Goal: Use online tool/utility: Utilize a website feature to perform a specific function

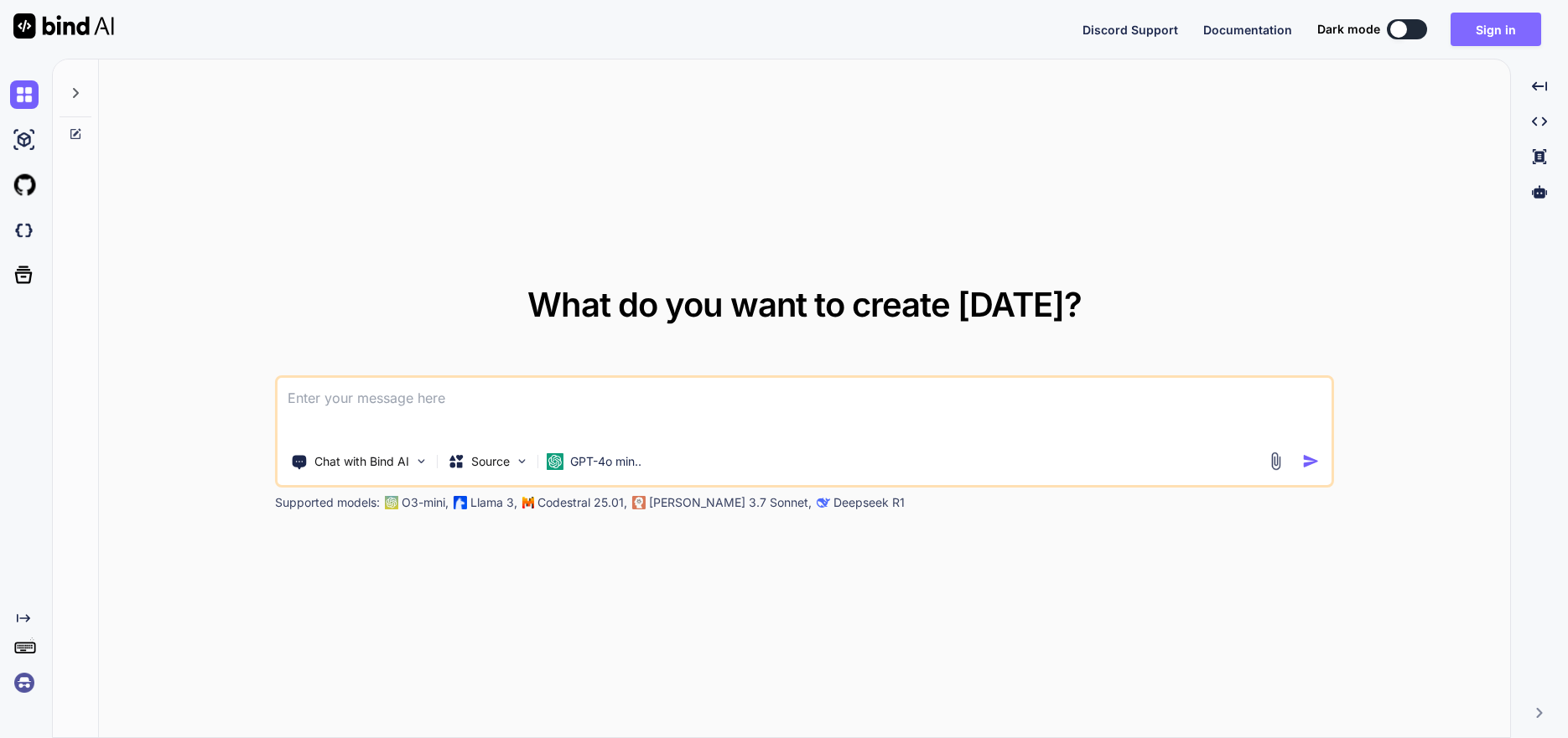
click at [1479, 33] on button "Sign in" at bounding box center [1496, 29] width 90 height 34
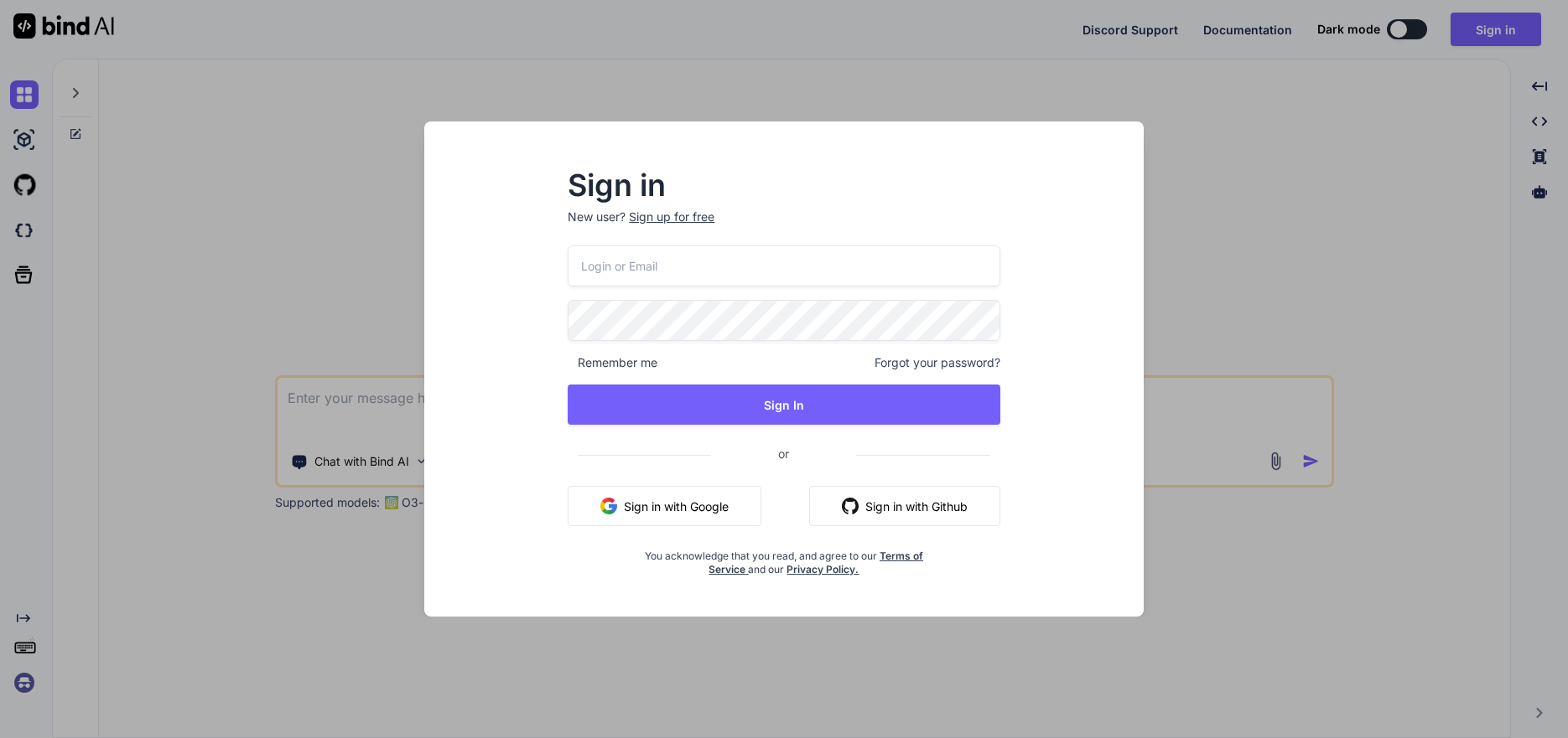
click at [639, 506] on button "Sign in with Google" at bounding box center [664, 506] width 194 height 40
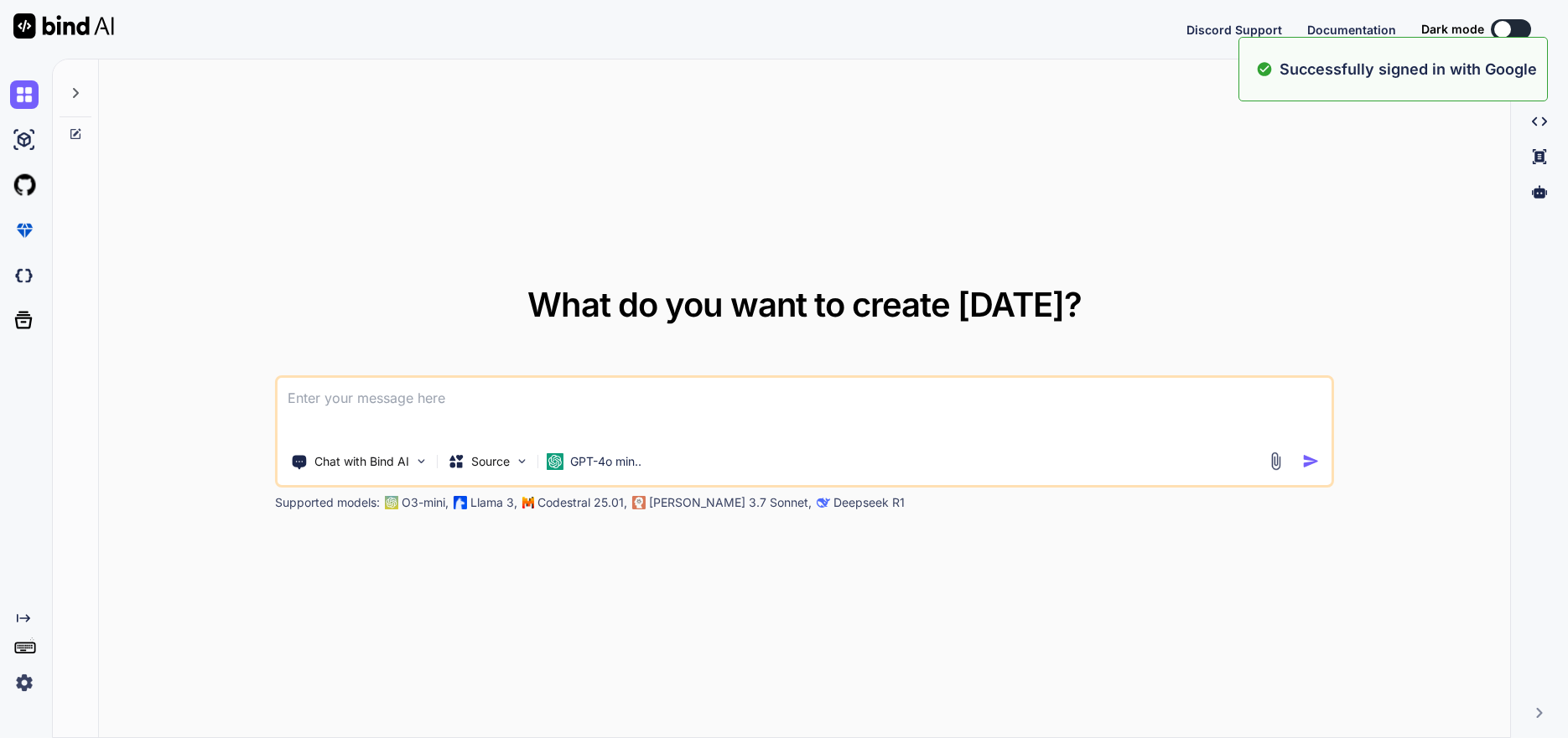
click at [670, 502] on p "Claude 3.7 Sonnet," at bounding box center [730, 502] width 163 height 17
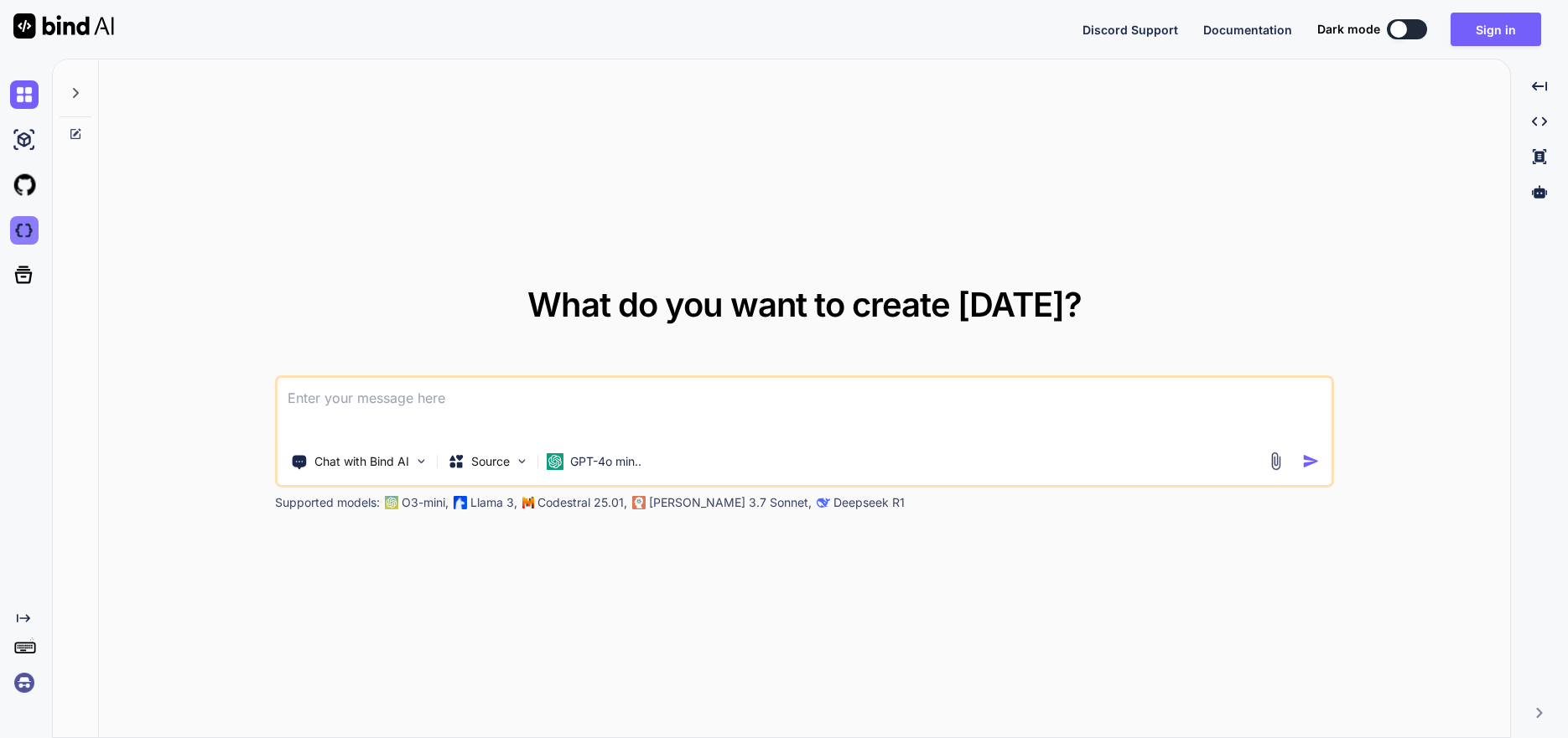
click at [32, 239] on img at bounding box center [24, 231] width 29 height 29
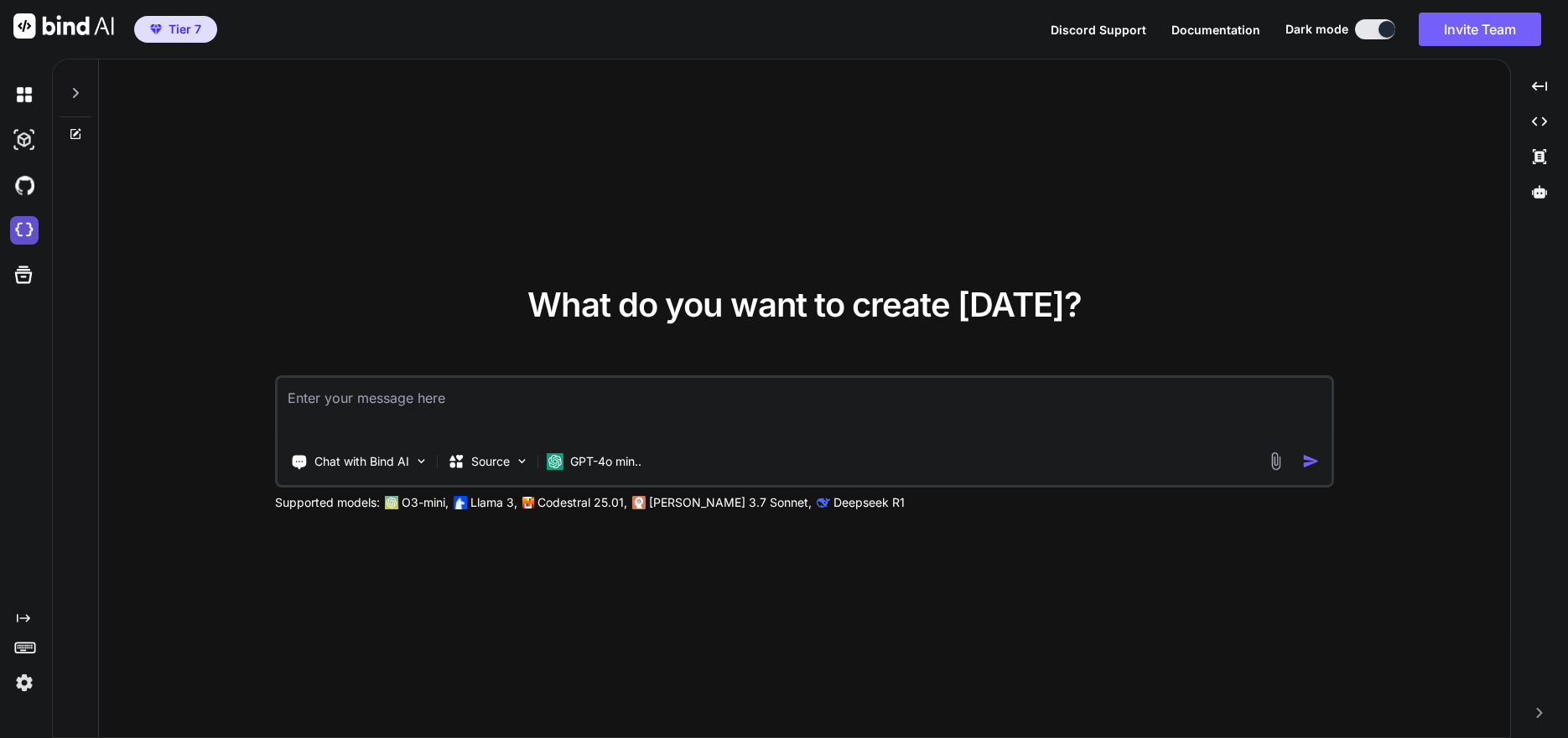
type textarea "x"
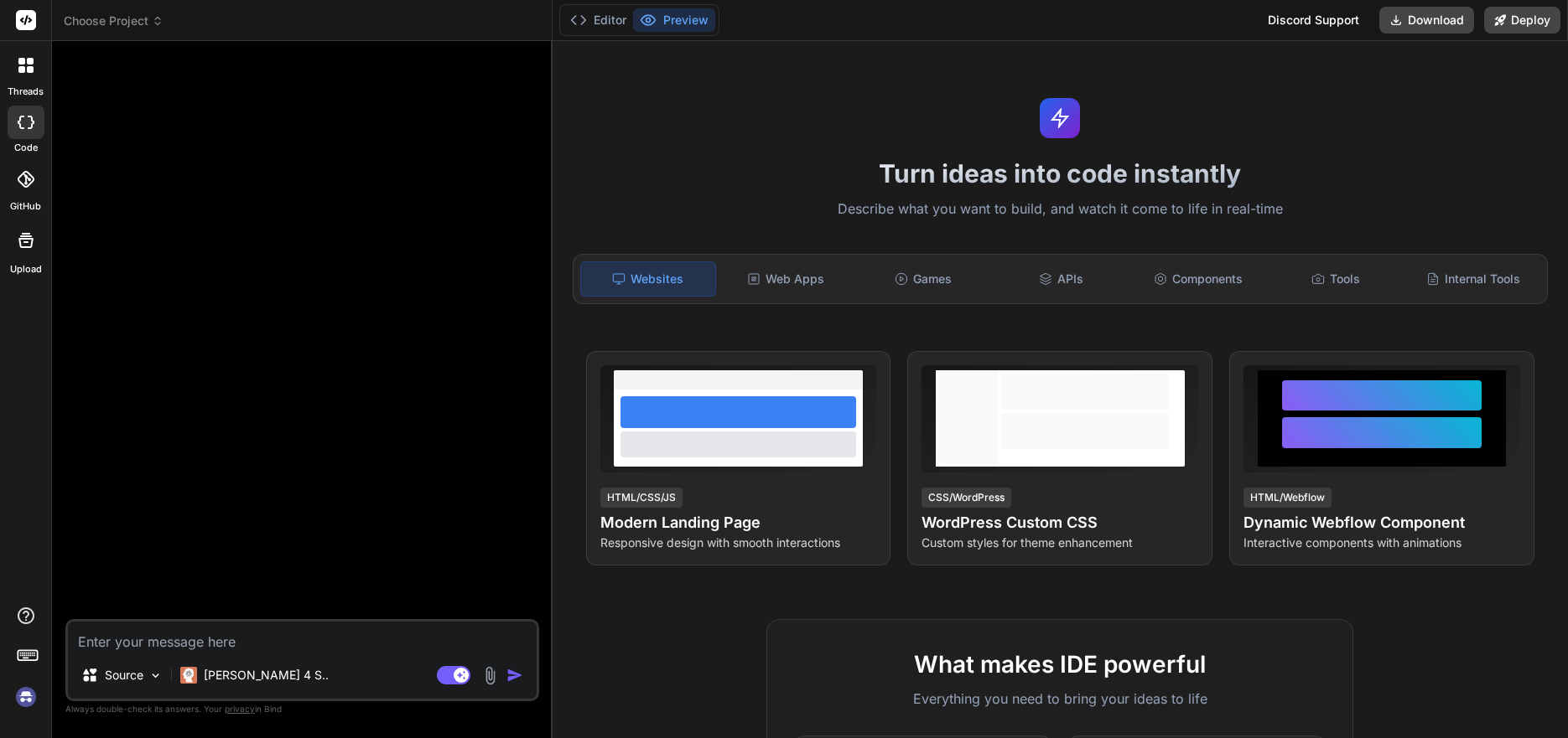
click at [162, 23] on icon at bounding box center [157, 21] width 12 height 12
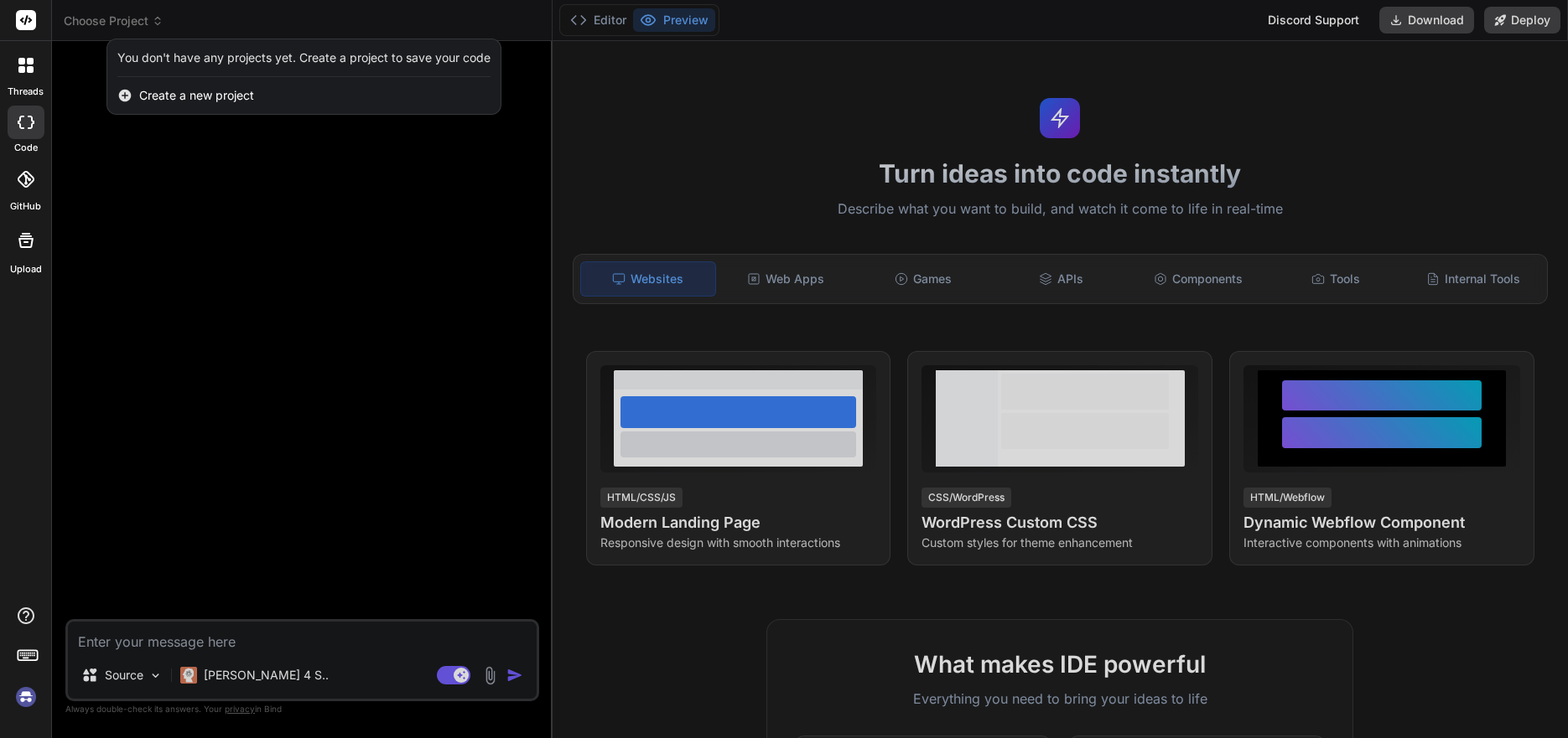
click at [24, 699] on img at bounding box center [26, 698] width 29 height 29
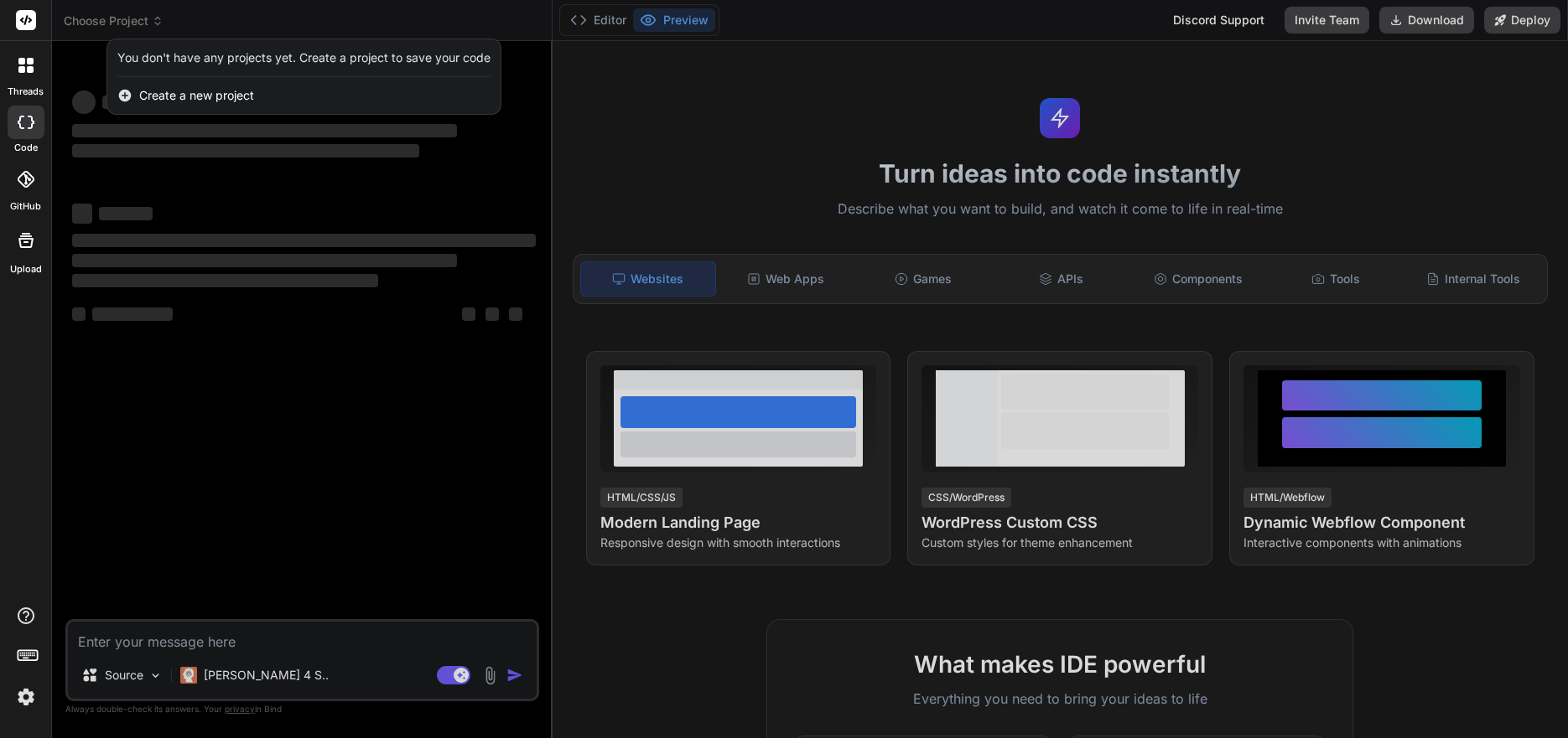
type textarea "x"
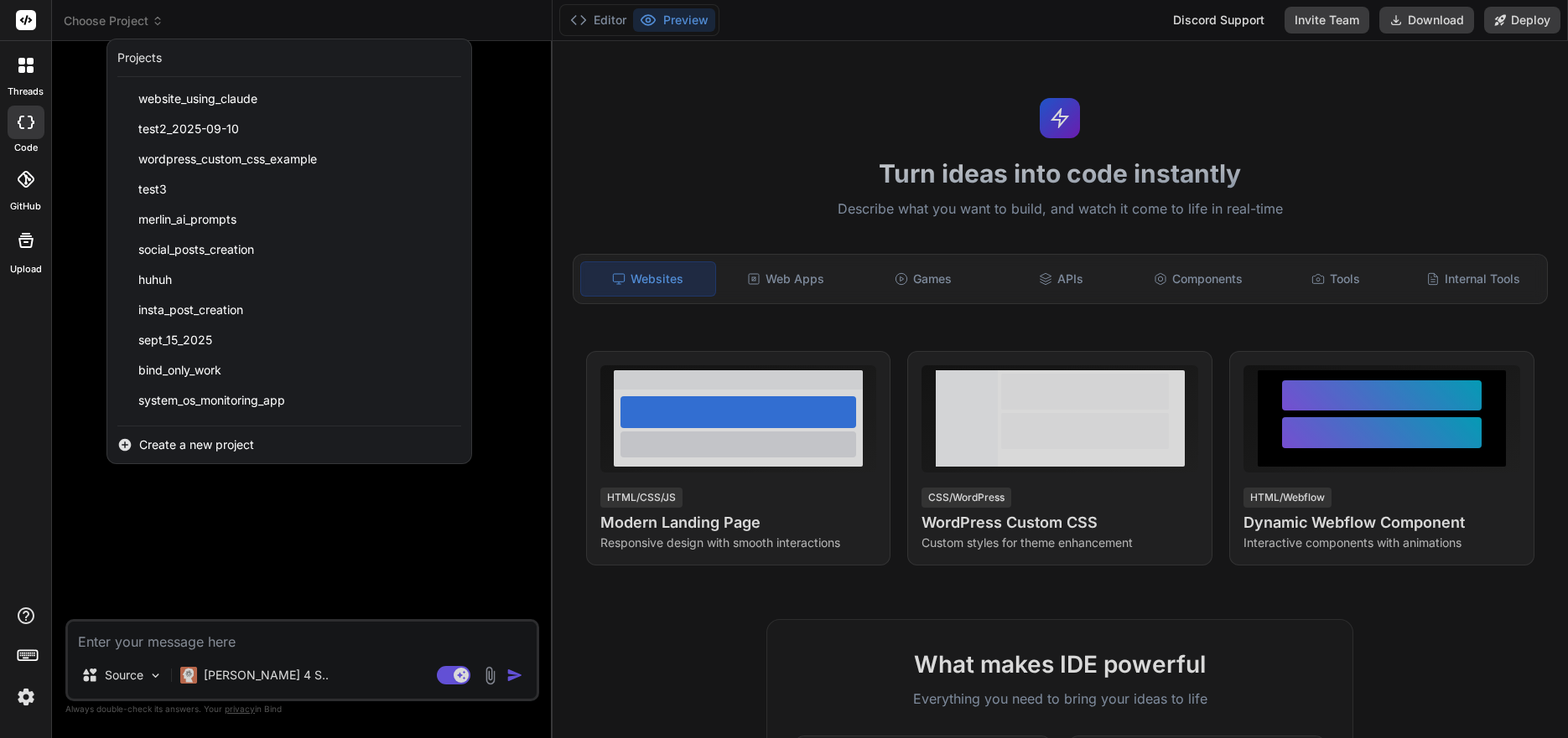
click at [215, 443] on span "Create a new project" at bounding box center [197, 445] width 115 height 17
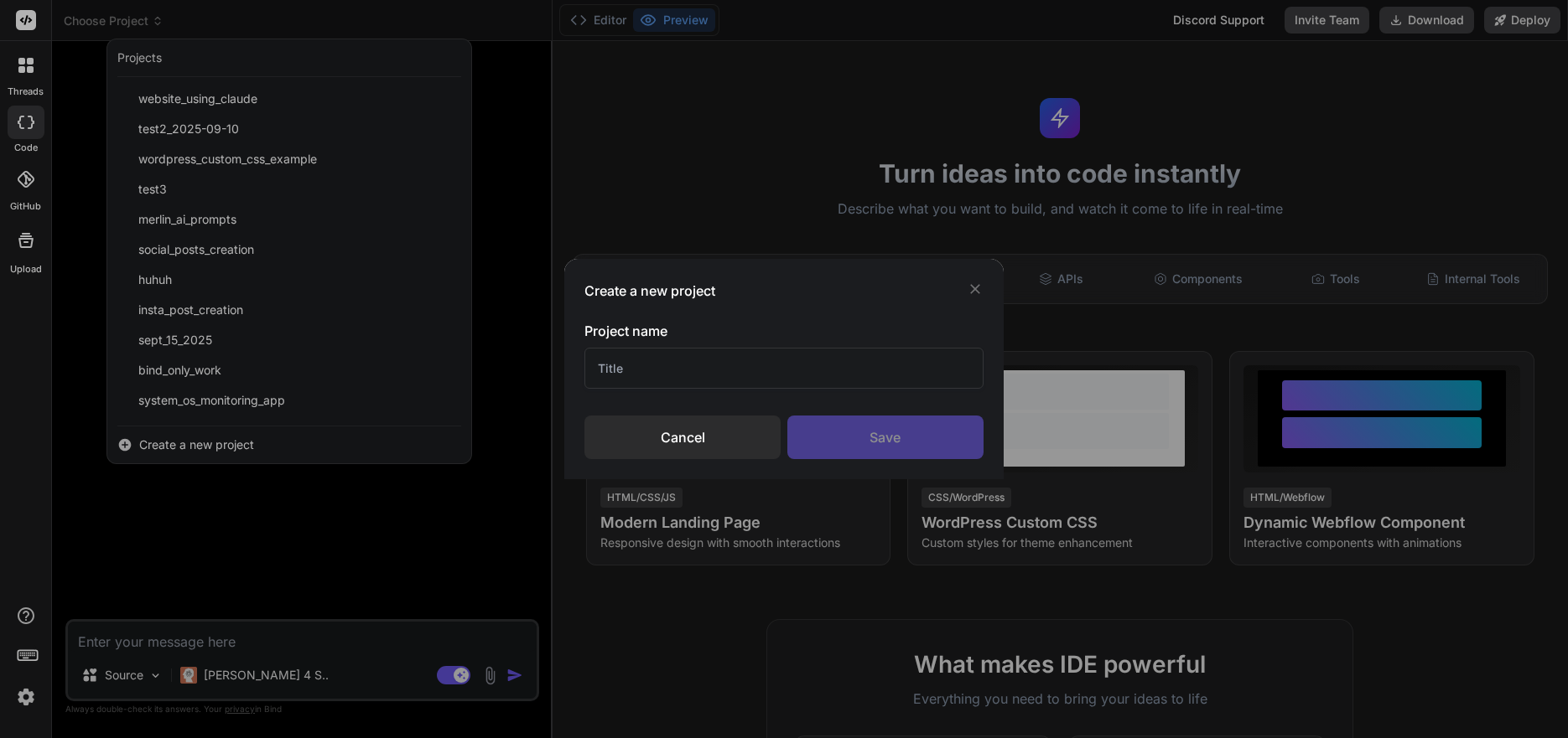
click at [664, 373] on input "text" at bounding box center [784, 368] width 400 height 41
type input "n"
type input "faith posts"
click at [869, 420] on div "Save" at bounding box center [886, 437] width 197 height 44
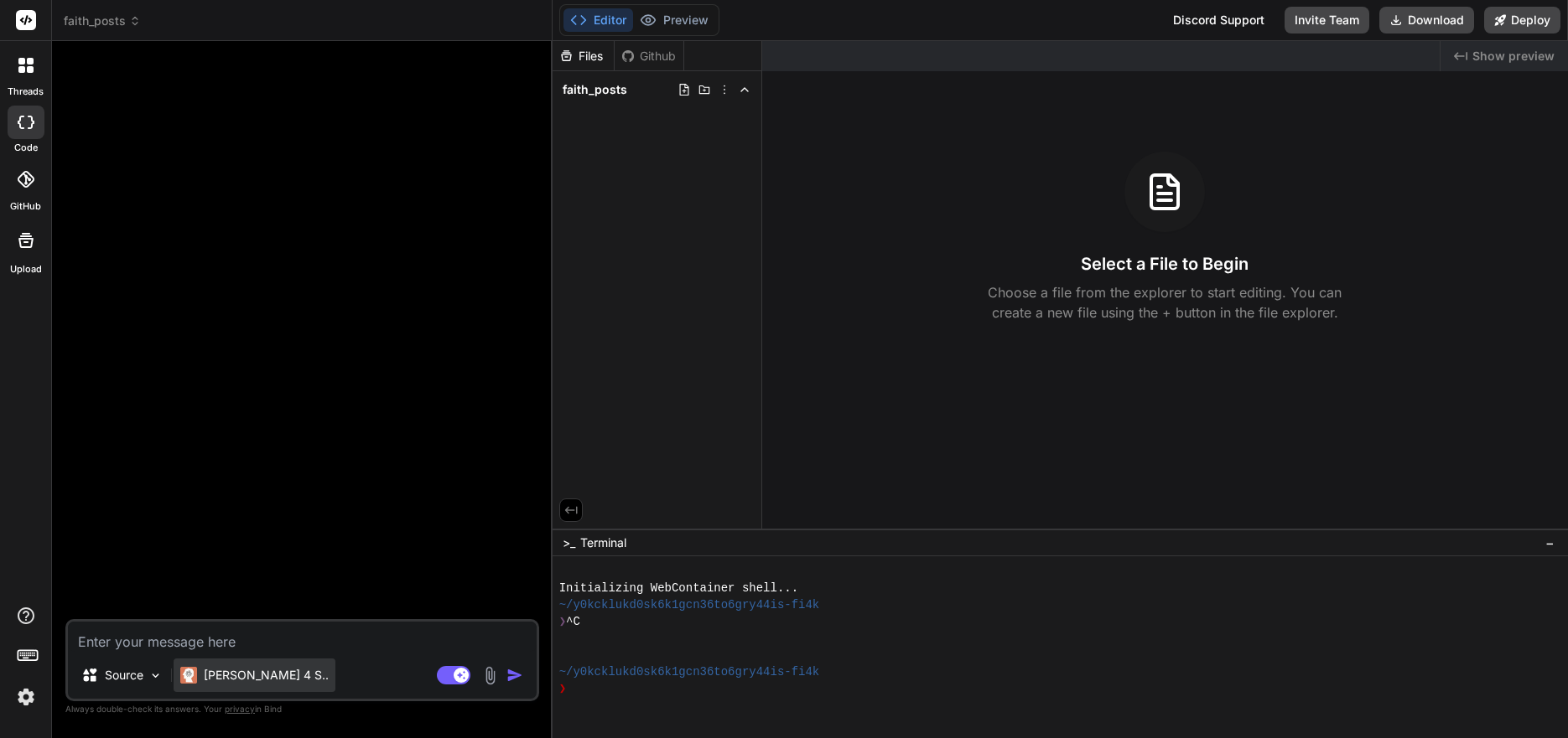
click at [221, 682] on p "[PERSON_NAME] 4 S.." at bounding box center [266, 675] width 125 height 17
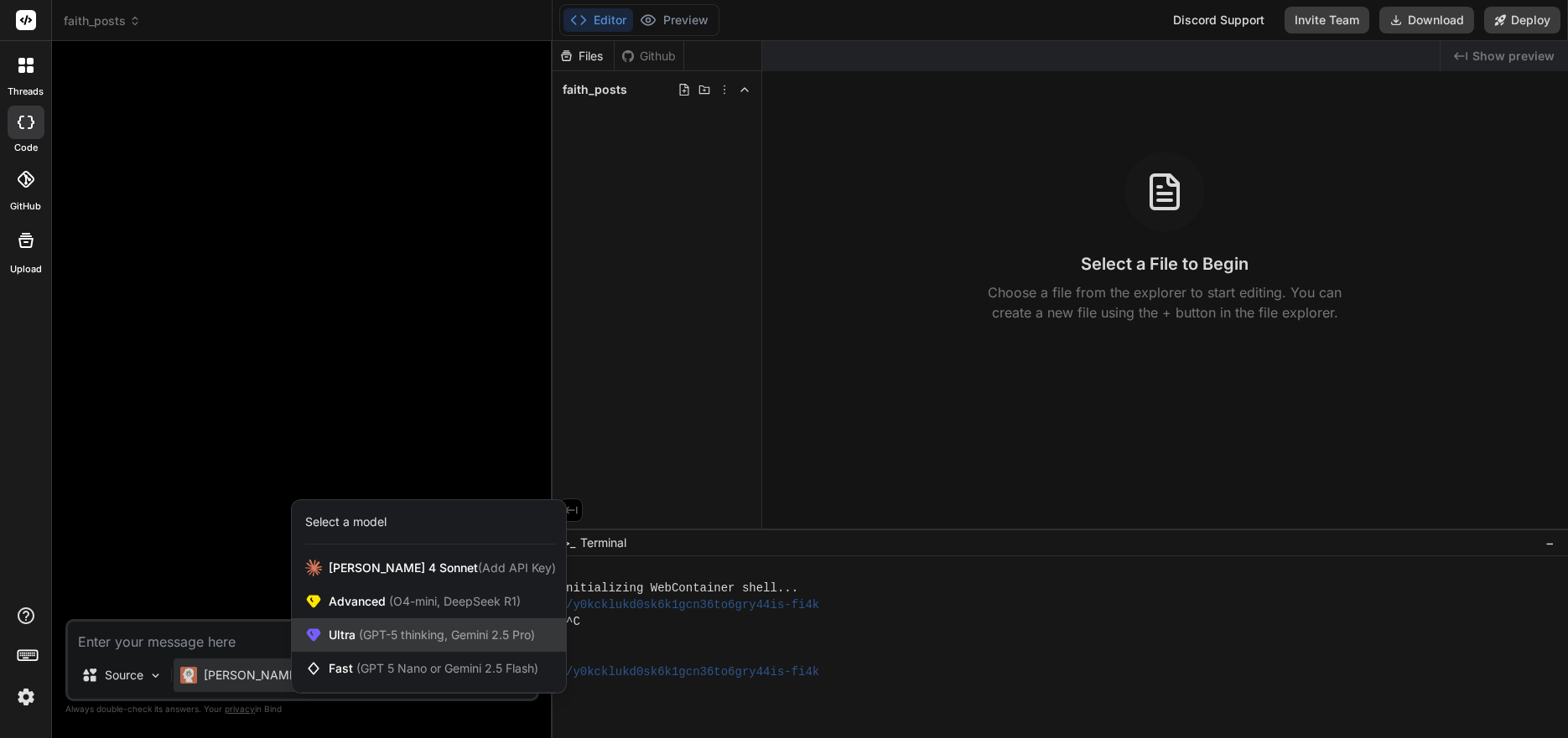
click at [417, 636] on span "(GPT-5 thinking, Gemini 2.5 Pro)" at bounding box center [445, 635] width 180 height 14
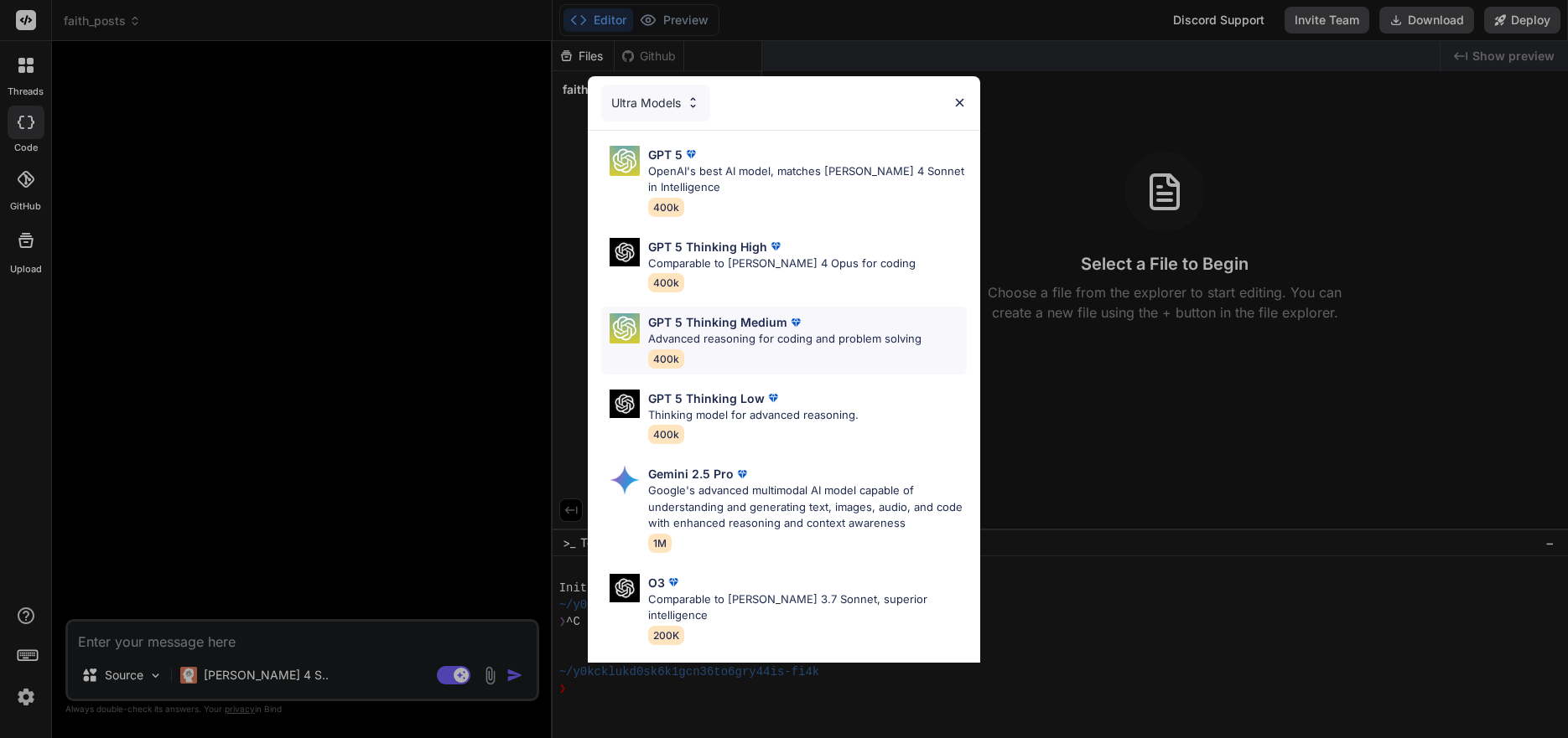
click at [840, 340] on p "Advanced reasoning for coding and problem solving" at bounding box center [785, 340] width 274 height 17
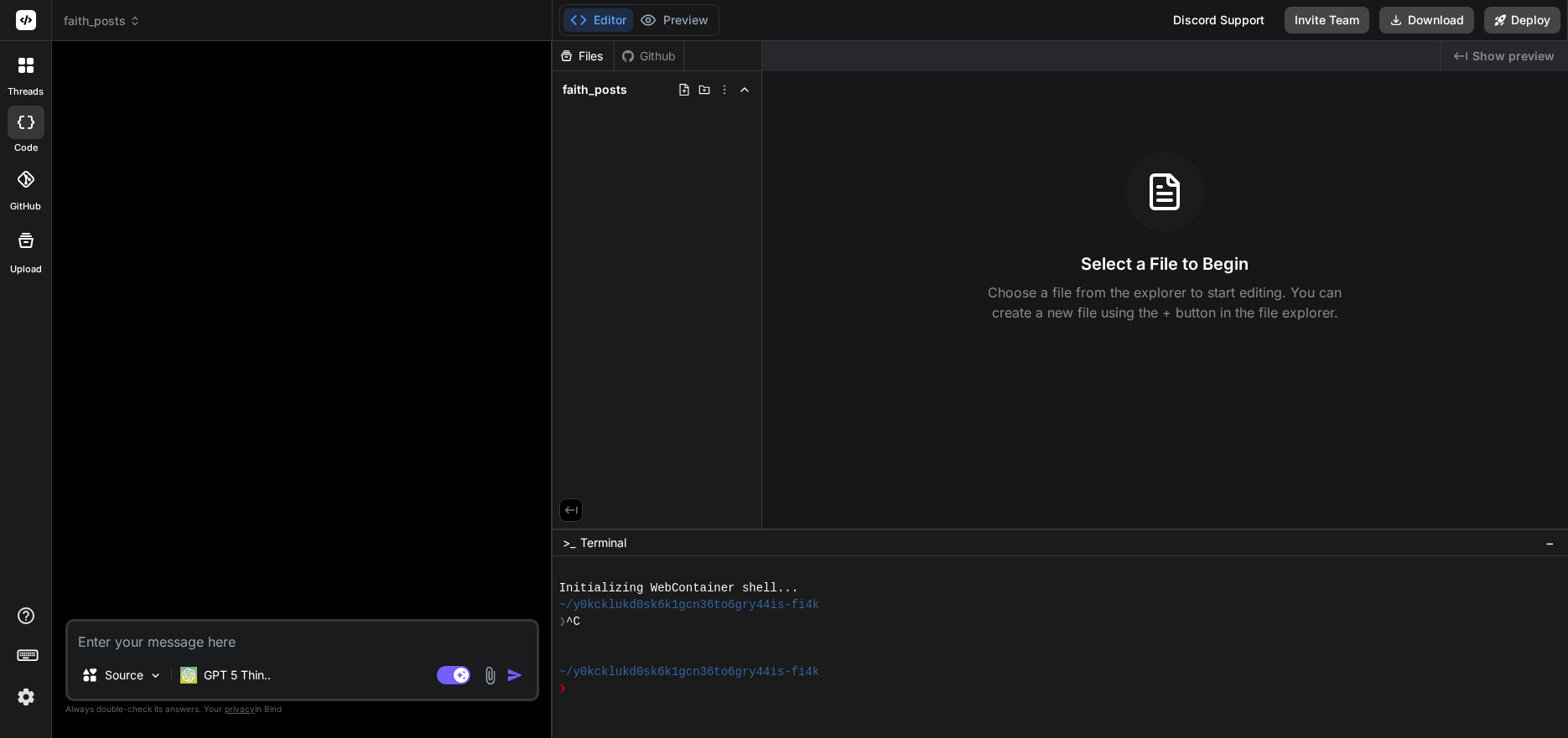
paste textarea "create atool that automatically generates Instagram style posts from [DEMOGRAPH…"
type textarea "x"
type textarea "create atool that automatically generates Instagram style posts from [DEMOGRAPH…"
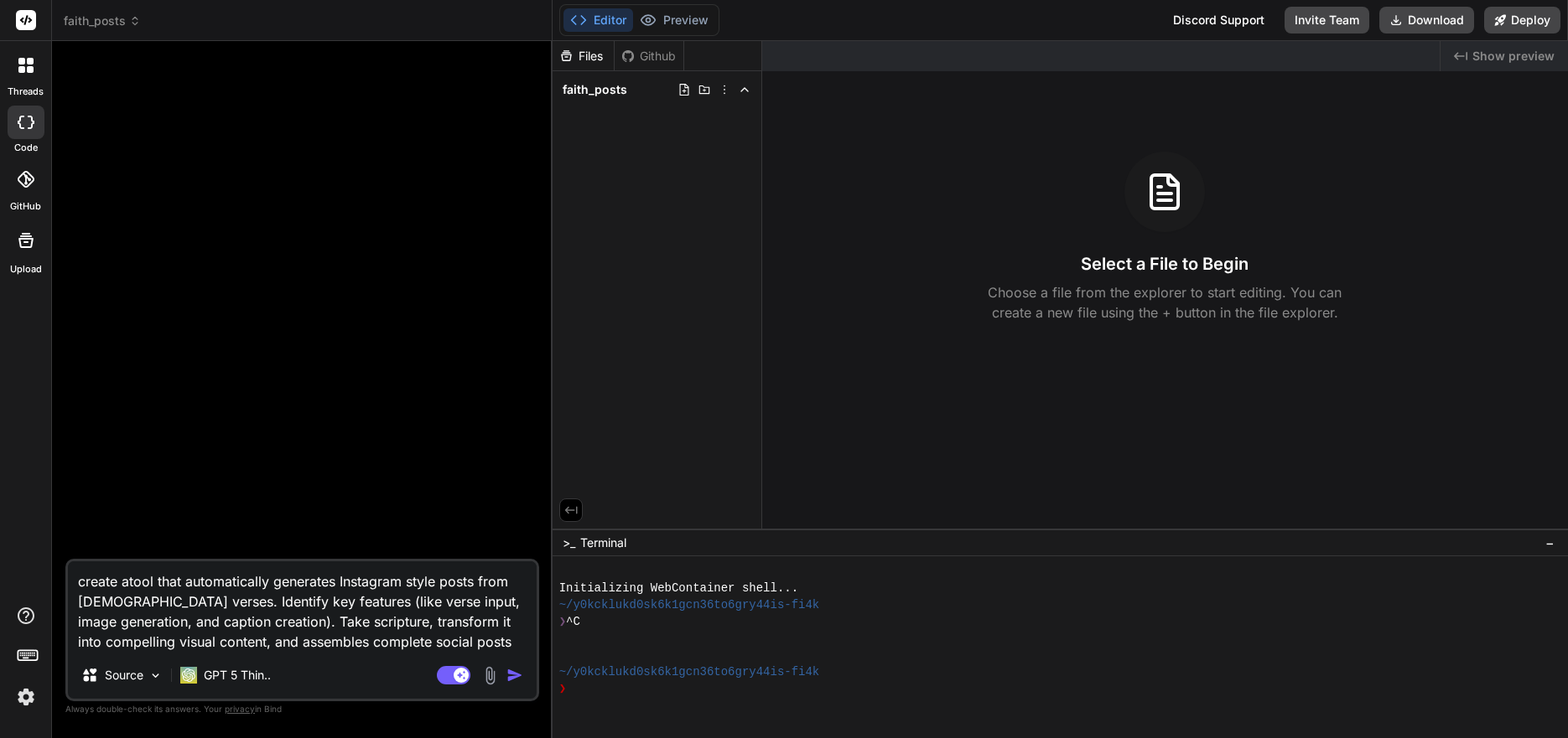
drag, startPoint x: 128, startPoint y: 584, endPoint x: 145, endPoint y: 589, distance: 17.7
click at [128, 583] on textarea "create atool that automatically generates Instagram style posts from [DEMOGRAPH…" at bounding box center [302, 607] width 468 height 90
type textarea "x"
type textarea "create a tool that automatically generates Instagram style posts from [DEMOGRAP…"
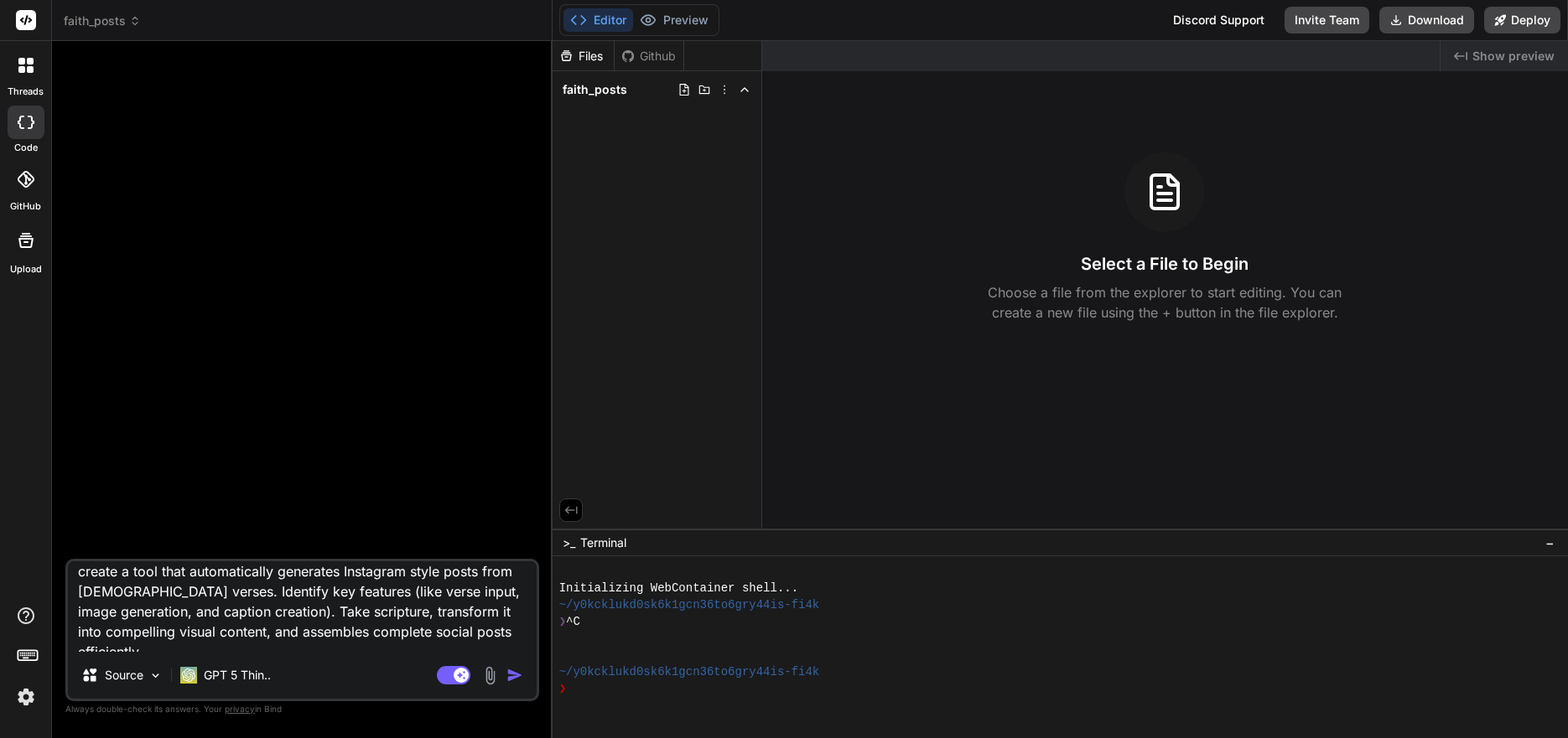
scroll to position [21, 0]
click at [282, 642] on textarea "create a tool that automatically generates Instagram style posts from [DEMOGRAP…" at bounding box center [302, 607] width 468 height 90
type textarea "x"
type textarea "create a tool that automatically generates Instagram style posts from [DEMOGRAP…"
type textarea "x"
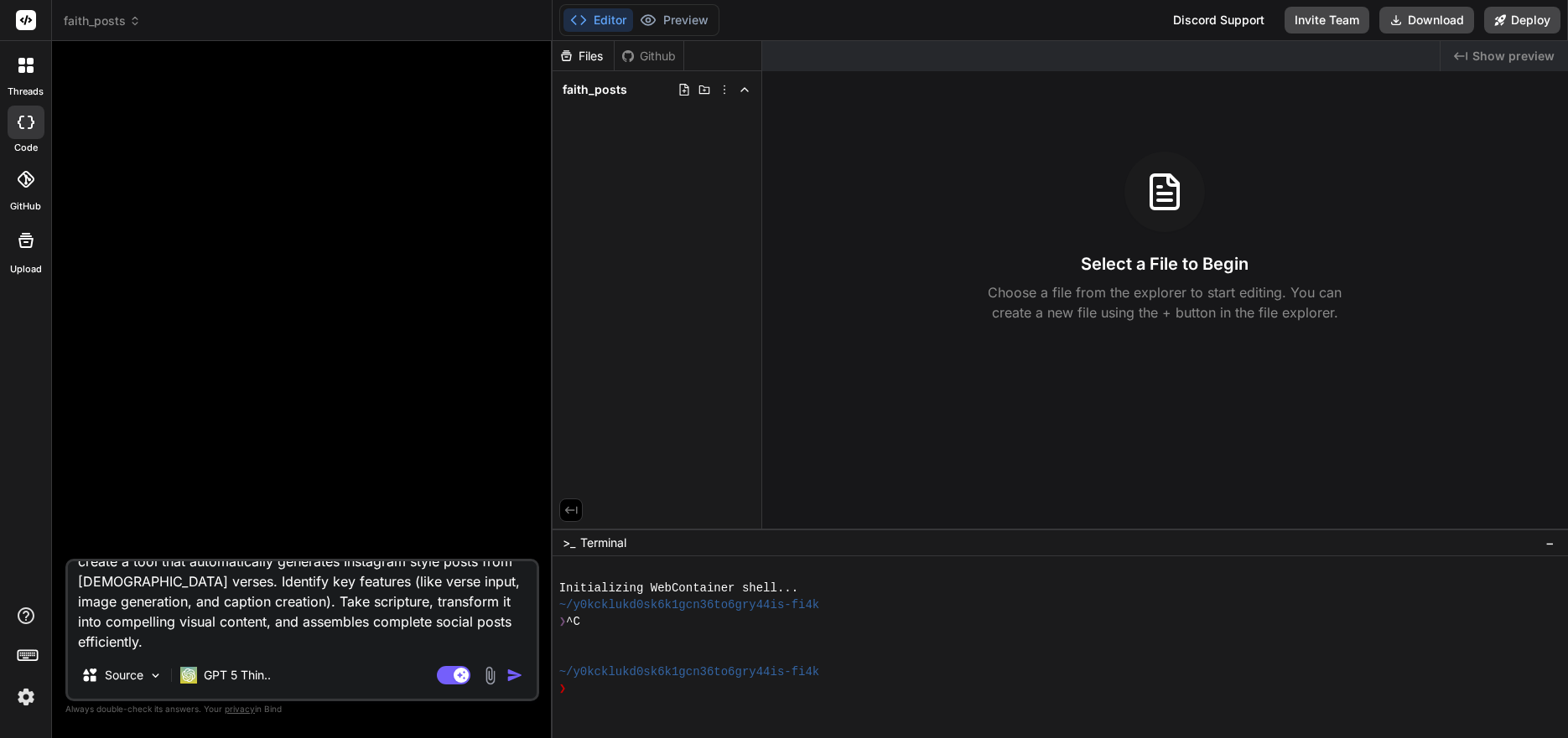
type textarea "create a tool that automatically generates Instagram style posts from [DEMOGRAP…"
type textarea "x"
type textarea "create a tool that automatically generates Instagram style posts from [DEMOGRAP…"
type textarea "x"
type textarea "create a tool that automatically generates Instagram style posts from [DEMOGRAP…"
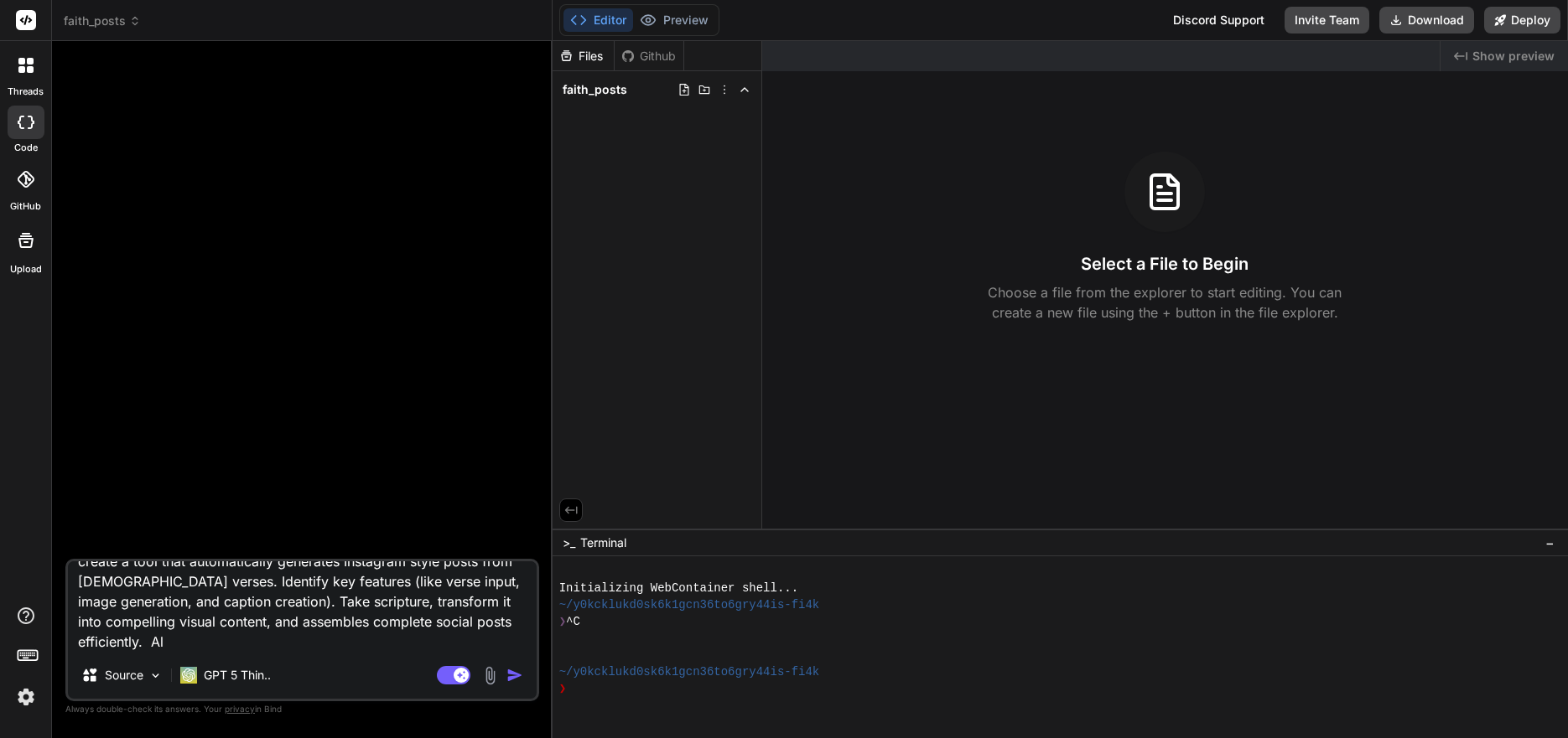
type textarea "x"
type textarea "create a tool that automatically generates Instagram style posts from [DEMOGRAP…"
type textarea "x"
type textarea "create a tool that automatically generates Instagram style posts from [DEMOGRAP…"
type textarea "x"
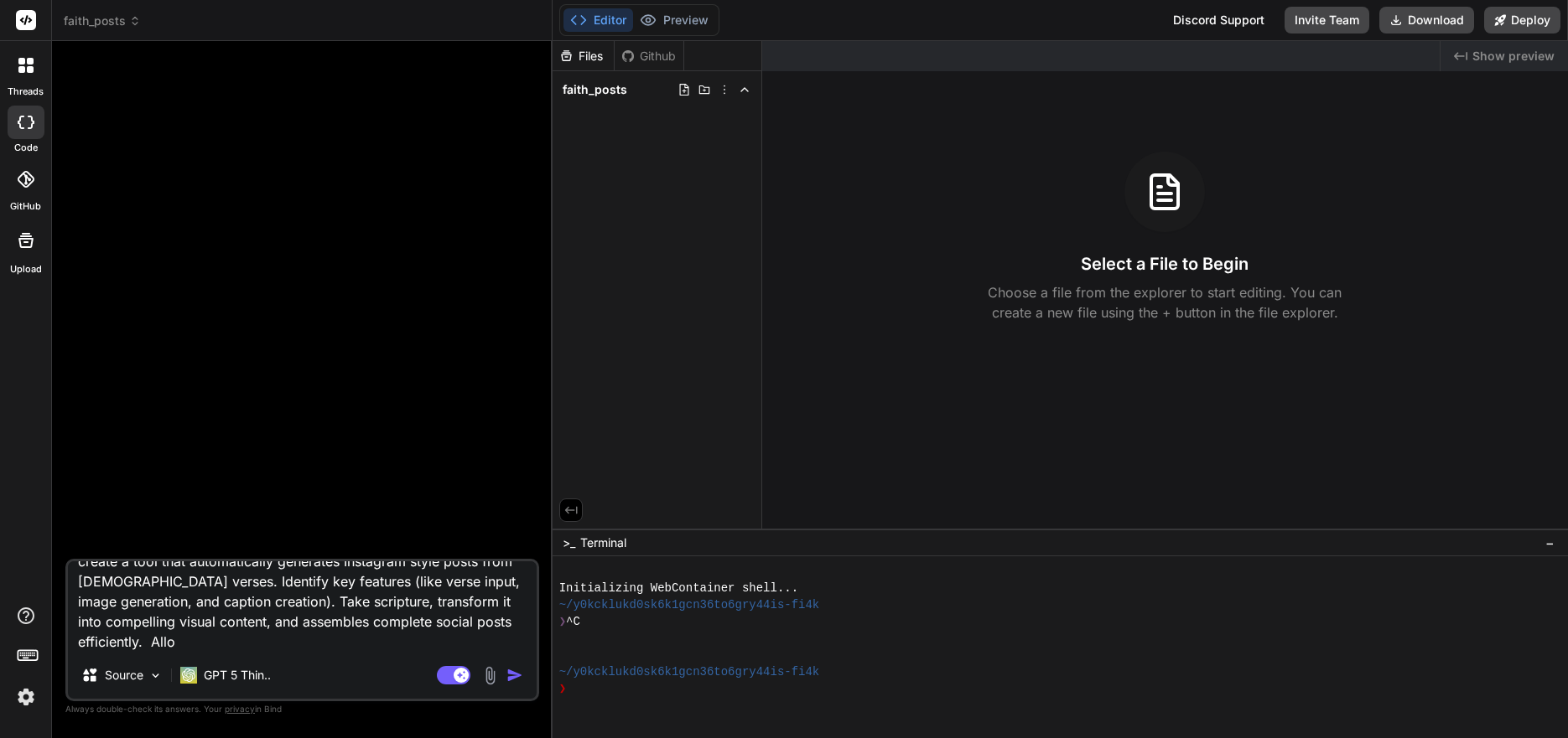
type textarea "create a tool that automatically generates Instagram style posts from [DEMOGRAP…"
type textarea "x"
type textarea "create a tool that automatically generates Instagram style posts from [DEMOGRAP…"
type textarea "x"
type textarea "create a tool that automatically generates Instagram style posts from [DEMOGRAP…"
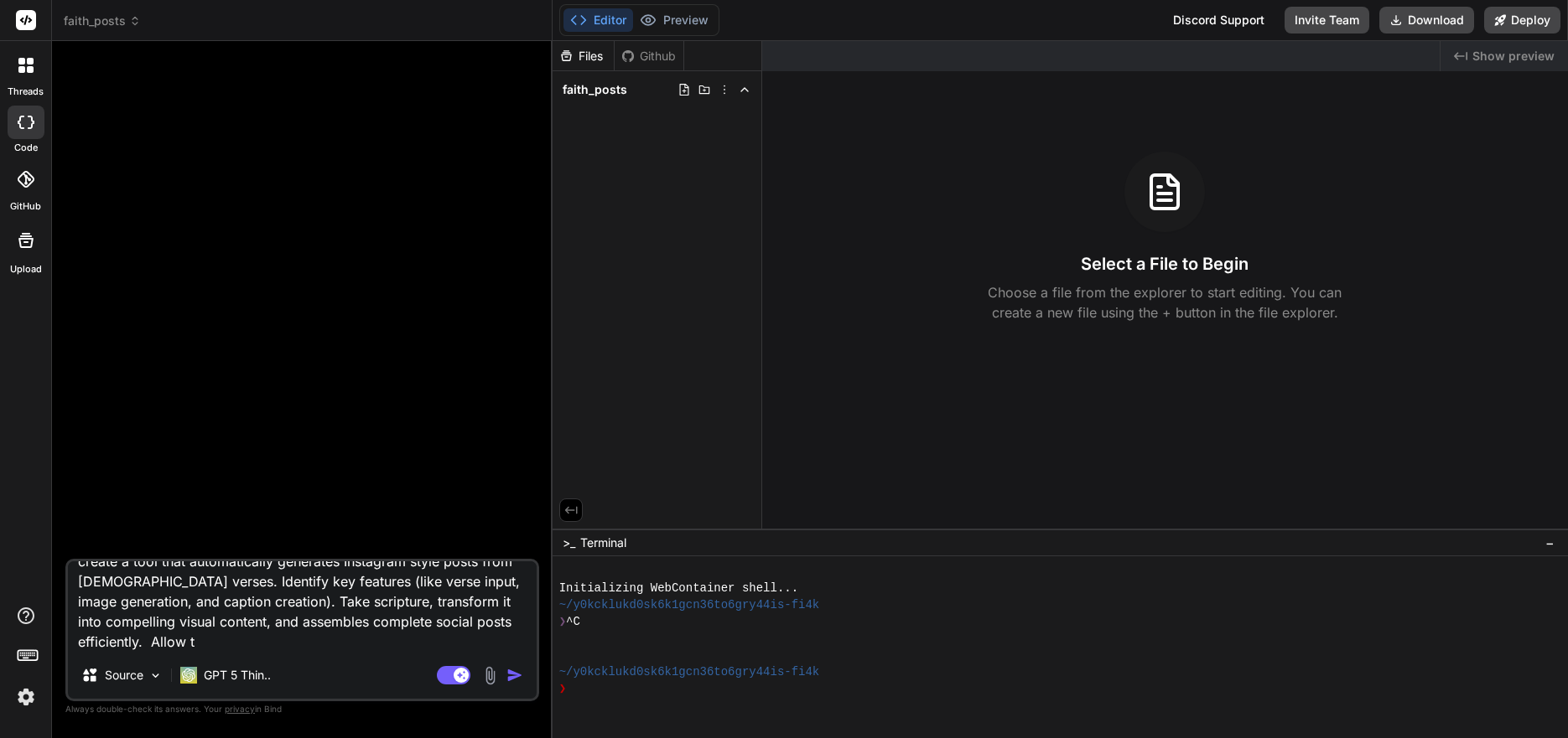
type textarea "x"
type textarea "create a tool that automatically generates Instagram style posts from [DEMOGRAP…"
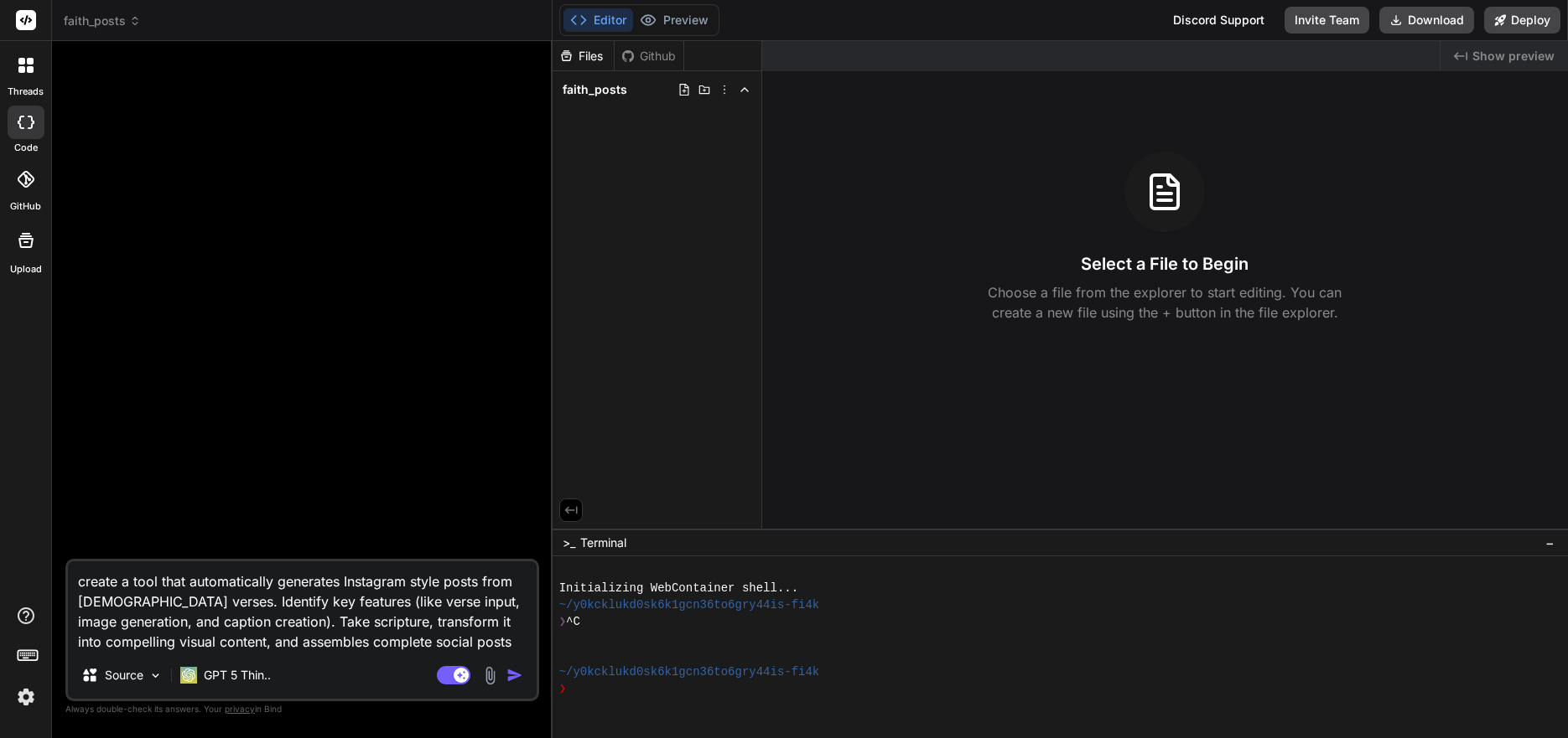
type textarea "x"
type textarea "create a tool that automatically generates Instagram style posts from [DEMOGRAP…"
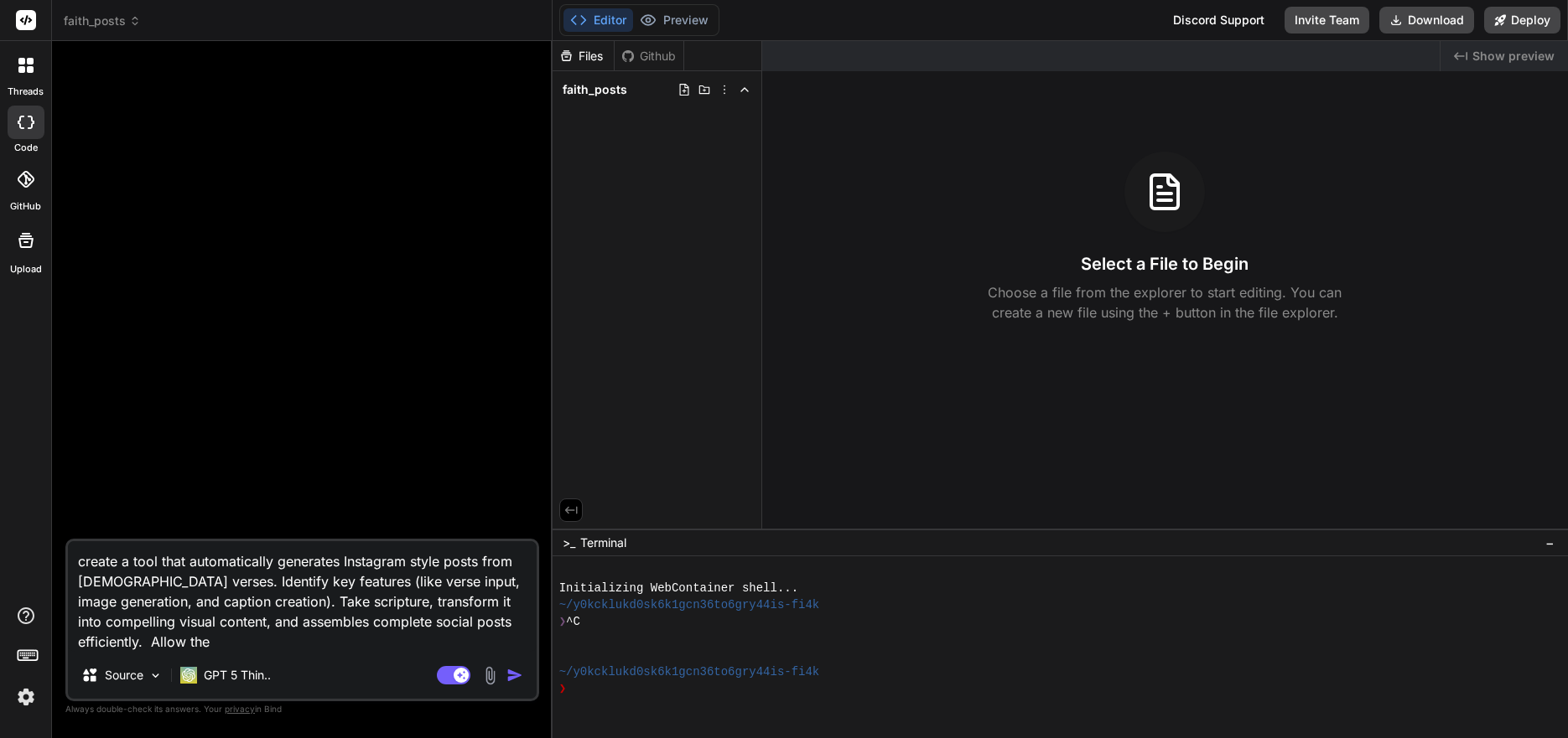
type textarea "x"
type textarea "create a tool that automatically generates Instagram style posts from [DEMOGRAP…"
type textarea "x"
type textarea "create a tool that automatically generates Instagram style posts from [DEMOGRAP…"
type textarea "x"
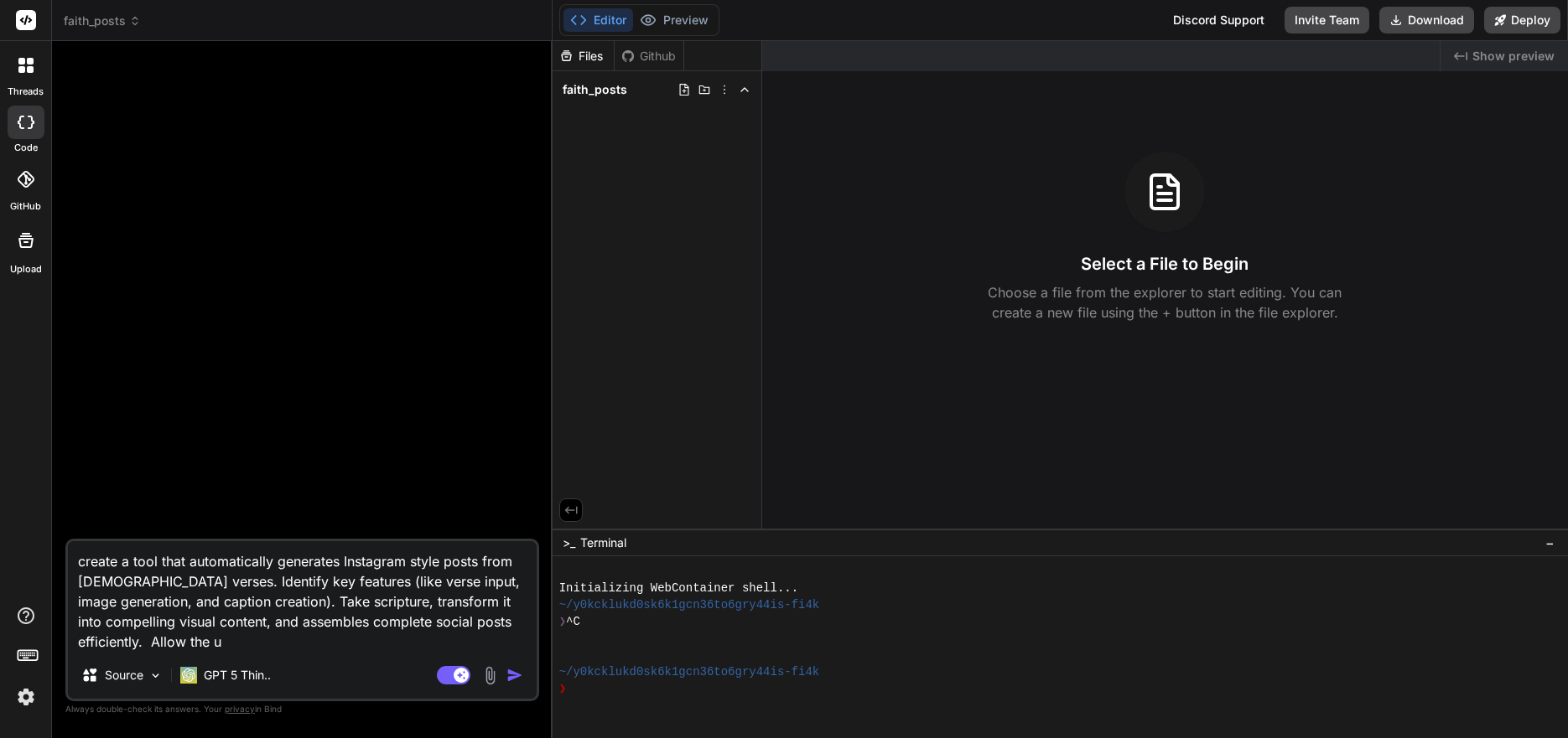
type textarea "create a tool that automatically generates Instagram style posts from [DEMOGRAP…"
type textarea "x"
type textarea "create a tool that automatically generates Instagram style posts from [DEMOGRAP…"
type textarea "x"
type textarea "create a tool that automatically generates Instagram style posts from [DEMOGRAP…"
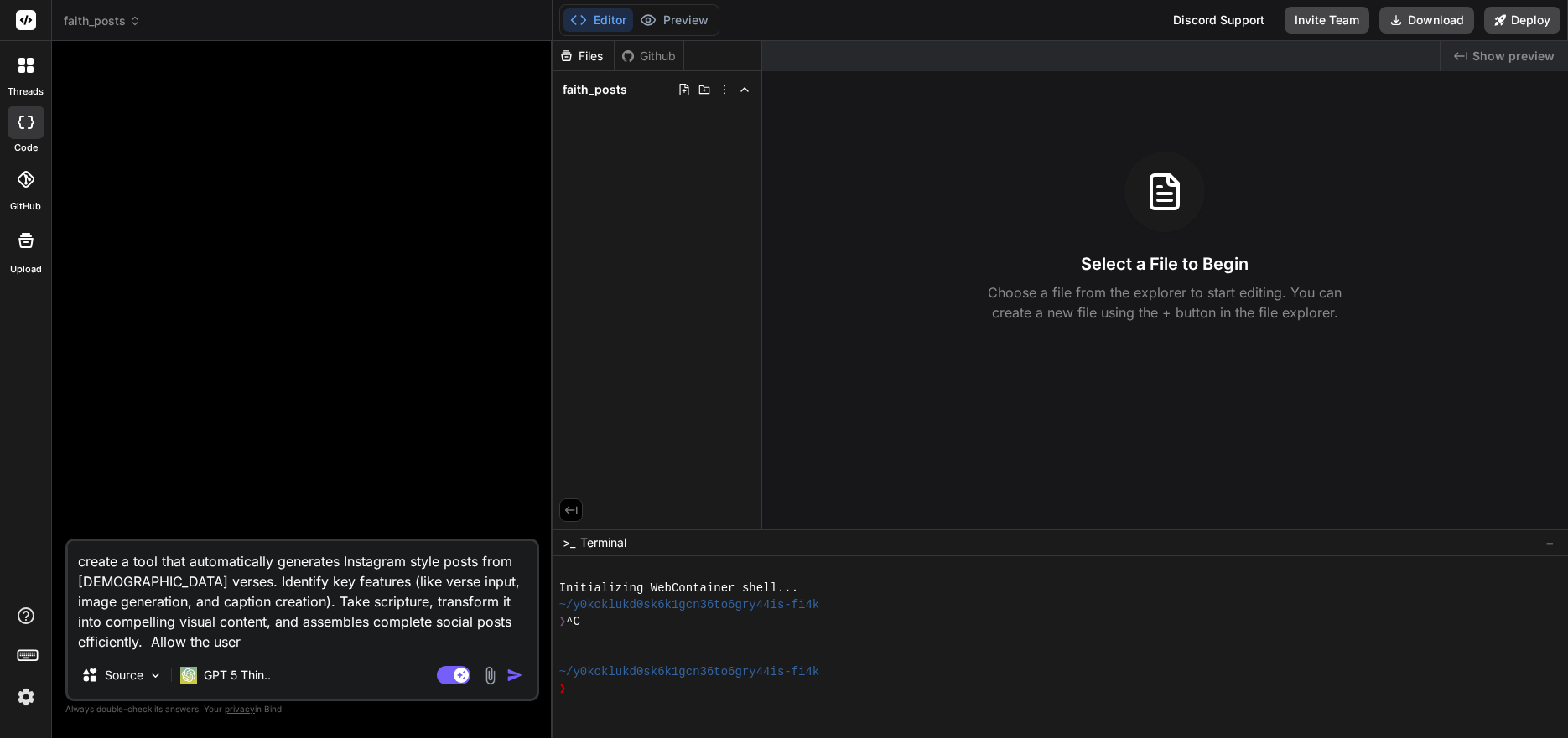
type textarea "x"
type textarea "create a tool that automatically generates Instagram style posts from [DEMOGRAP…"
type textarea "x"
type textarea "create a tool that automatically generates Instagram style posts from [DEMOGRAP…"
type textarea "x"
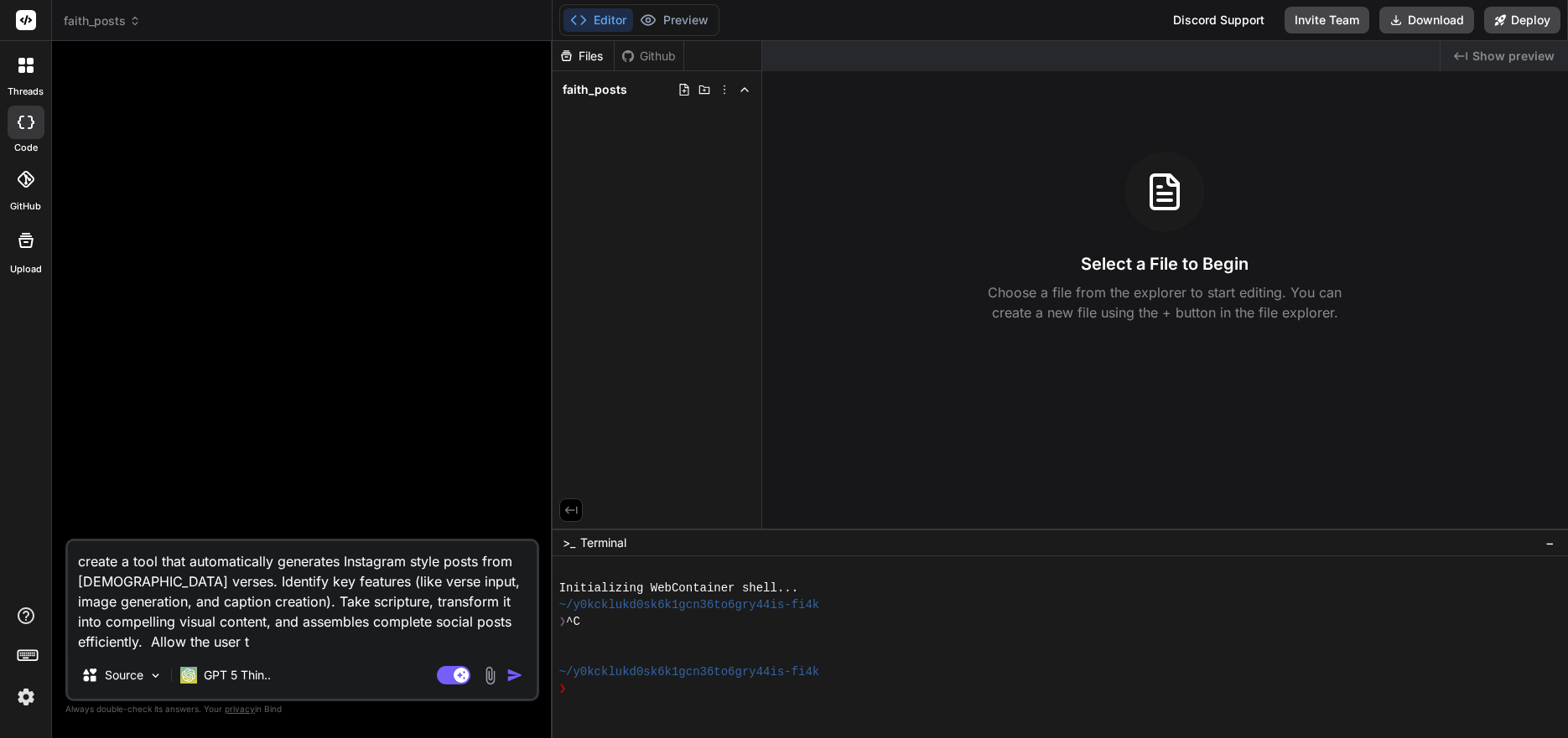
type textarea "create a tool that automatically generates Instagram style posts from [DEMOGRAP…"
type textarea "x"
type textarea "create a tool that automatically generates Instagram style posts from [DEMOGRAP…"
type textarea "x"
type textarea "create a tool that automatically generates Instagram style posts from [DEMOGRAP…"
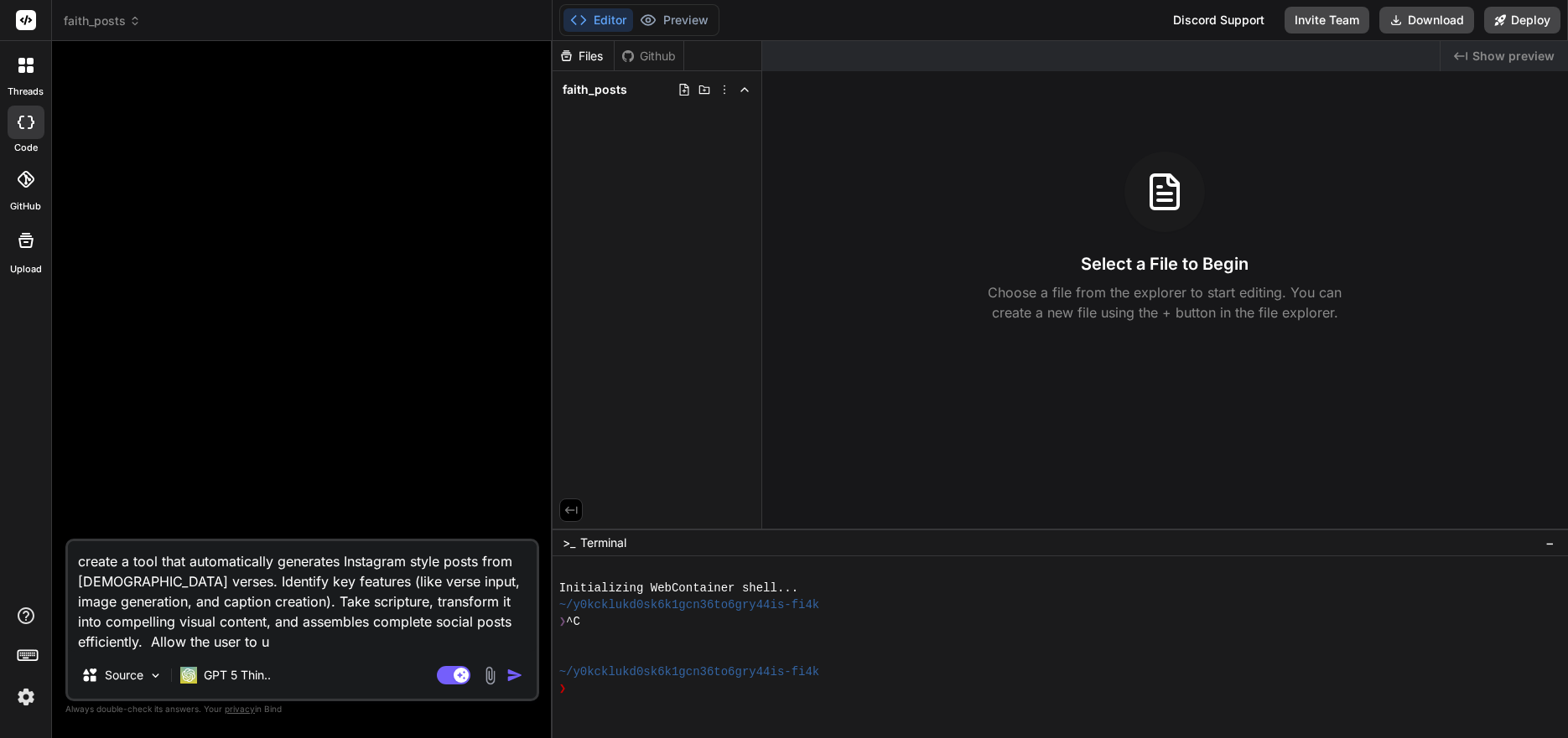
type textarea "x"
type textarea "create a tool that automatically generates Instagram style posts from [DEMOGRAP…"
type textarea "x"
type textarea "create a tool that automatically generates Instagram style posts from [DEMOGRAP…"
type textarea "x"
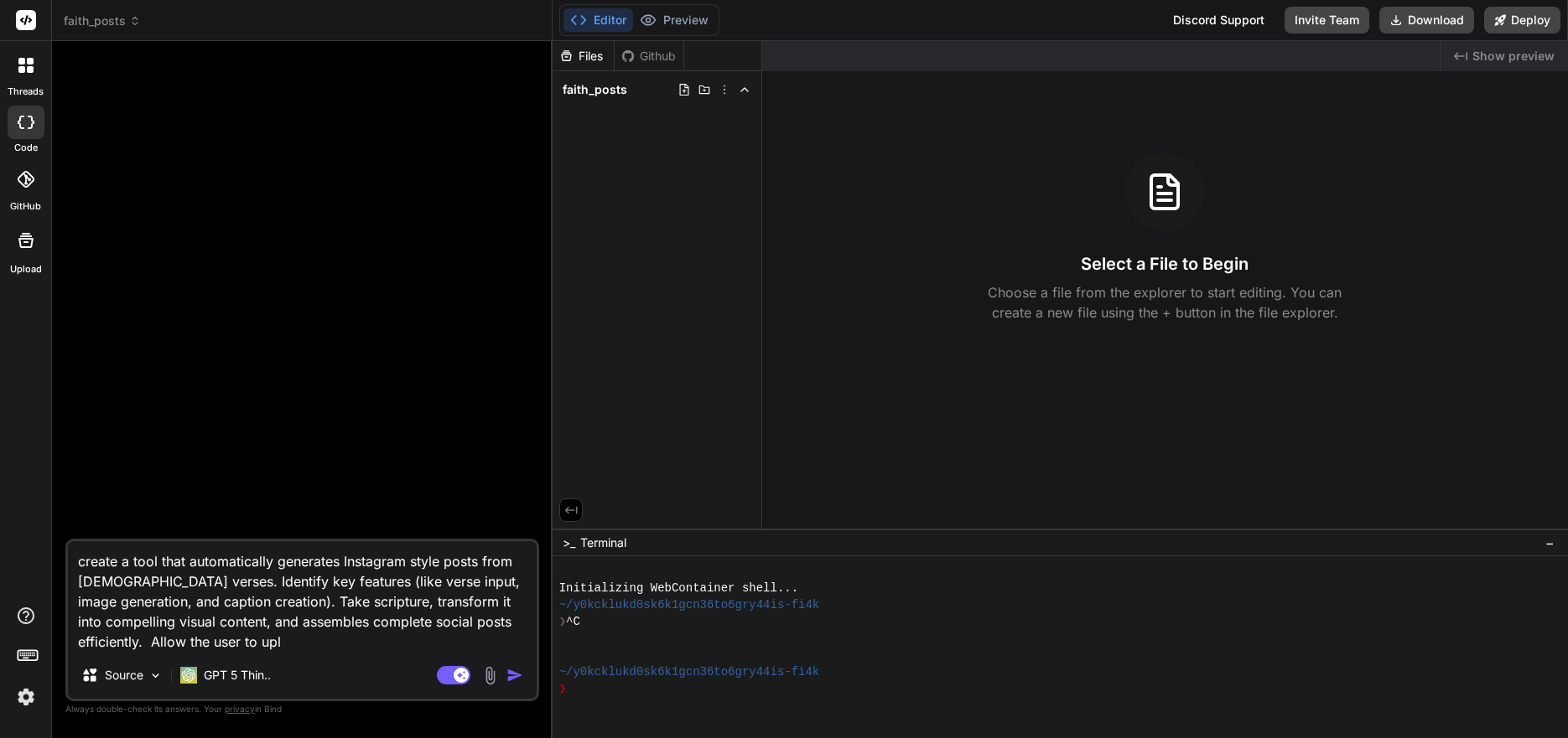
type textarea "create a tool that automatically generates Instagram style posts from [DEMOGRAP…"
type textarea "x"
type textarea "create a tool that automatically generates Instagram style posts from [DEMOGRAP…"
type textarea "x"
type textarea "create a tool that automatically generates Instagram style posts from [DEMOGRAP…"
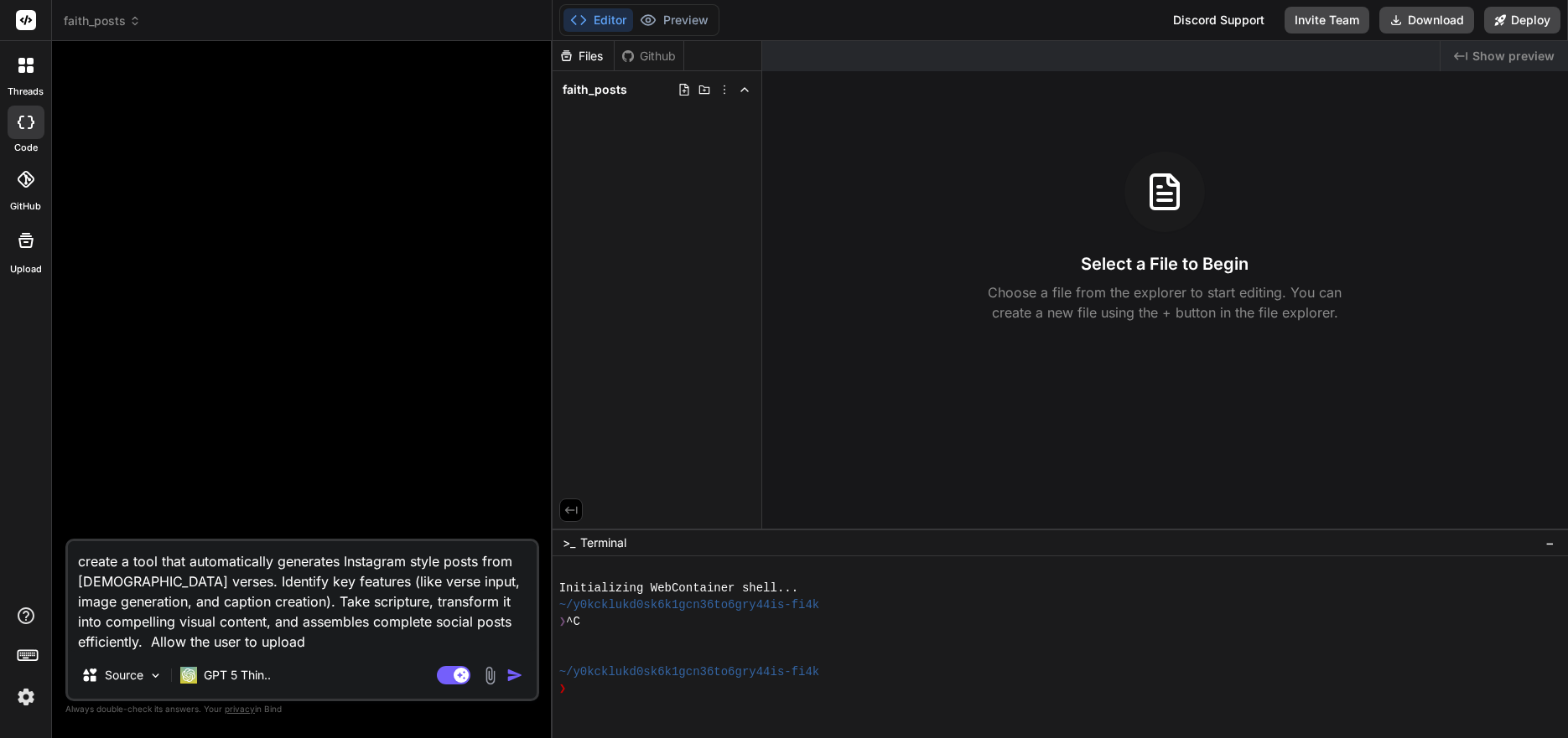
type textarea "x"
type textarea "create a tool that automatically generates Instagram style posts from [DEMOGRAP…"
type textarea "x"
type textarea "create a tool that automatically generates Instagram style posts from [DEMOGRAP…"
type textarea "x"
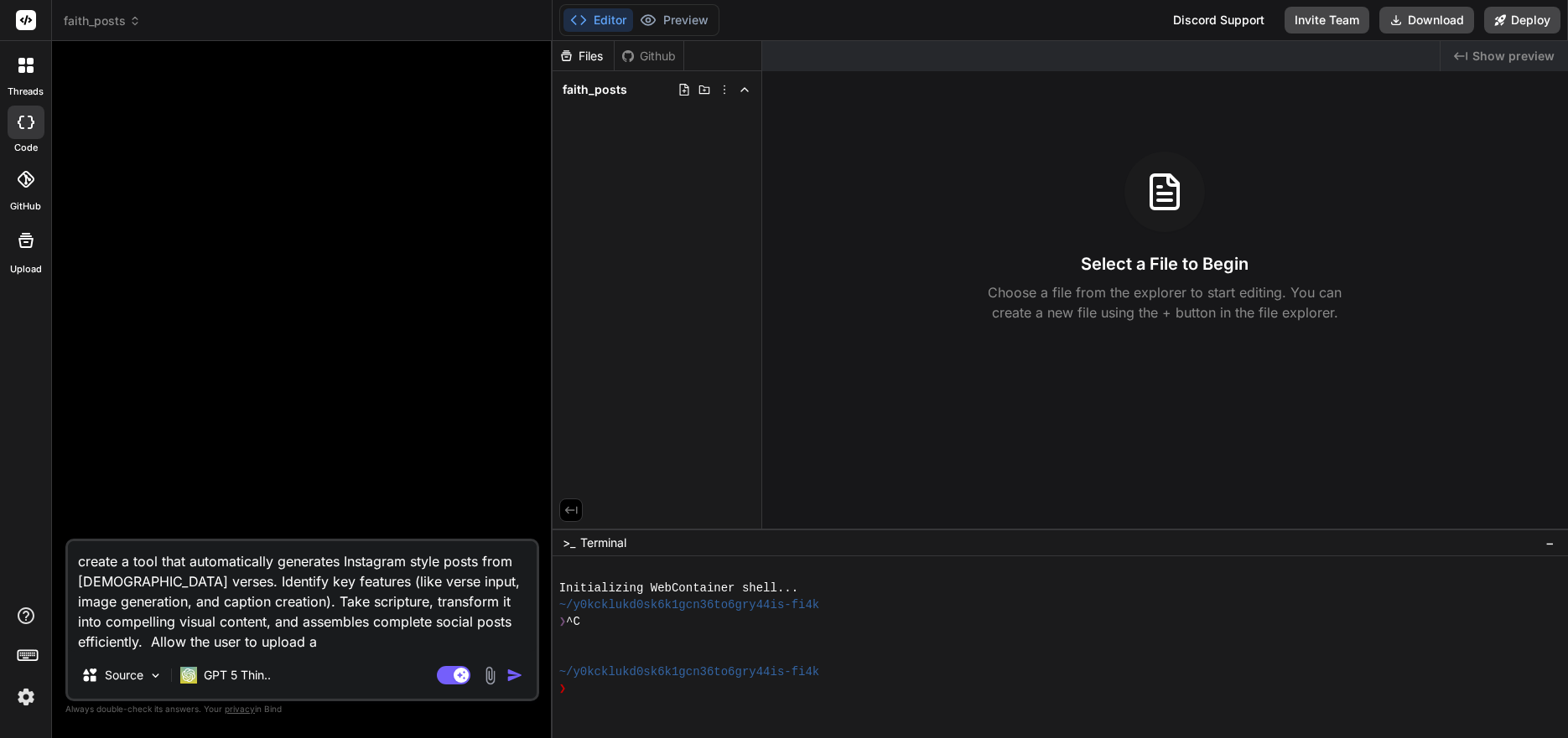
type textarea "create a tool that automatically generates Instagram style posts from [DEMOGRAP…"
type textarea "x"
type textarea "create a tool that automatically generates Instagram style posts from [DEMOGRAP…"
type textarea "x"
type textarea "create a tool that automatically generates Instagram style posts from [DEMOGRAP…"
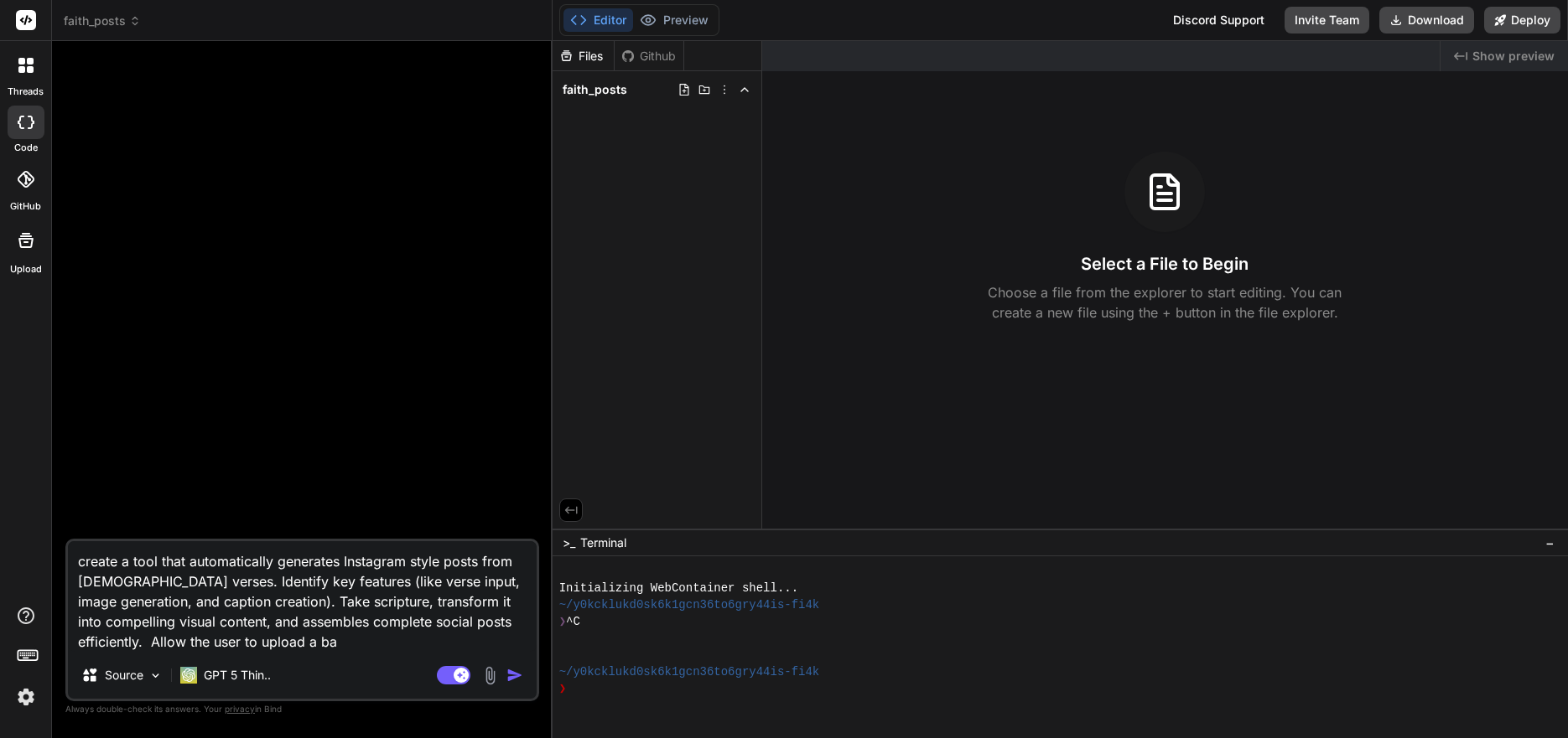
type textarea "x"
type textarea "create a tool that automatically generates Instagram style posts from [DEMOGRAP…"
type textarea "x"
type textarea "create a tool that automatically generates Instagram style posts from [DEMOGRAP…"
type textarea "x"
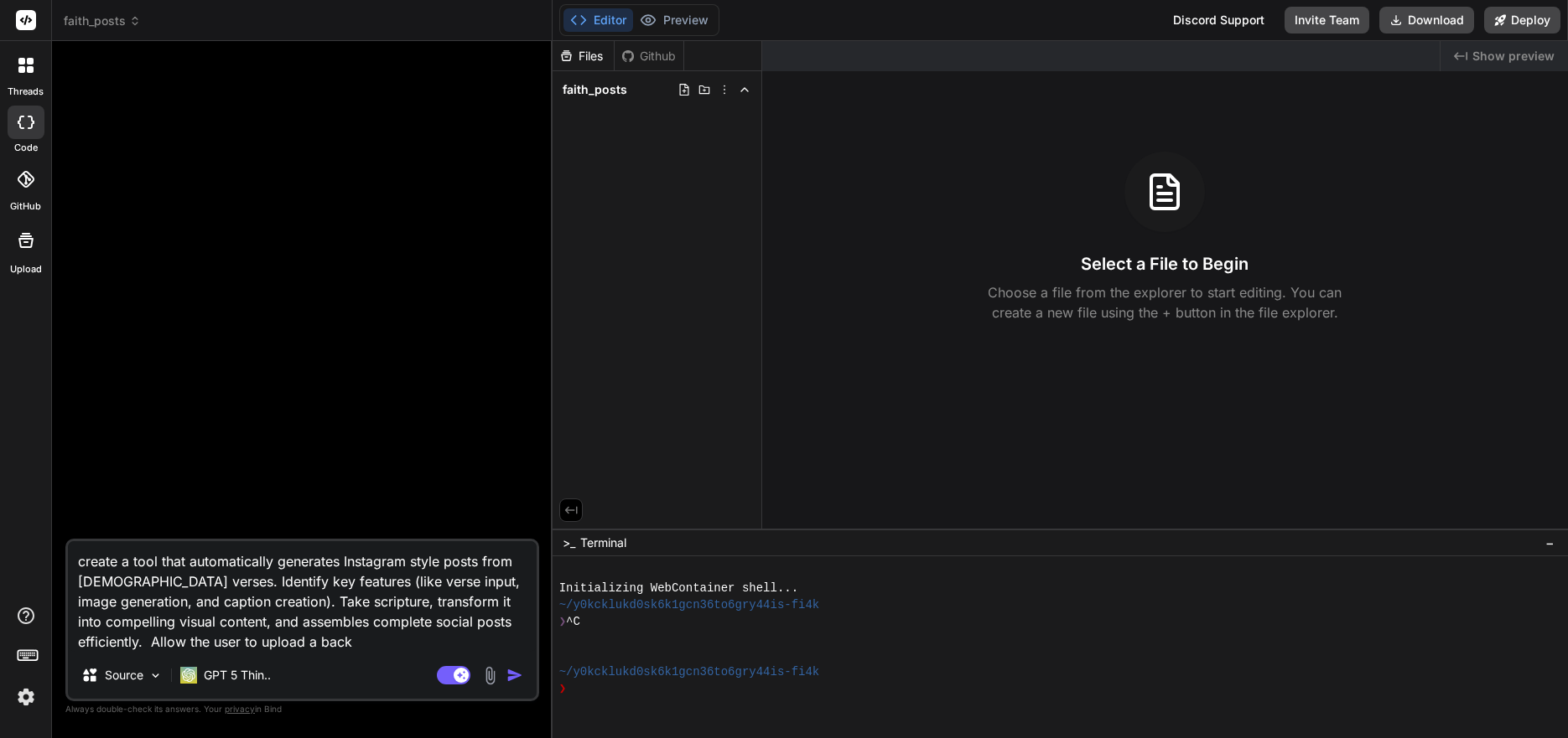
type textarea "create a tool that automatically generates Instagram style posts from [DEMOGRAP…"
type textarea "x"
type textarea "create a tool that automatically generates Instagram style posts from [DEMOGRAP…"
type textarea "x"
type textarea "create a tool that automatically generates Instagram style posts from [DEMOGRAP…"
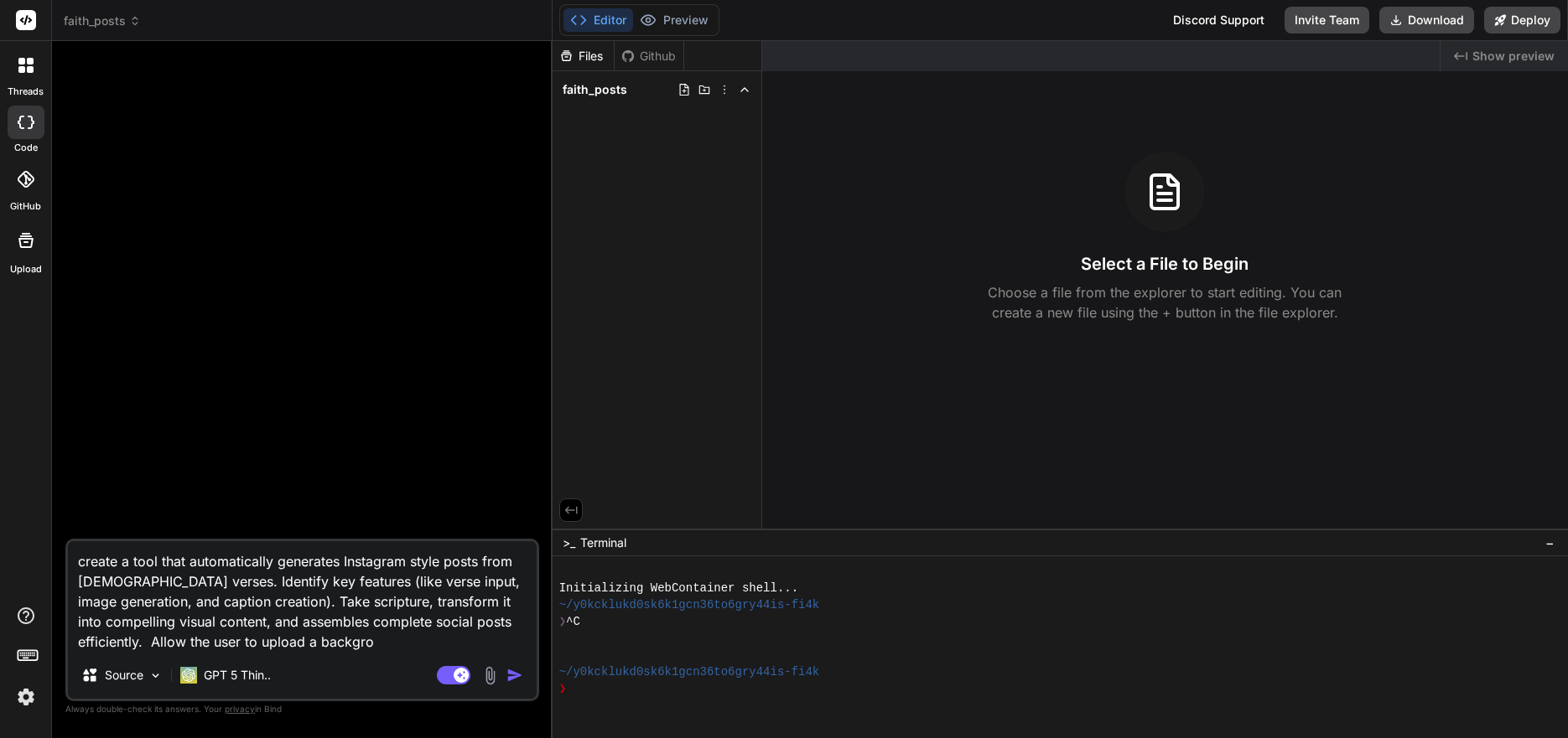
type textarea "x"
type textarea "create a tool that automatically generates Instagram style posts from [DEMOGRAP…"
type textarea "x"
type textarea "create a tool that automatically generates Instagram style posts from [DEMOGRAP…"
type textarea "x"
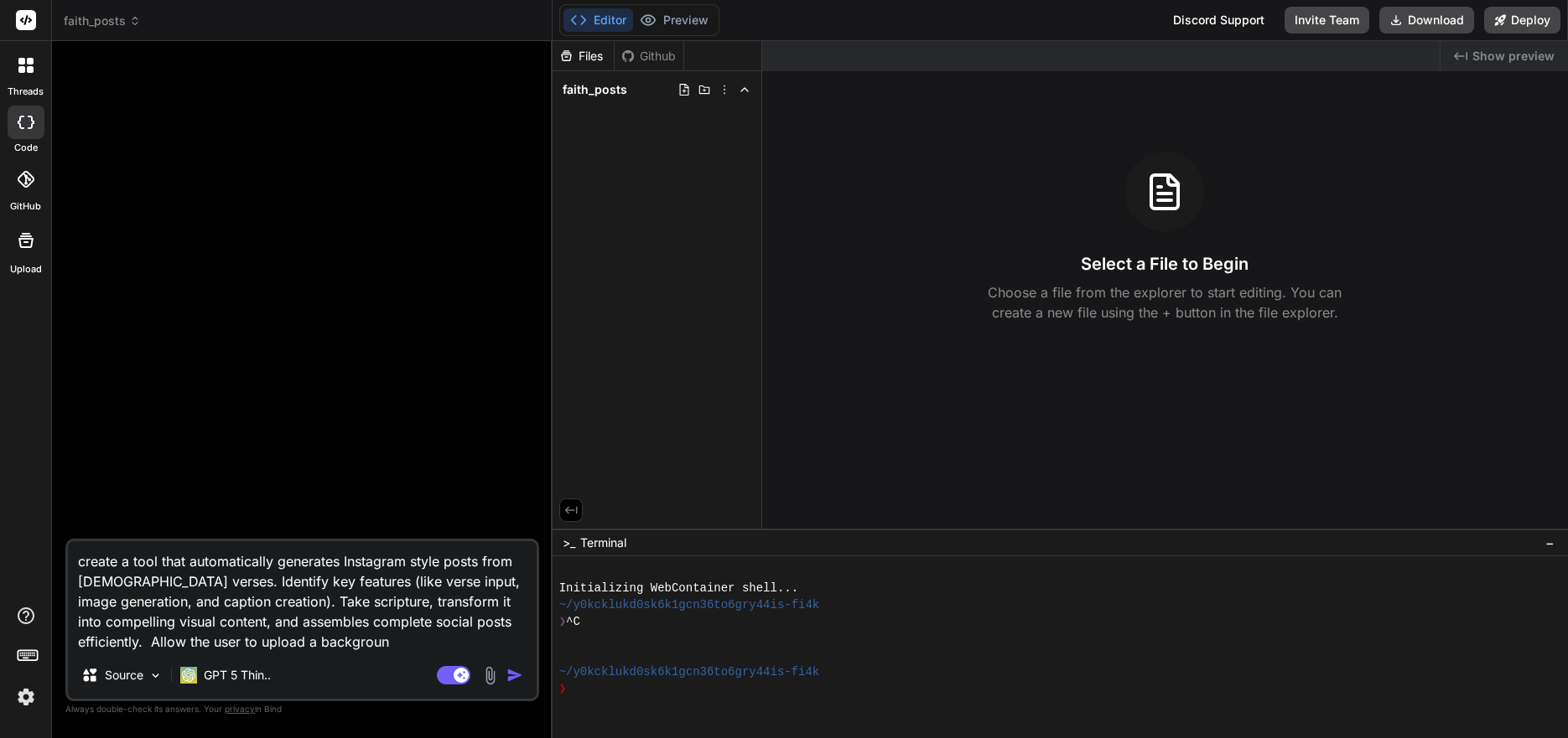
type textarea "create a tool that automatically generates Instagram style posts from [DEMOGRAP…"
type textarea "x"
type textarea "create a tool that automatically generates Instagram style posts from [DEMOGRAP…"
type textarea "x"
type textarea "create a tool that automatically generates Instagram style posts from [DEMOGRAP…"
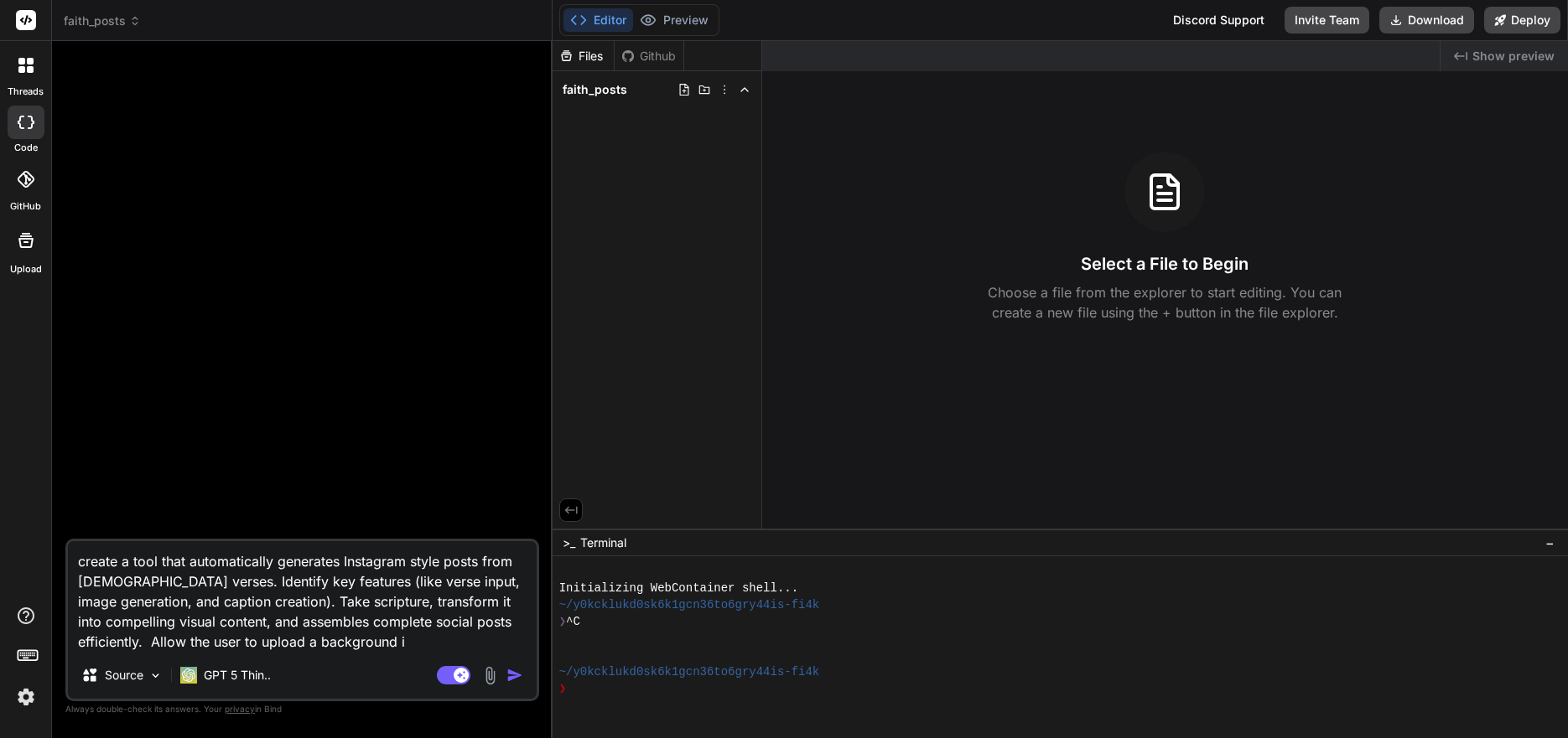
type textarea "x"
type textarea "create a tool that automatically generates Instagram style posts from [DEMOGRAP…"
type textarea "x"
type textarea "create a tool that automatically generates Instagram style posts from [DEMOGRAP…"
type textarea "x"
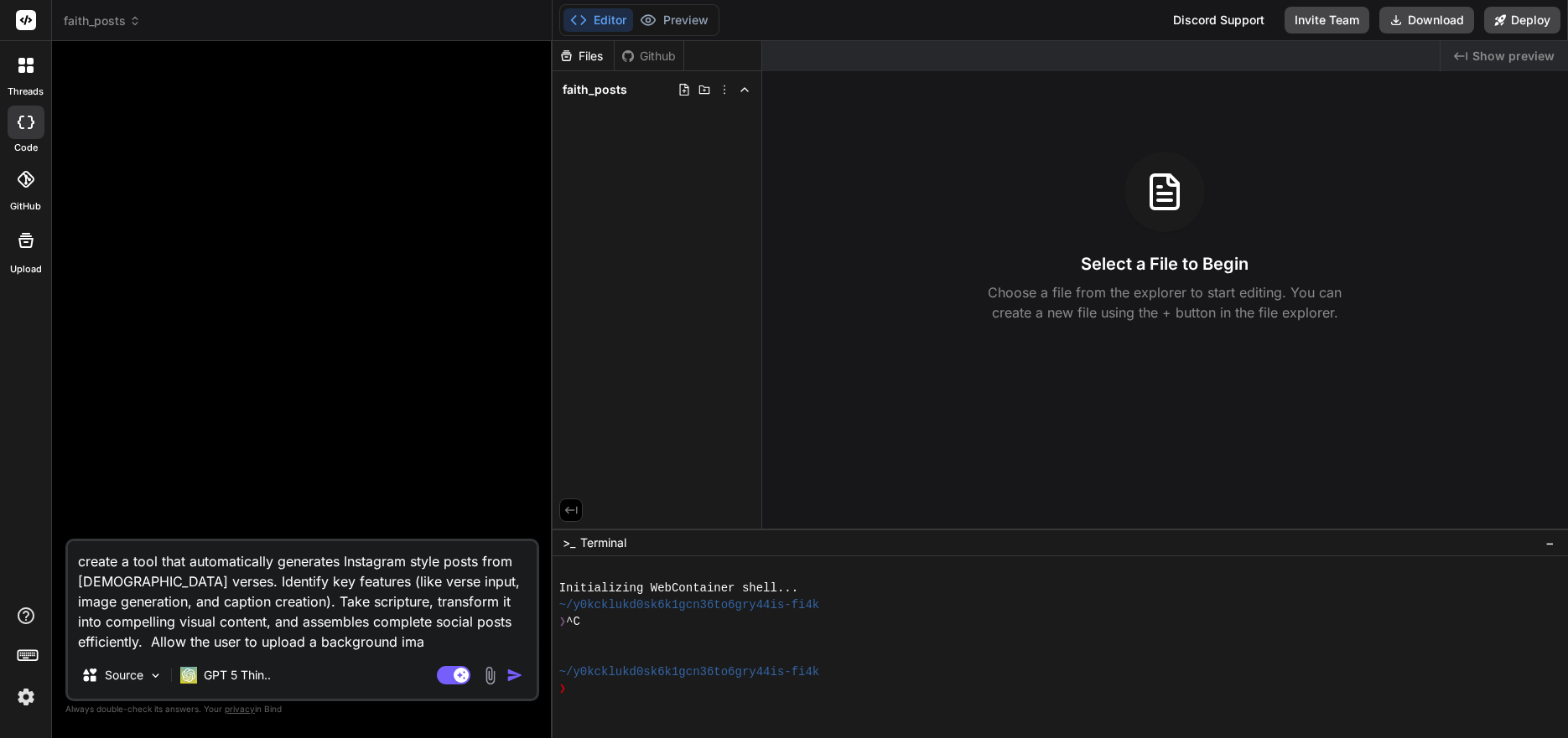
type textarea "create a tool that automatically generates Instagram style posts from [DEMOGRAP…"
type textarea "x"
type textarea "create a tool that automatically generates Instagram style posts from [DEMOGRAP…"
type textarea "x"
type textarea "create a tool that automatically generates Instagram style posts from [DEMOGRAP…"
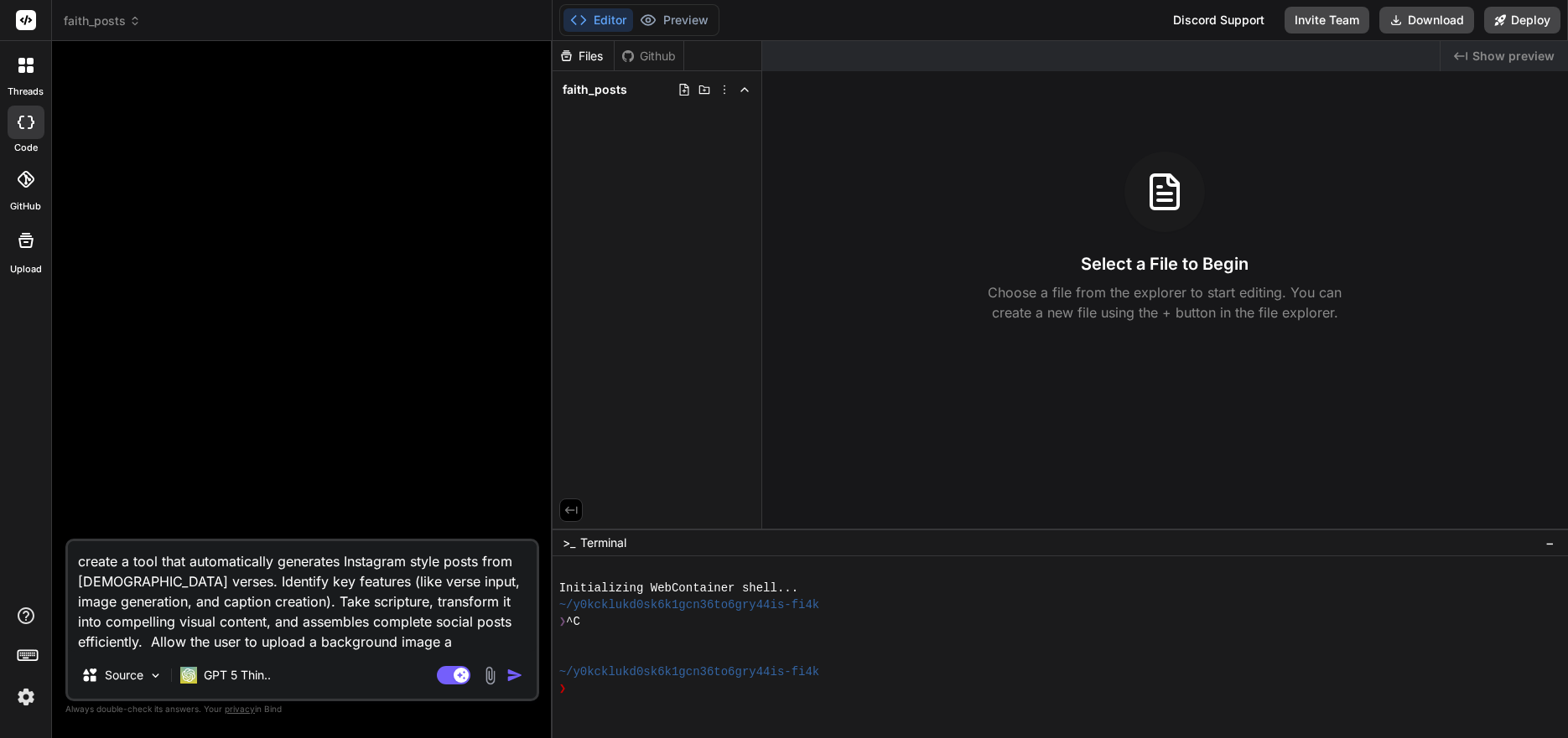
type textarea "x"
type textarea "create a tool that automatically generates Instagram style posts from [DEMOGRAP…"
type textarea "x"
type textarea "create a tool that automatically generates Instagram style posts from [DEMOGRAP…"
type textarea "x"
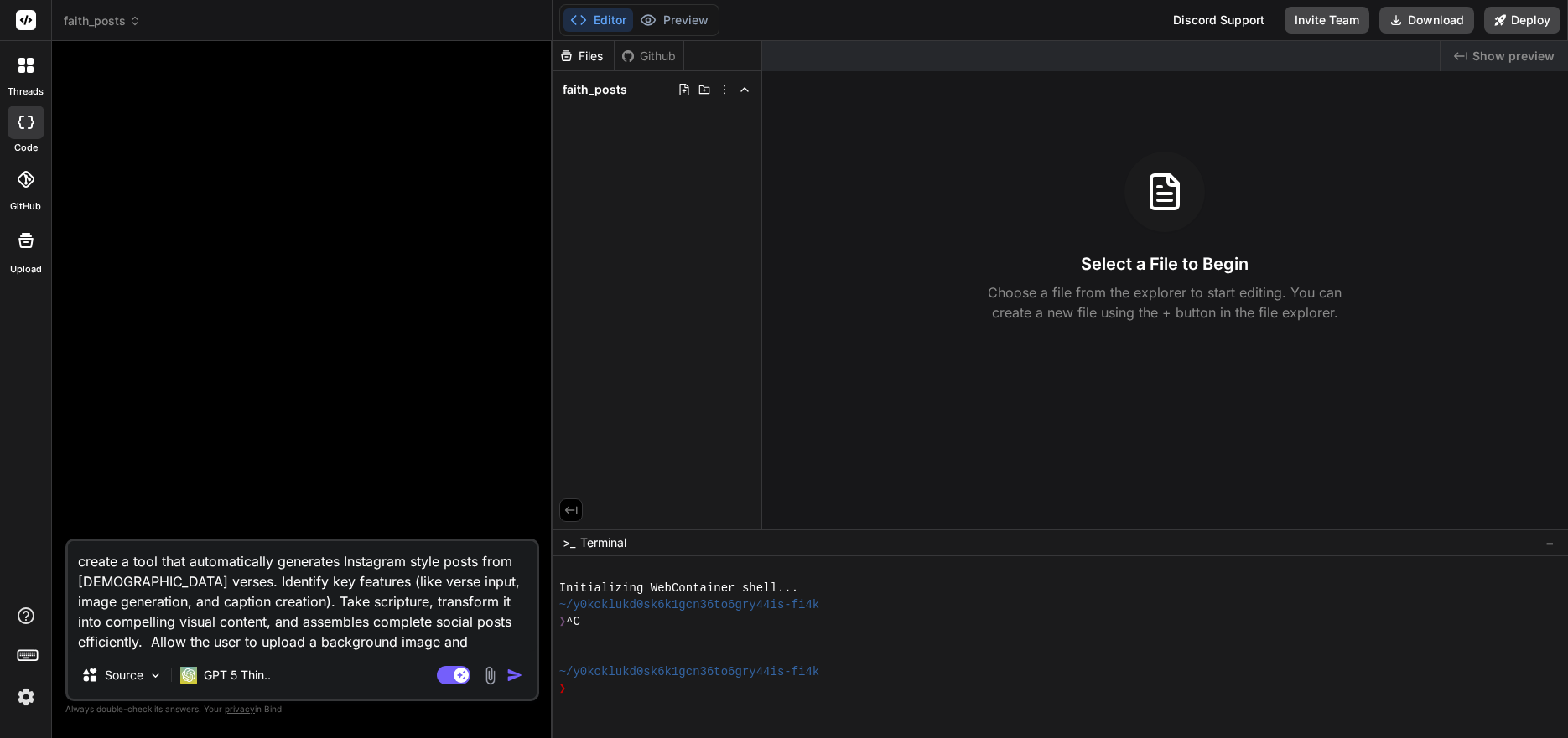
type textarea "create a tool that automatically generates Instagram style posts from [DEMOGRAP…"
type textarea "x"
type textarea "create a tool that automatically generates Instagram style posts from [DEMOGRAP…"
type textarea "x"
type textarea "create a tool that automatically generates Instagram style posts from [DEMOGRAP…"
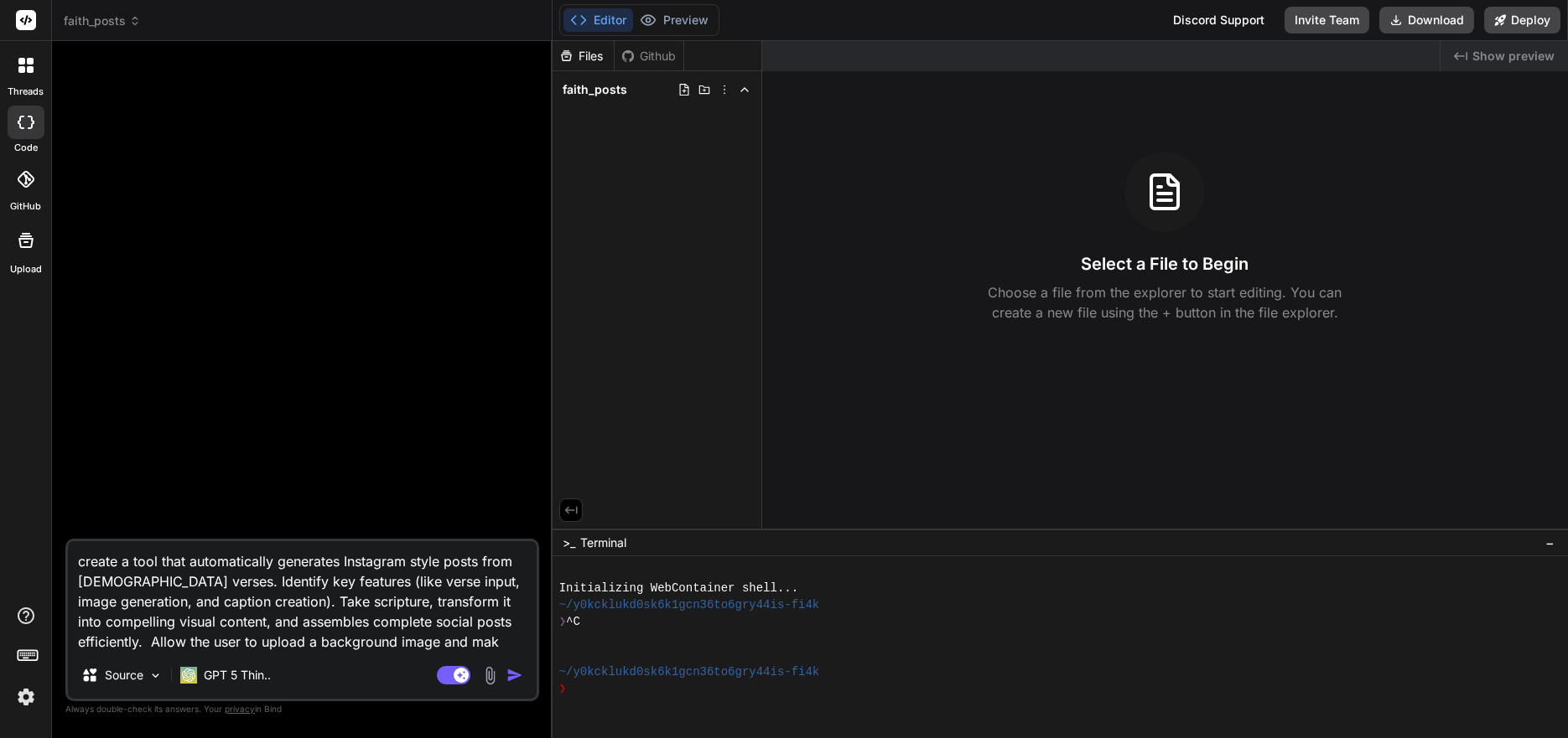
type textarea "x"
type textarea "create a tool that automatically generates Instagram style posts from [DEMOGRAP…"
type textarea "x"
type textarea "create a tool that automatically generates Instagram style posts from [DEMOGRAP…"
type textarea "x"
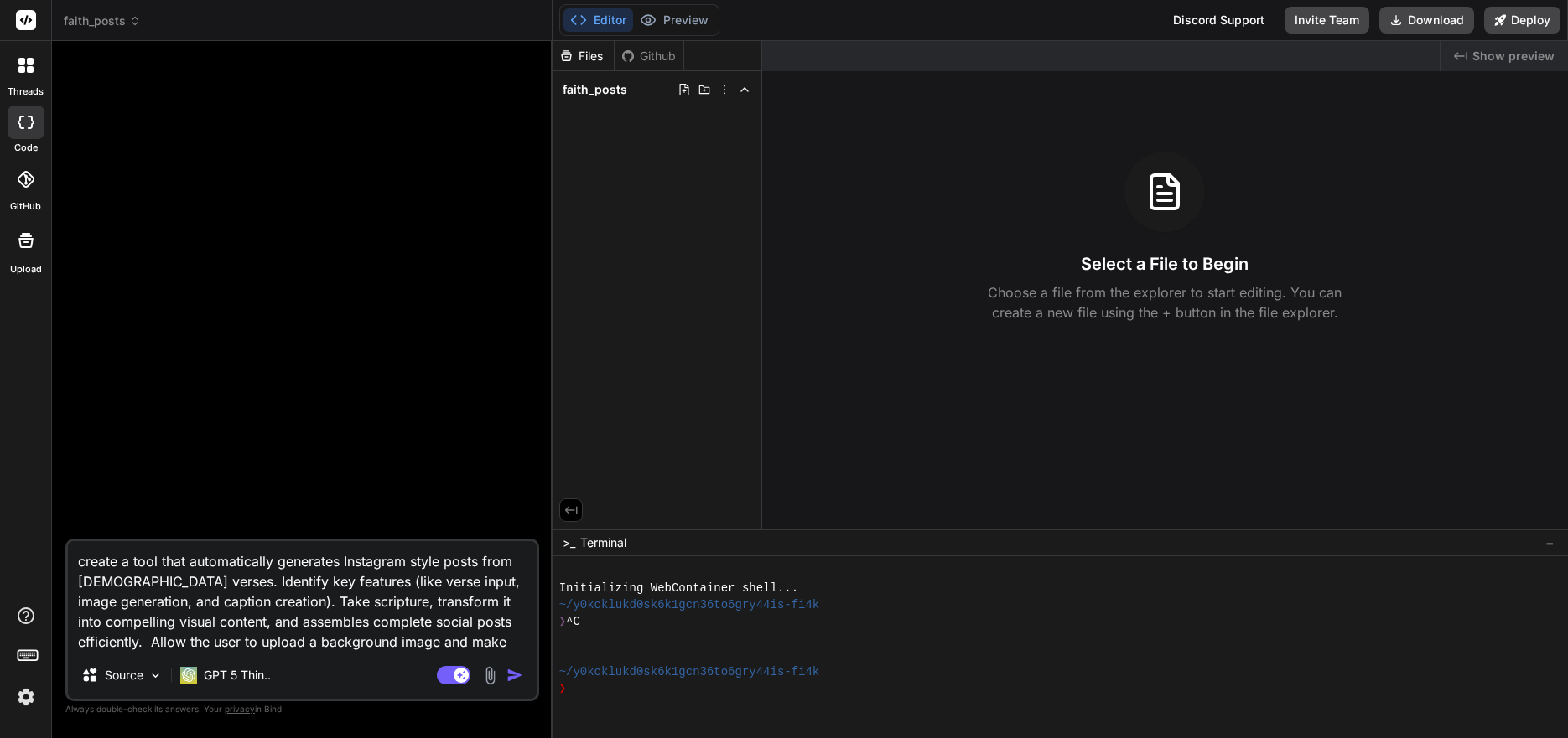
type textarea "create a tool that automatically generates Instagram style posts from [DEMOGRAP…"
type textarea "x"
type textarea "create a tool that automatically generates Instagram style posts from [DEMOGRAP…"
type textarea "x"
type textarea "create a tool that automatically generates Instagram style posts from [DEMOGRAP…"
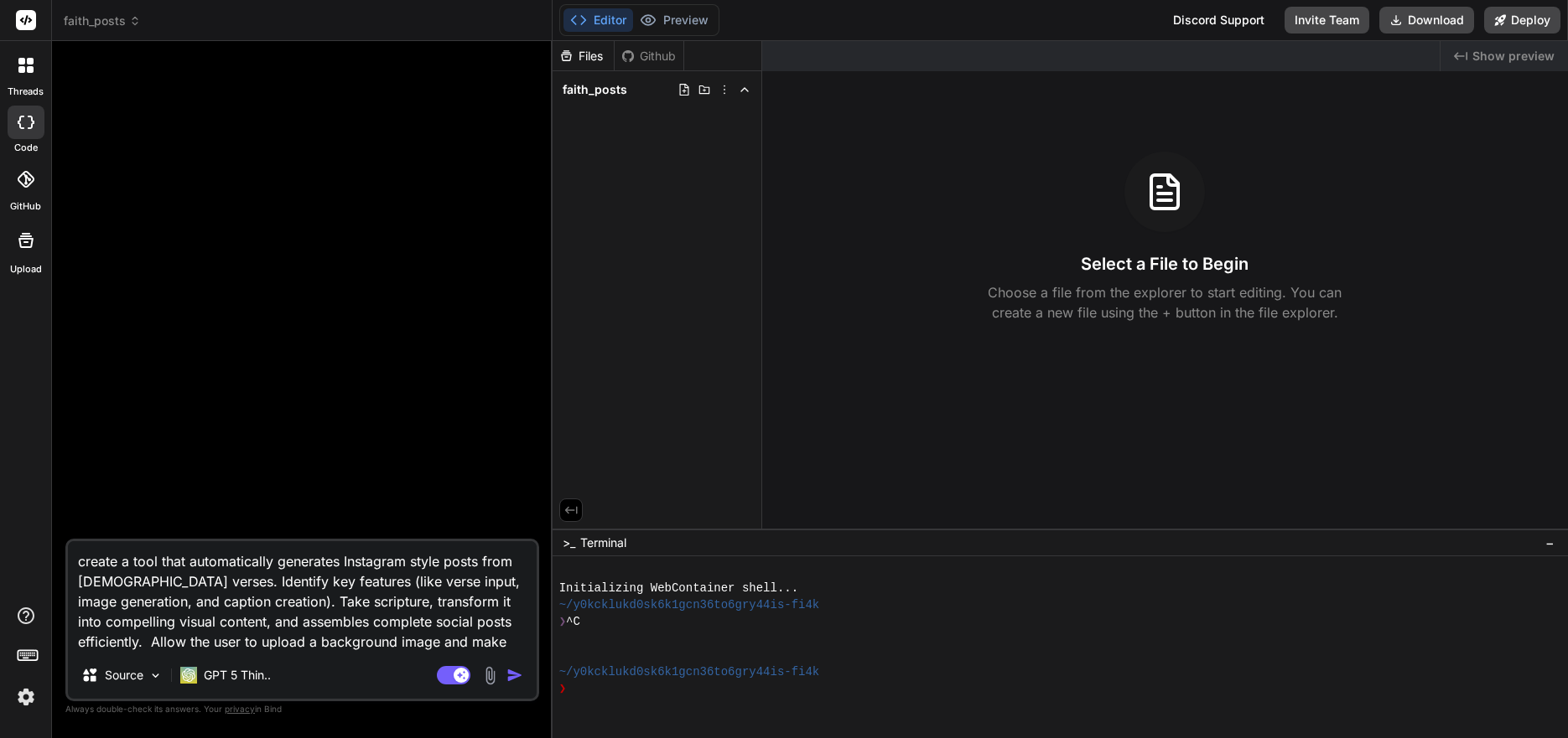
type textarea "x"
type textarea "create a tool that automatically generates Instagram style posts from [DEMOGRAP…"
type textarea "x"
type textarea "create a tool that automatically generates Instagram style posts from [DEMOGRAP…"
type textarea "x"
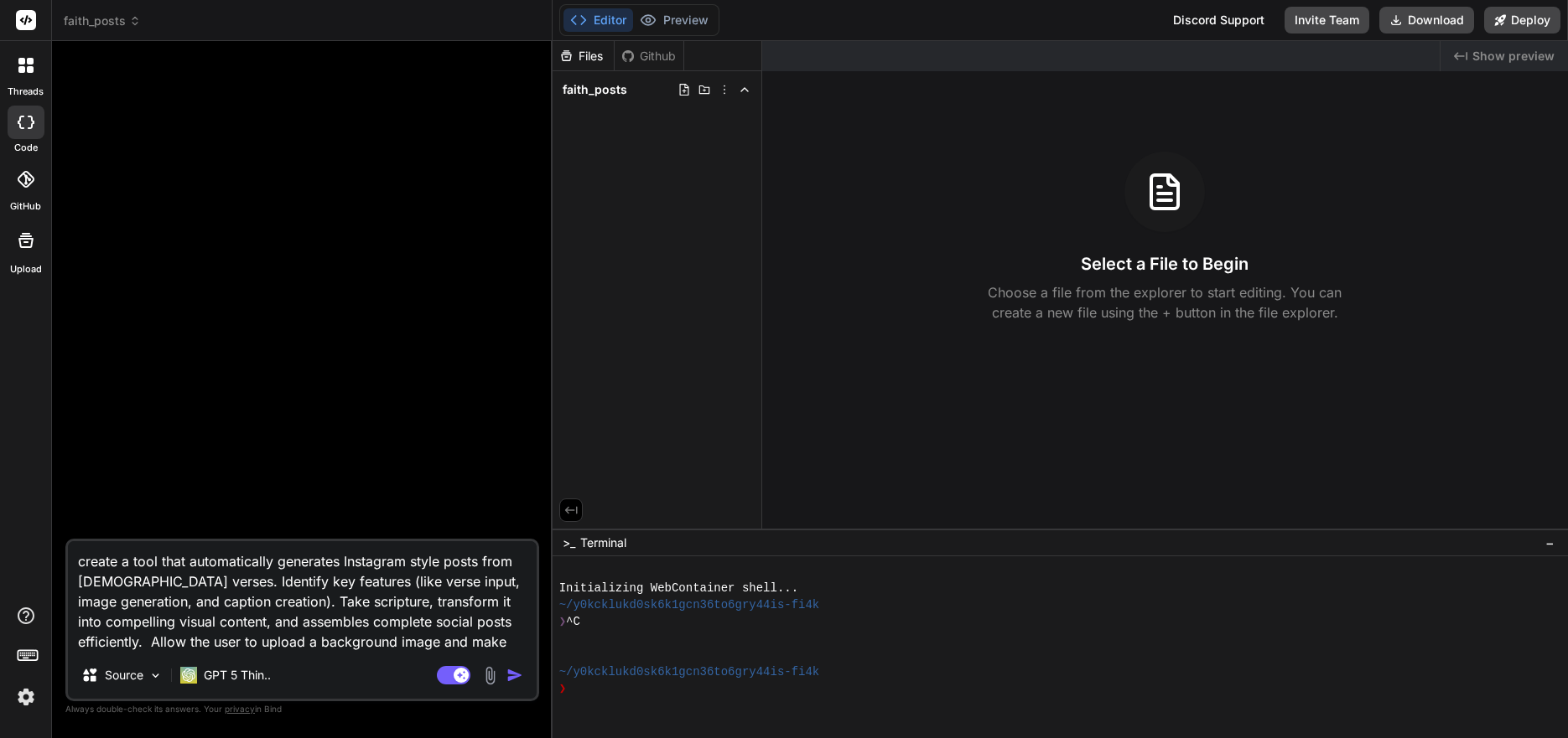
type textarea "create a tool that automatically generates Instagram style posts from [DEMOGRAP…"
type textarea "x"
type textarea "create a tool that automatically generates Instagram style posts from [DEMOGRAP…"
type textarea "x"
type textarea "create a tool that automatically generates Instagram style posts from [DEMOGRAP…"
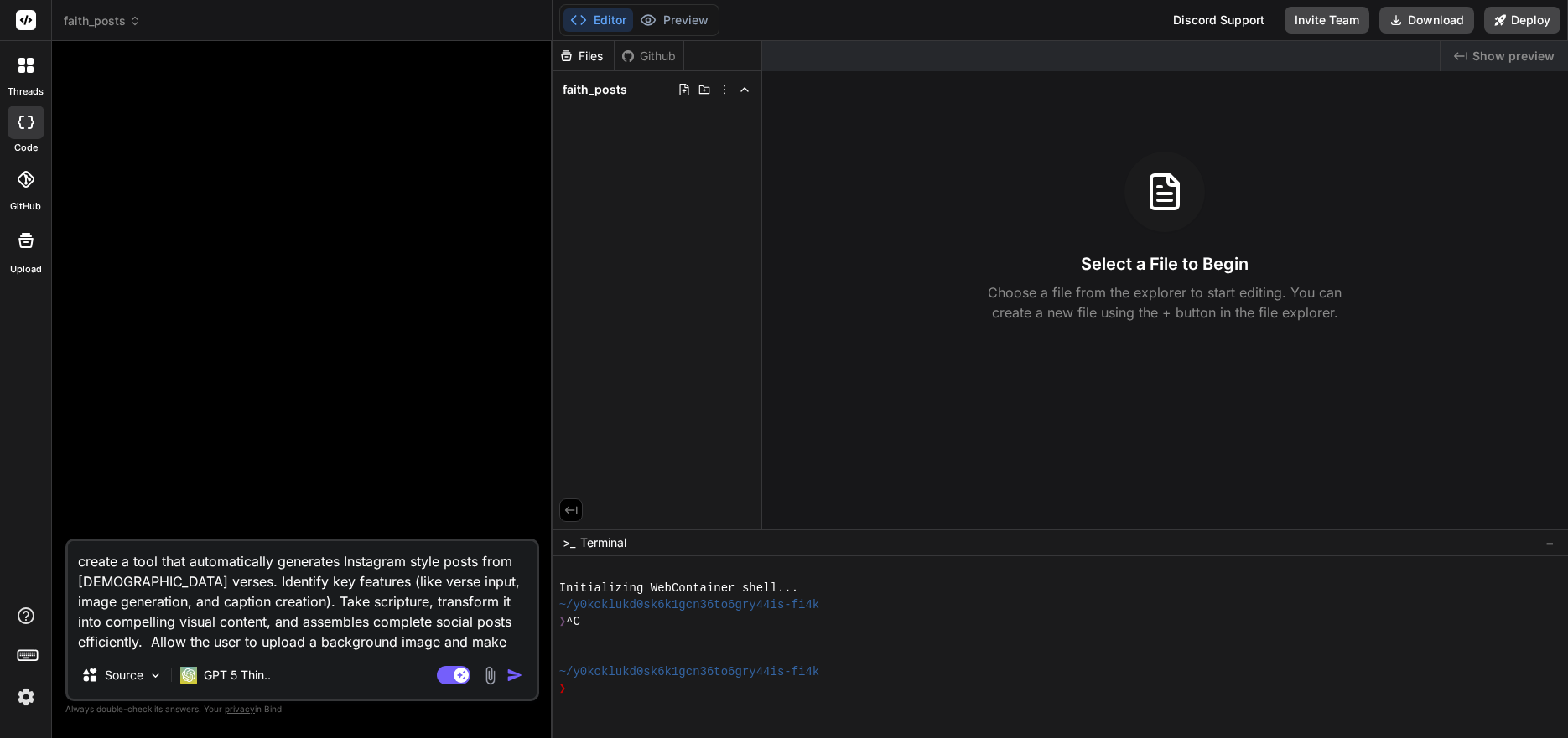
type textarea "x"
type textarea "create a tool that automatically generates Instagram style posts from [DEMOGRAP…"
type textarea "x"
type textarea "create a tool that automatically generates Instagram style posts from [DEMOGRAP…"
type textarea "x"
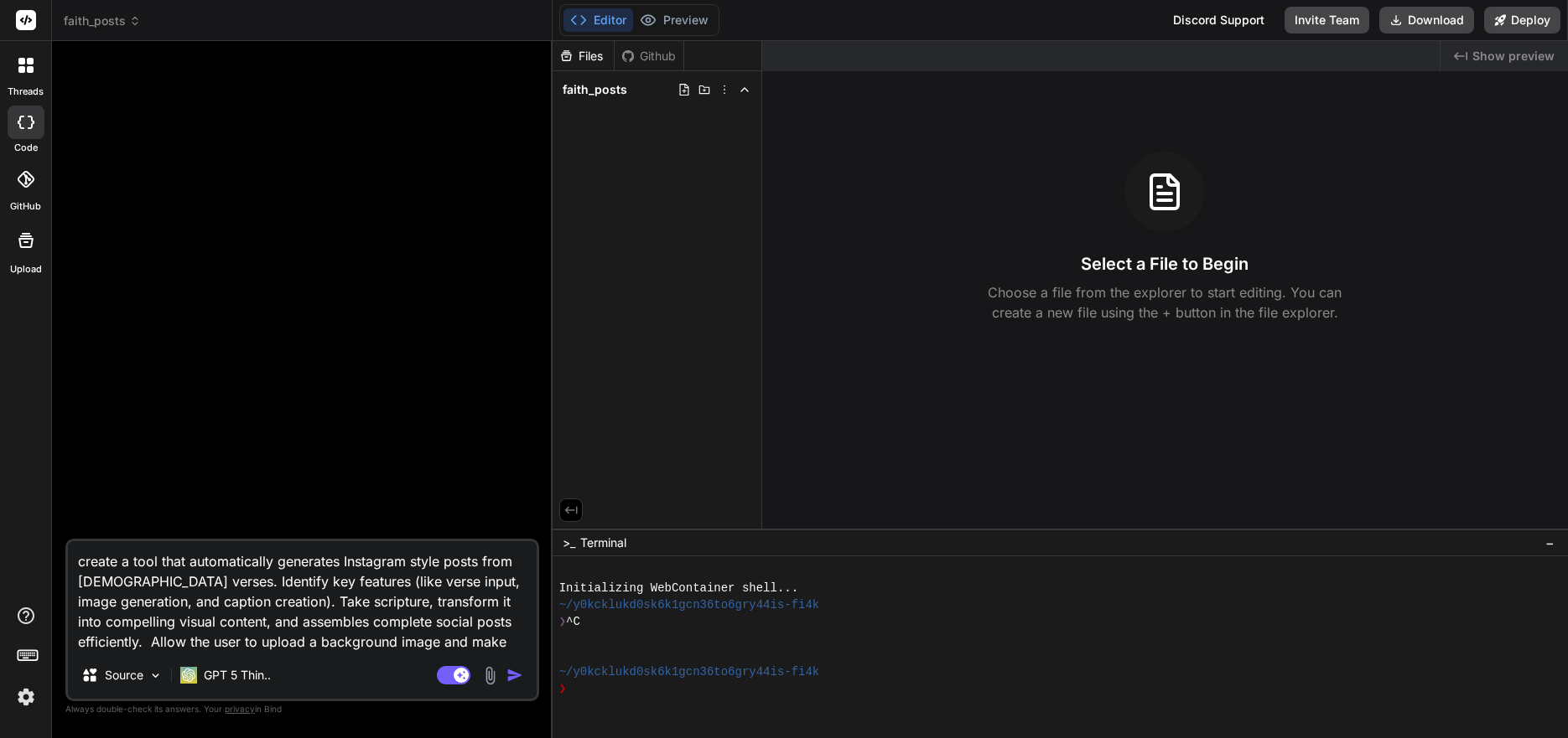
type textarea "create a tool that automatically generates Instagram style posts from [DEMOGRAP…"
type textarea "x"
type textarea "create a tool that automatically generates Instagram style posts from [DEMOGRAP…"
type textarea "x"
type textarea "create a tool that automatically generates Instagram style posts from [DEMOGRAP…"
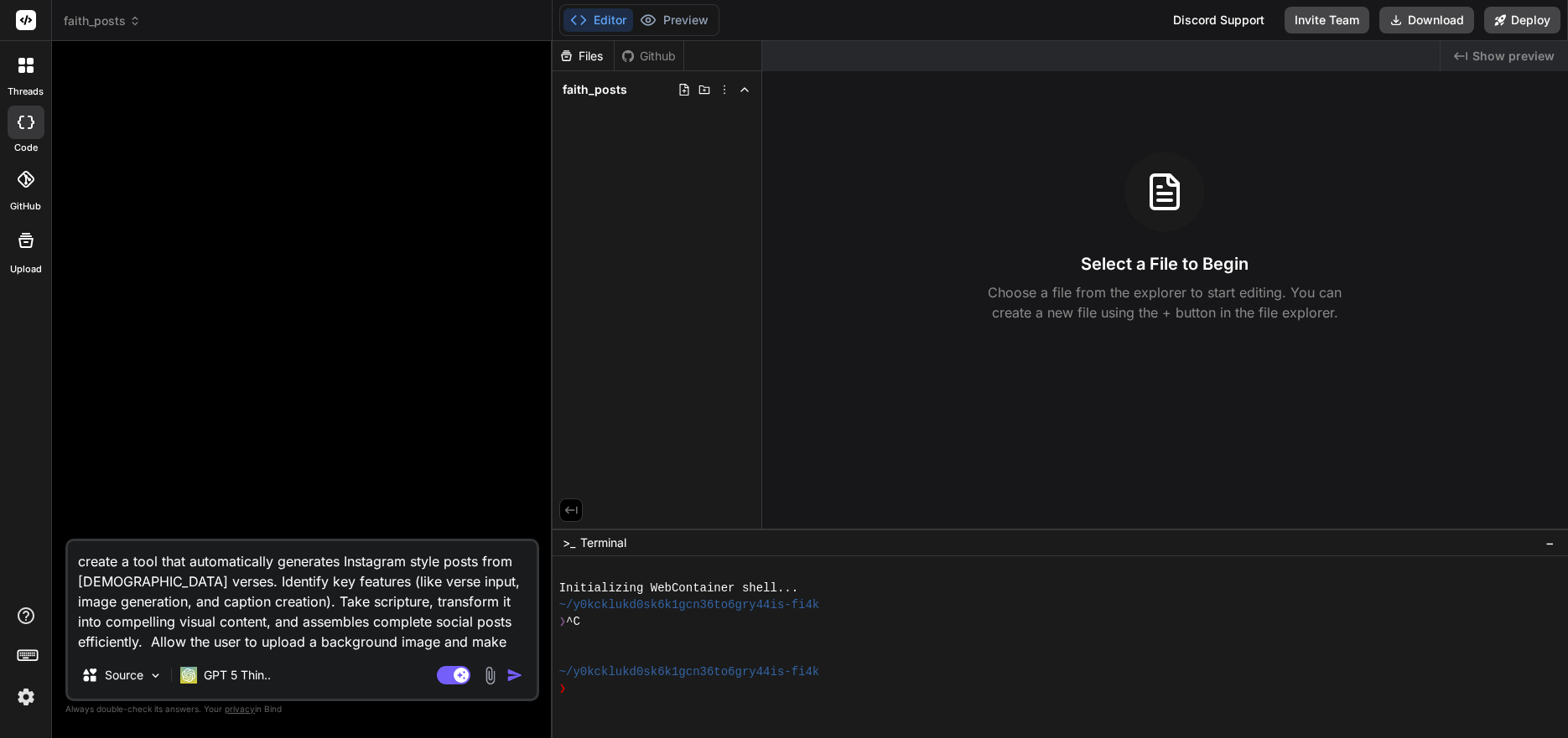
type textarea "x"
type textarea "create a tool that automatically generates Instagram style posts from [DEMOGRAP…"
type textarea "x"
type textarea "create a tool that automatically generates Instagram style posts from [DEMOGRAP…"
type textarea "x"
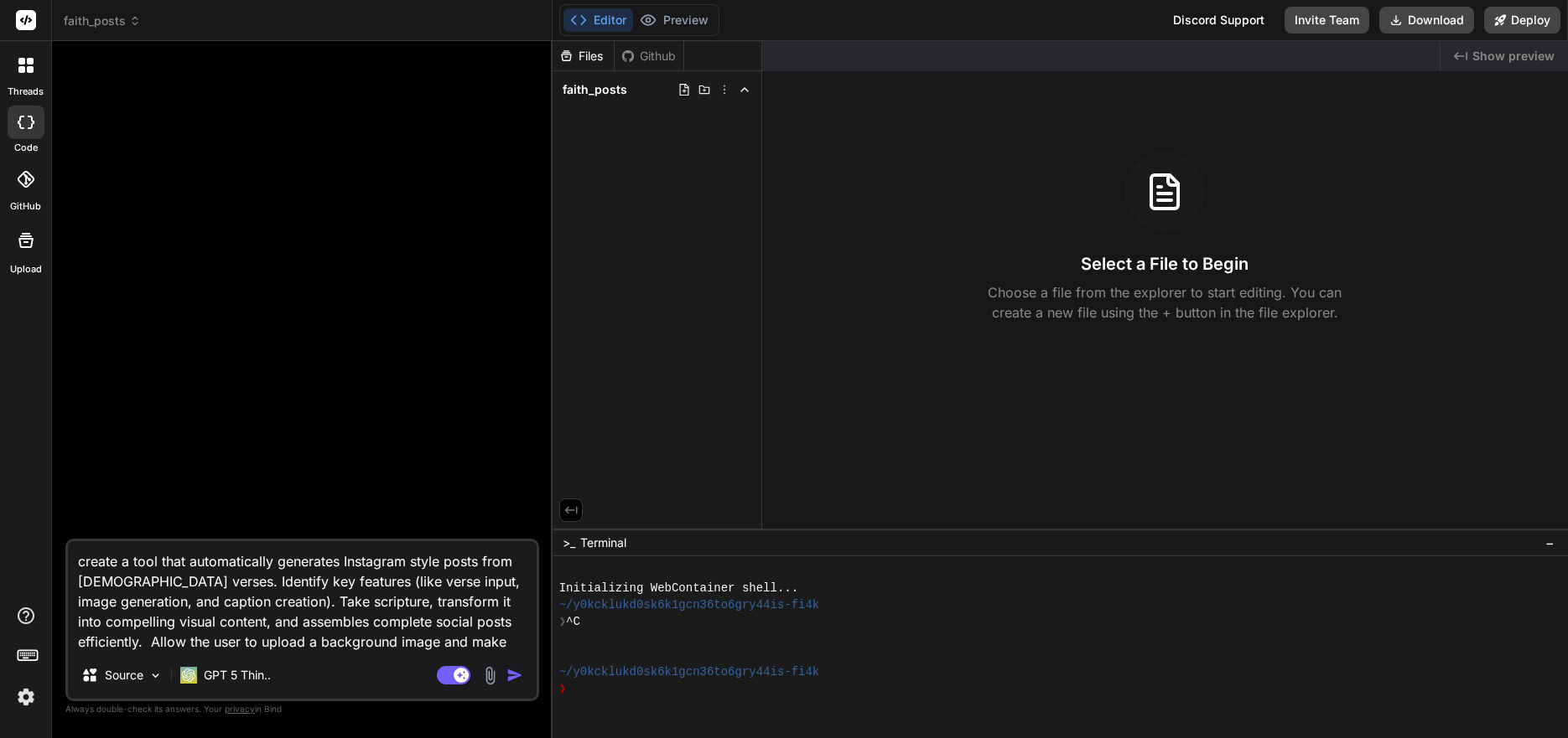
type textarea "create a tool that automatically generates Instagram style posts from [DEMOGRAP…"
type textarea "x"
type textarea "create a tool that automatically generates Instagram style posts from [DEMOGRAP…"
type textarea "x"
type textarea "create a tool that automatically generates Instagram style posts from [DEMOGRAP…"
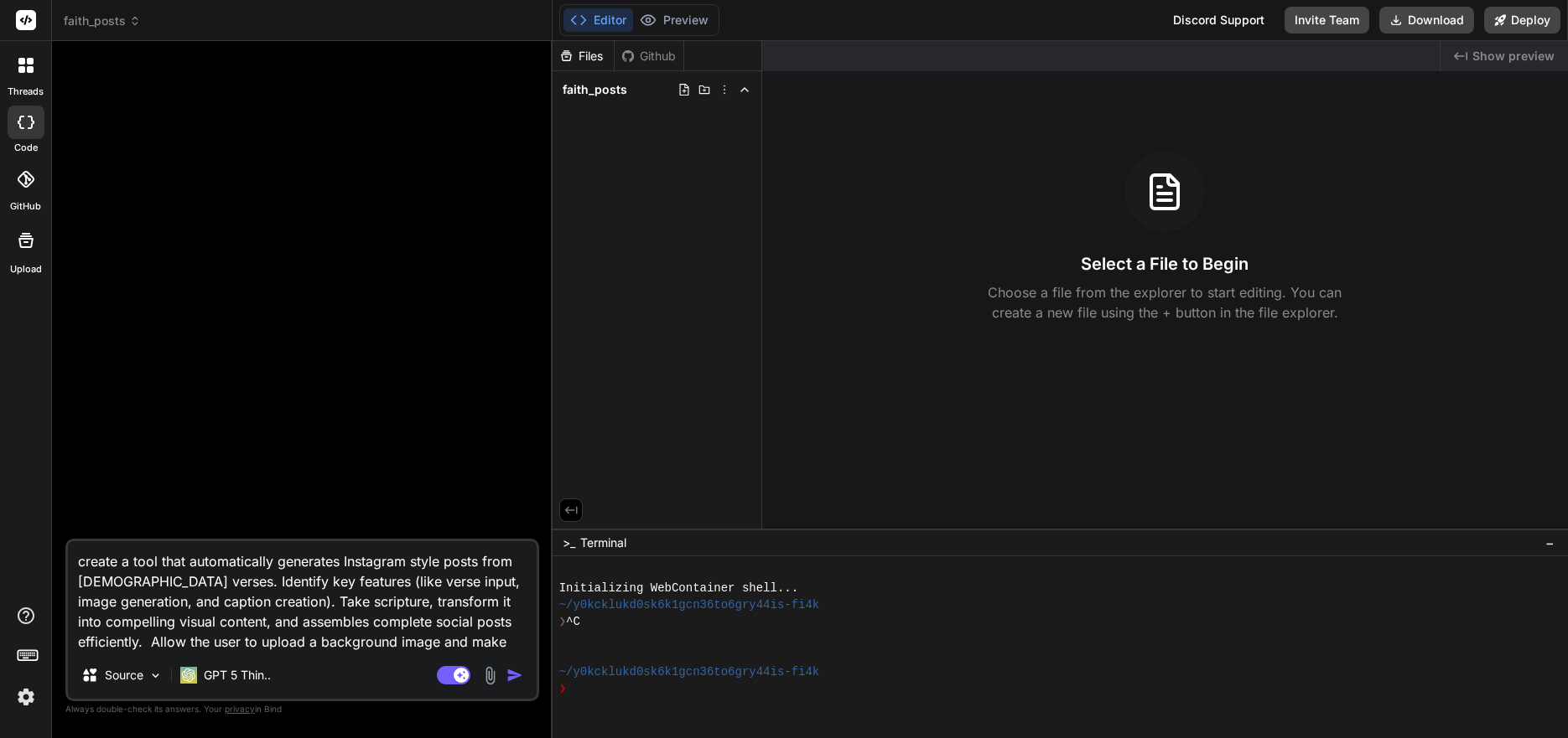
type textarea "x"
type textarea "create a tool that automatically generates Instagram style posts from [DEMOGRAP…"
type textarea "x"
type textarea "create a tool that automatically generates Instagram style posts from [DEMOGRAP…"
type textarea "x"
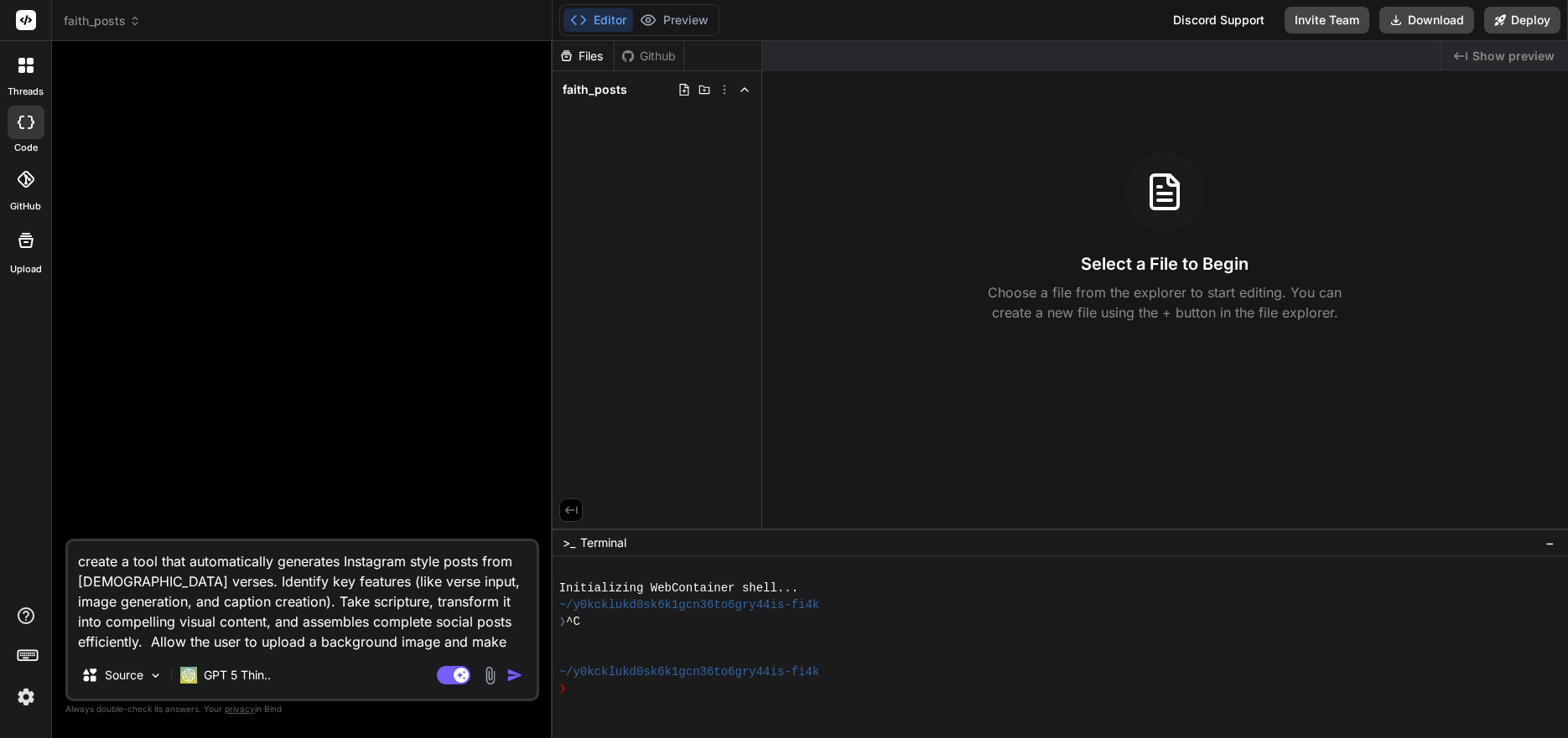
type textarea "create a tool that automatically generates Instagram style posts from [DEMOGRAP…"
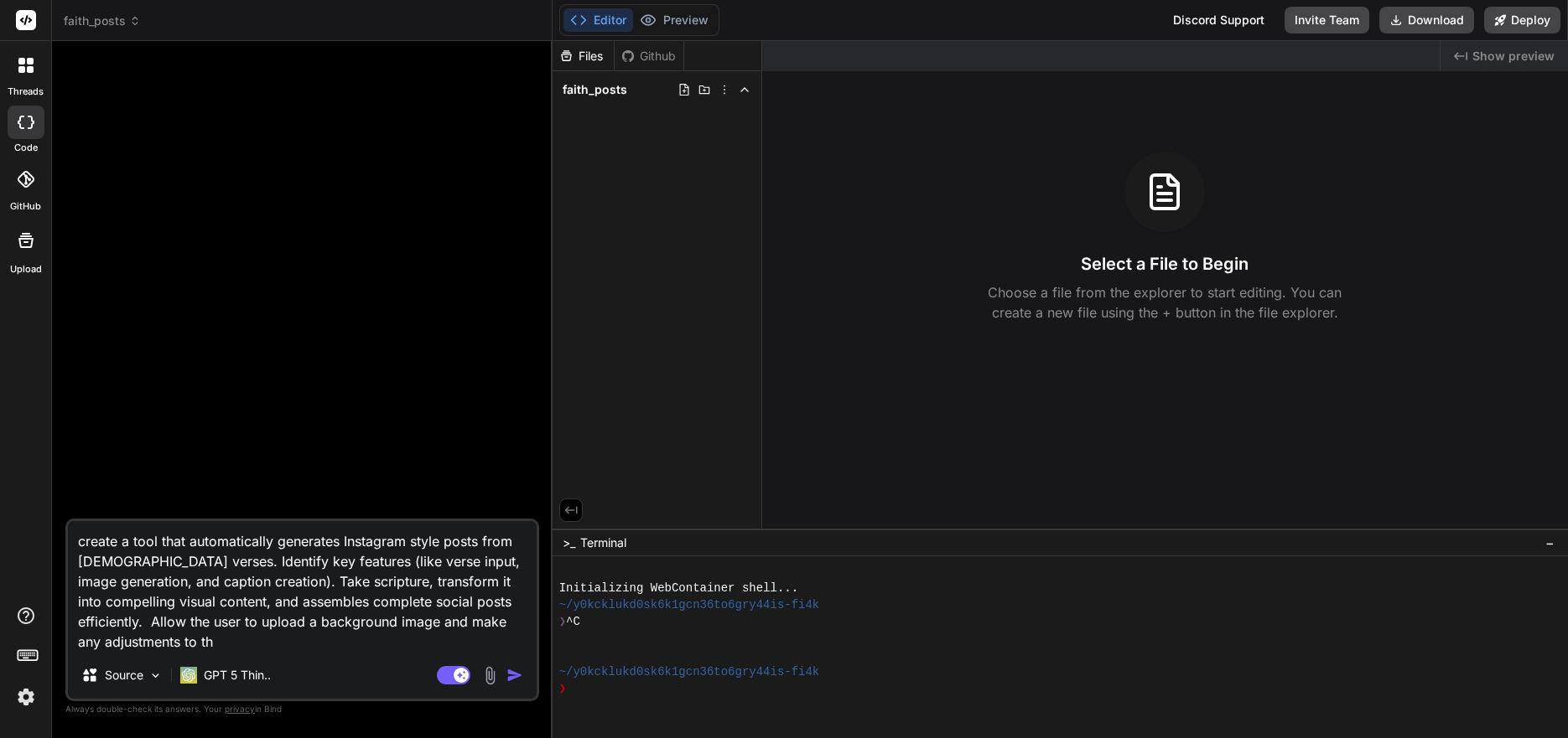
type textarea "x"
type textarea "create a tool that automatically generates Instagram style posts from [DEMOGRAP…"
type textarea "x"
type textarea "create a tool that automatically generates Instagram style posts from [DEMOGRAP…"
type textarea "x"
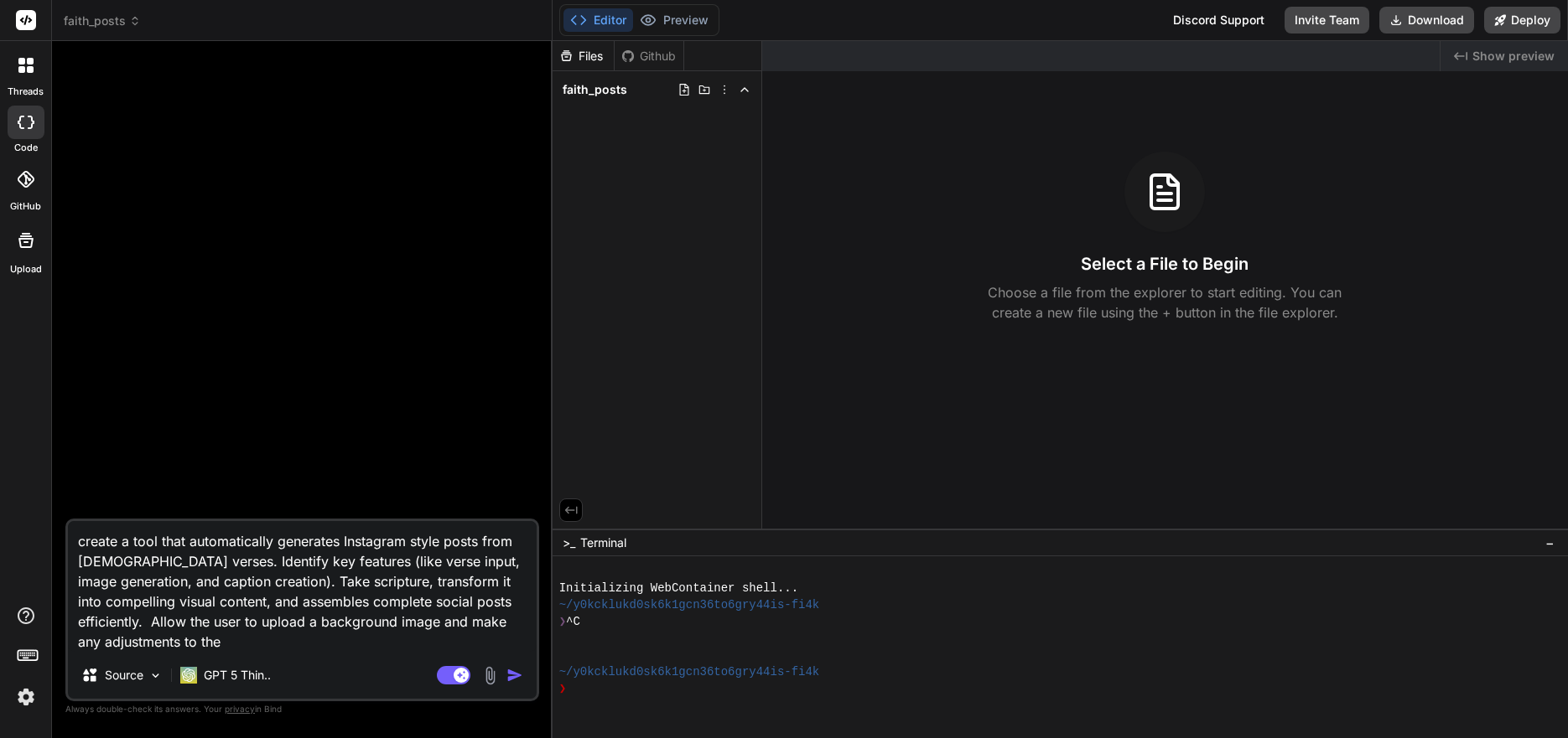
type textarea "create a tool that automatically generates Instagram style posts from [DEMOGRAP…"
type textarea "x"
type textarea "create a tool that automatically generates Instagram style posts from [DEMOGRAP…"
type textarea "x"
type textarea "create a tool that automatically generates Instagram style posts from [DEMOGRAP…"
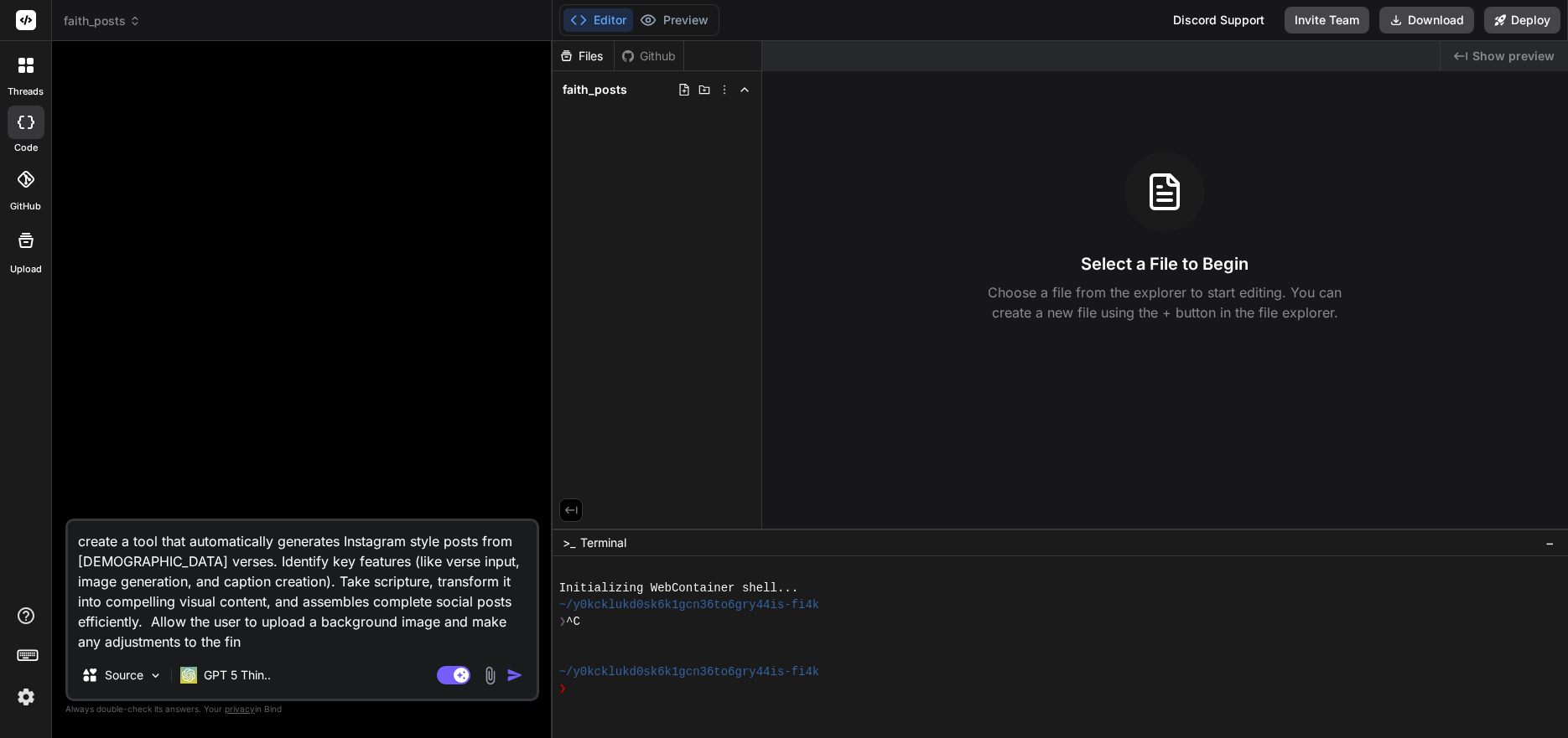
type textarea "x"
type textarea "create a tool that automatically generates Instagram style posts from [DEMOGRAP…"
type textarea "x"
type textarea "create a tool that automatically generates Instagram style posts from [DEMOGRAP…"
type textarea "x"
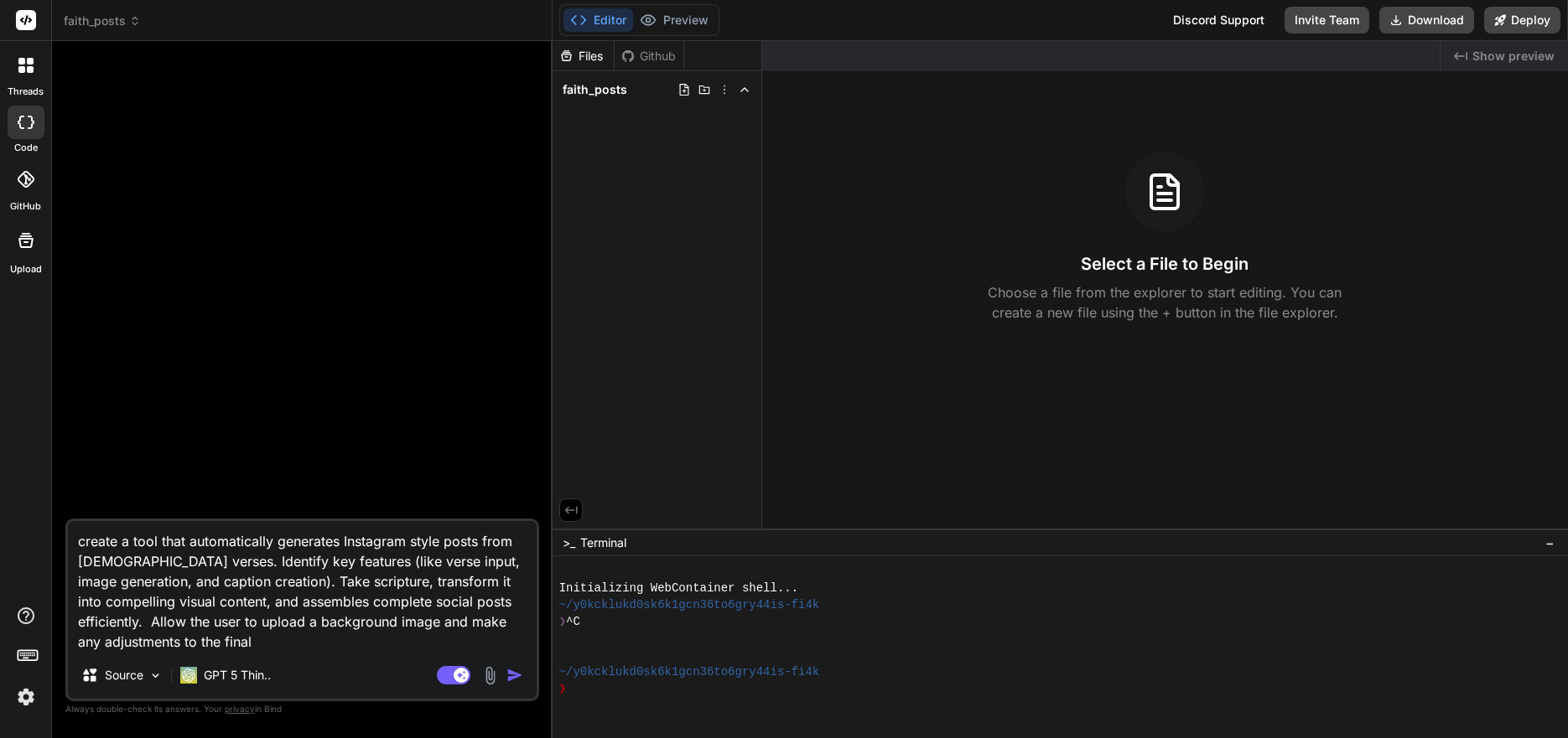
type textarea "create a tool that automatically generates Instagram style posts from [DEMOGRAP…"
type textarea "x"
type textarea "create a tool that automatically generates Instagram style posts from [DEMOGRAP…"
type textarea "x"
type textarea "create a tool that automatically generates Instagram style posts from [DEMOGRAP…"
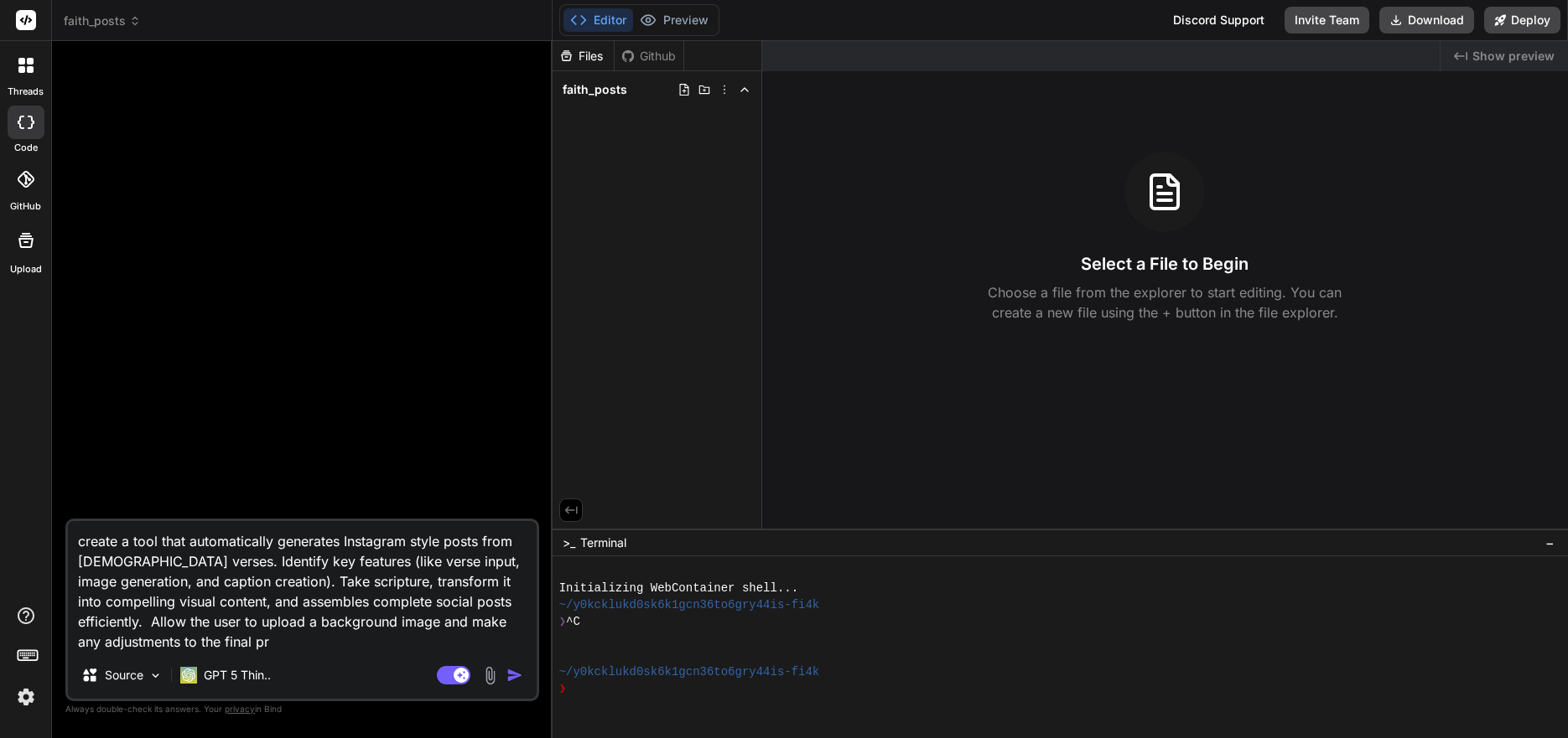
type textarea "x"
type textarea "create a tool that automatically generates Instagram style posts from [DEMOGRAP…"
type textarea "x"
type textarea "create a tool that automatically generates Instagram style posts from [DEMOGRAP…"
type textarea "x"
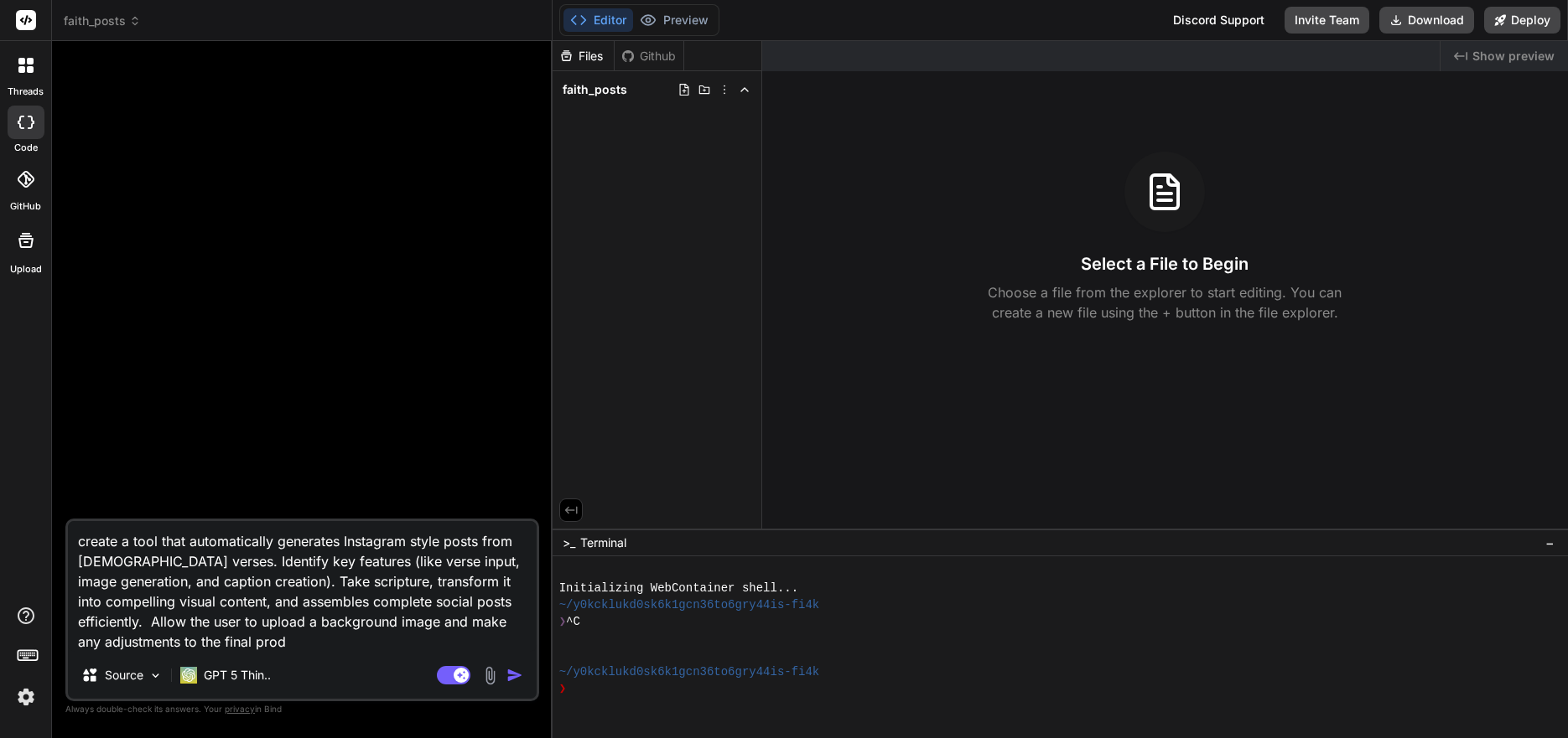
type textarea "create a tool that automatically generates Instagram style posts from [DEMOGRAP…"
type textarea "x"
type textarea "create a tool that automatically generates Instagram style posts from [DEMOGRAP…"
type textarea "x"
type textarea "create a tool that automatically generates Instagram style posts from [DEMOGRAP…"
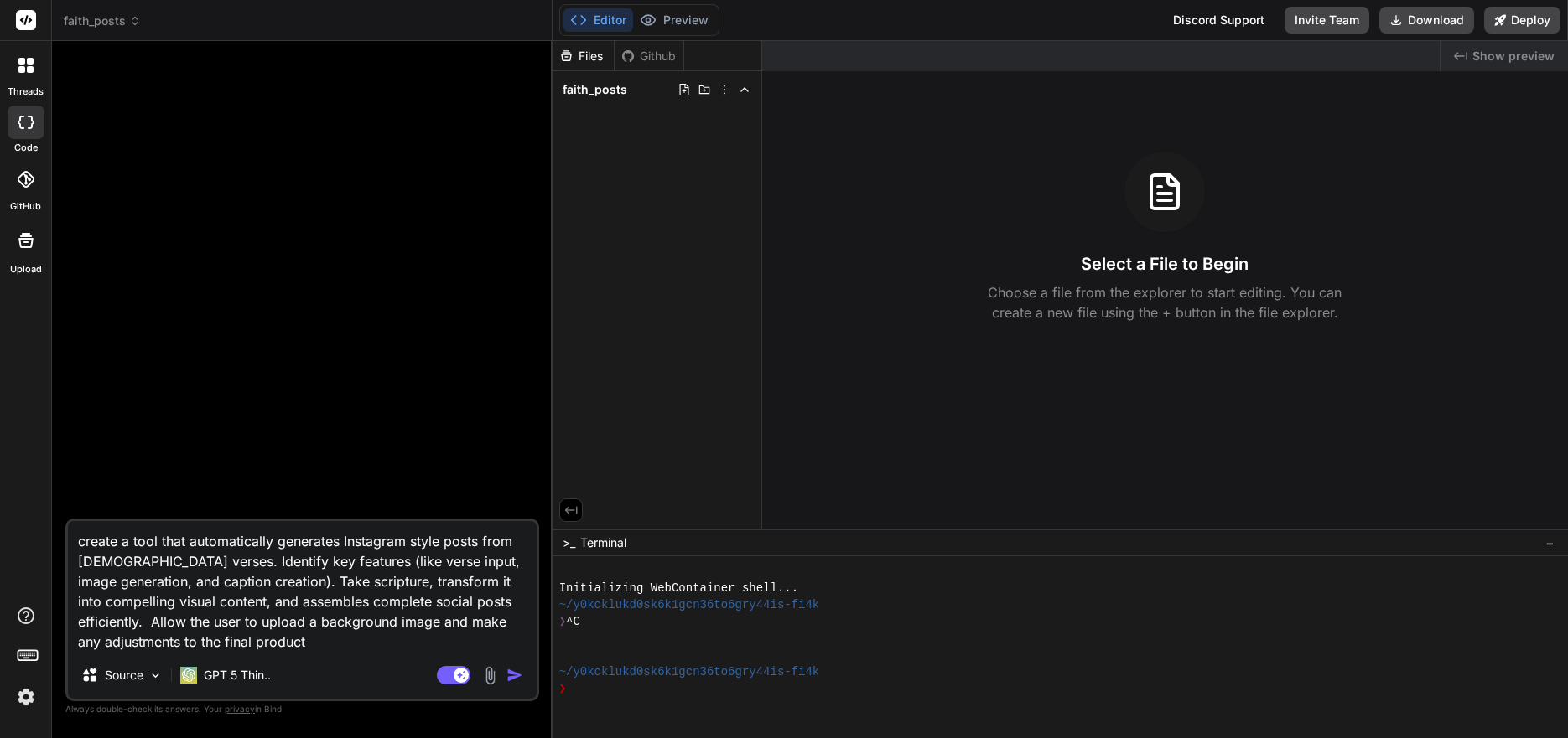
type textarea "x"
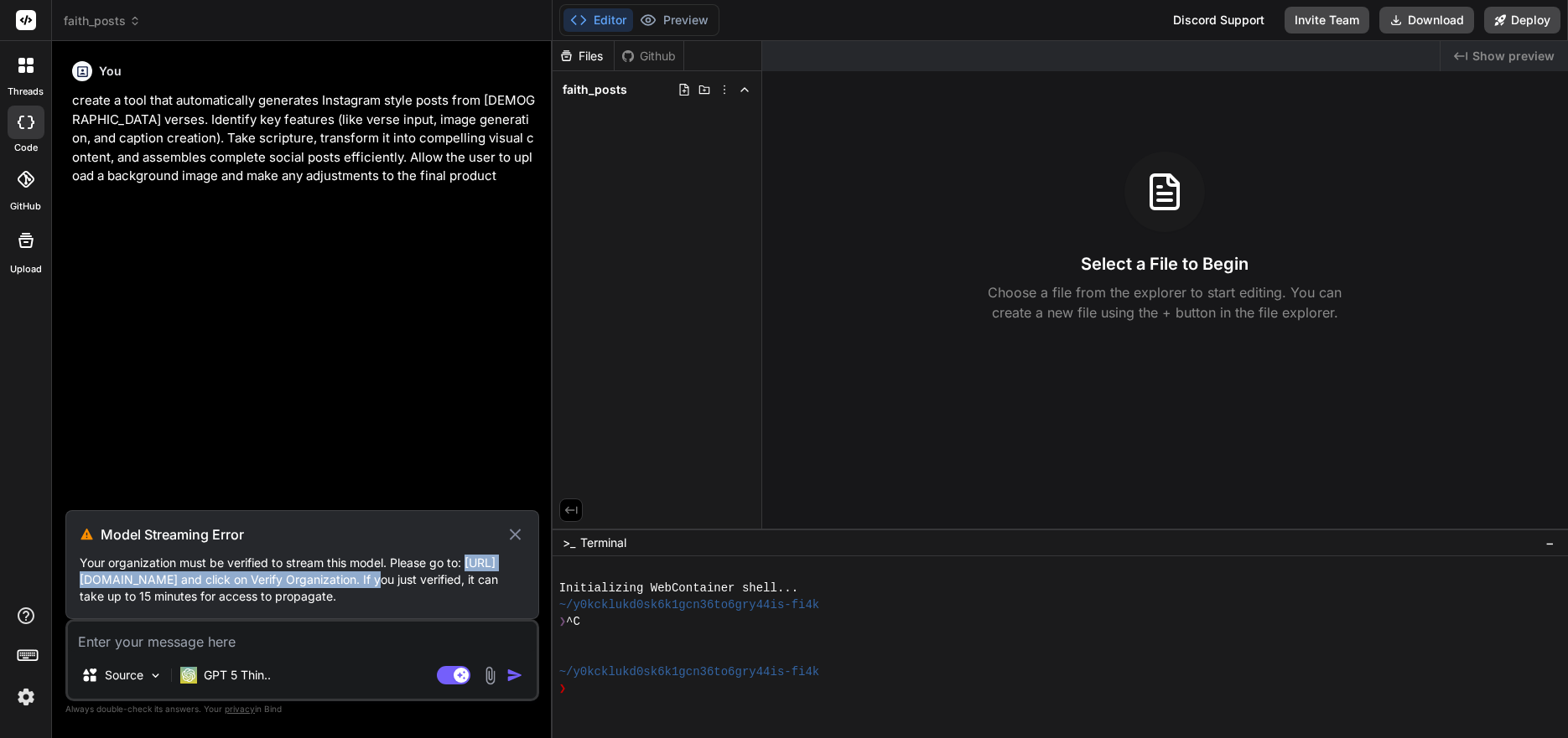
drag, startPoint x: 470, startPoint y: 549, endPoint x: 362, endPoint y: 563, distance: 108.9
click at [362, 563] on p "Your organization must be verified to stream this model. Please go to: [URL][DO…" at bounding box center [302, 580] width 445 height 50
click at [250, 683] on p "GPT 5 Thin.." at bounding box center [237, 675] width 67 height 17
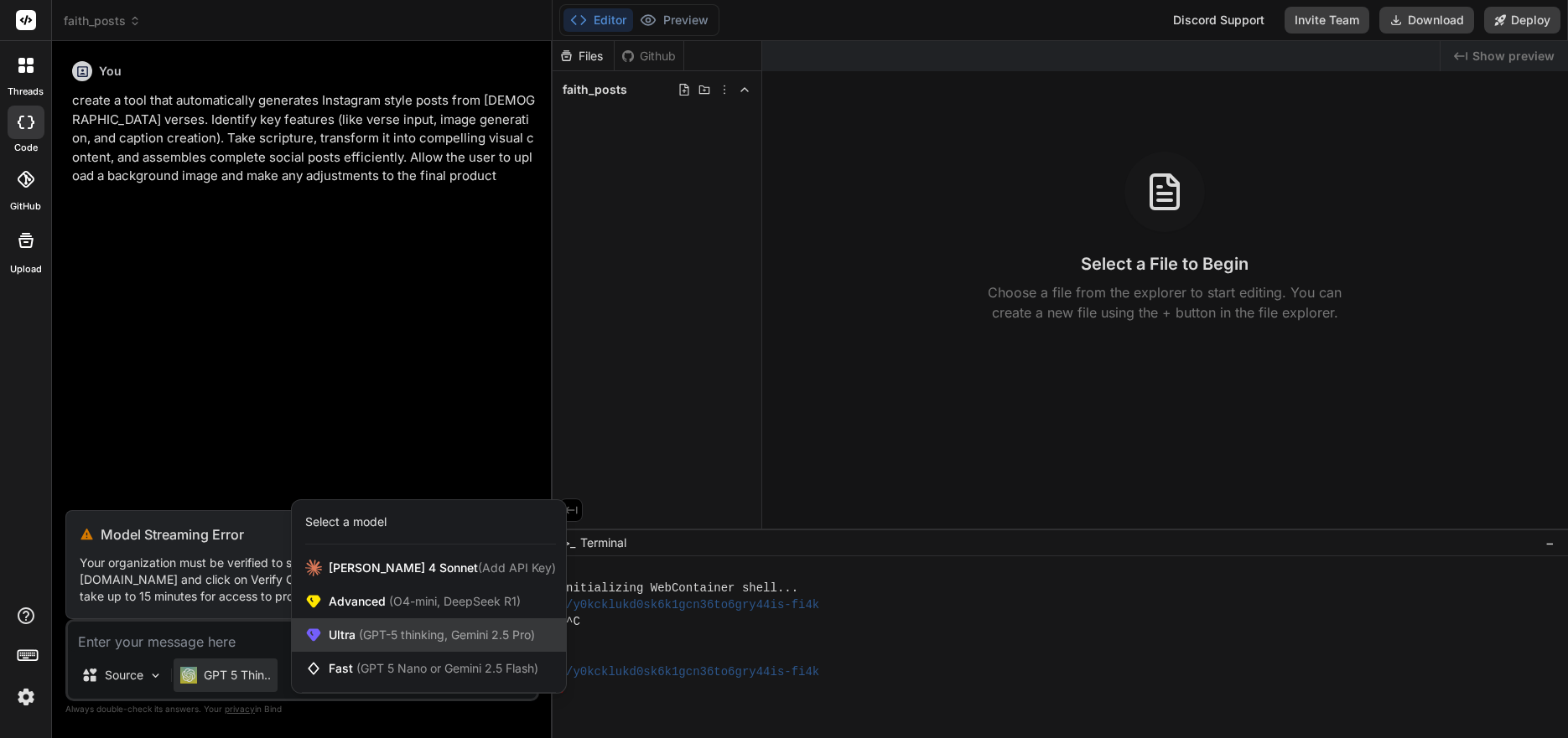
click at [392, 642] on span "Ultra (GPT-5 thinking, Gemini 2.5 Pro)" at bounding box center [432, 635] width 207 height 17
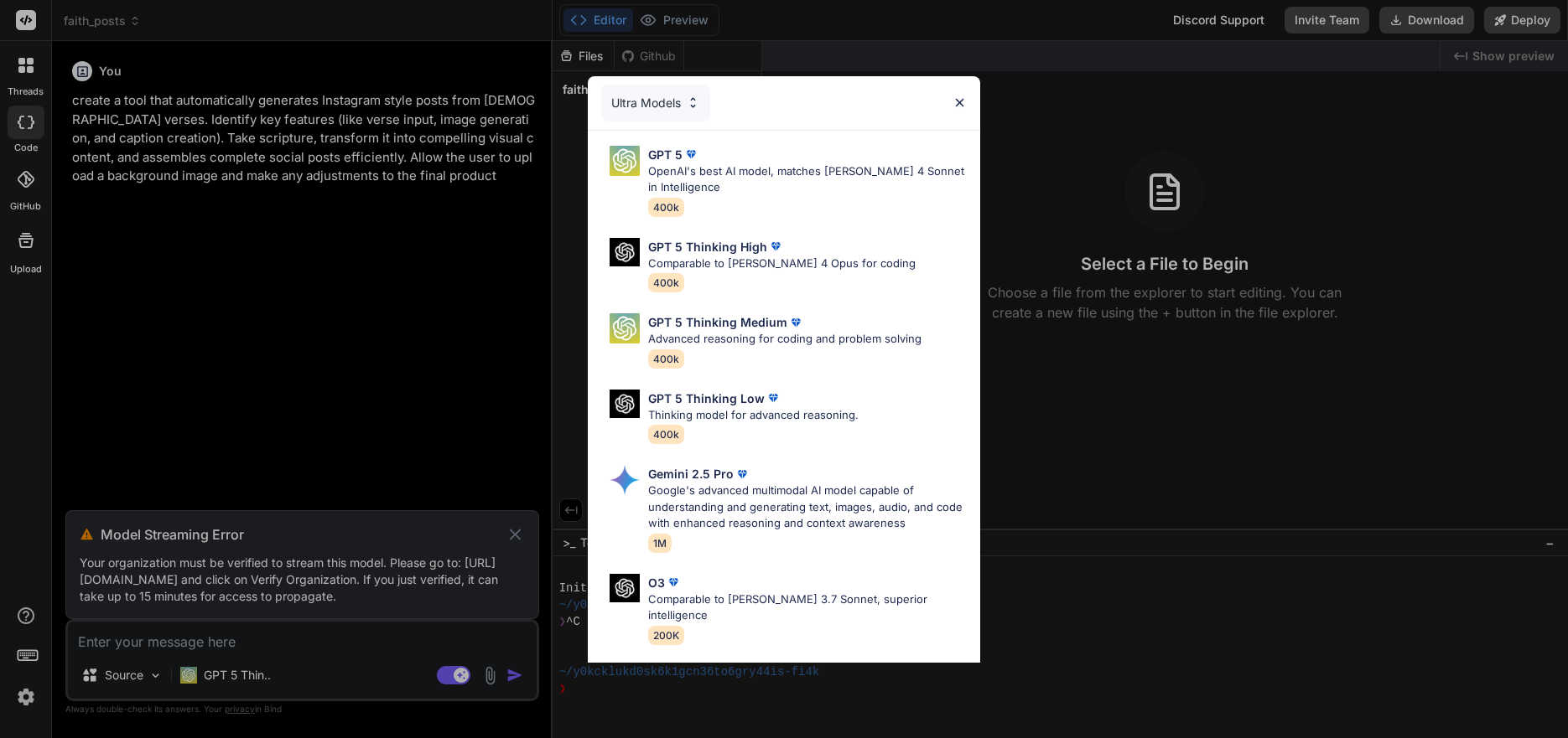
click at [817, 172] on p "OpenAI's best AI model, matches [PERSON_NAME] 4 Sonnet in Intelligence" at bounding box center [807, 180] width 318 height 33
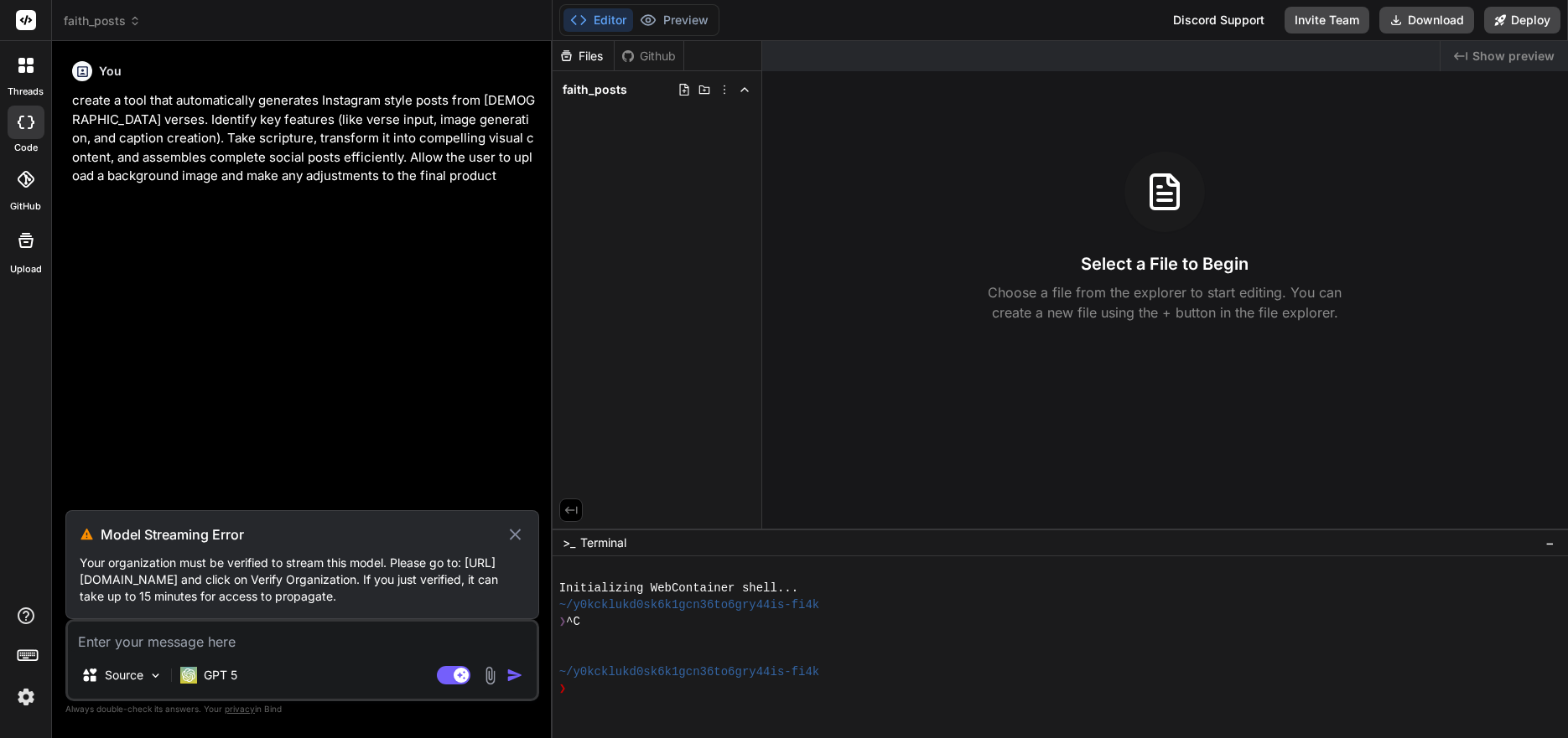
click at [516, 524] on icon at bounding box center [516, 534] width 20 height 21
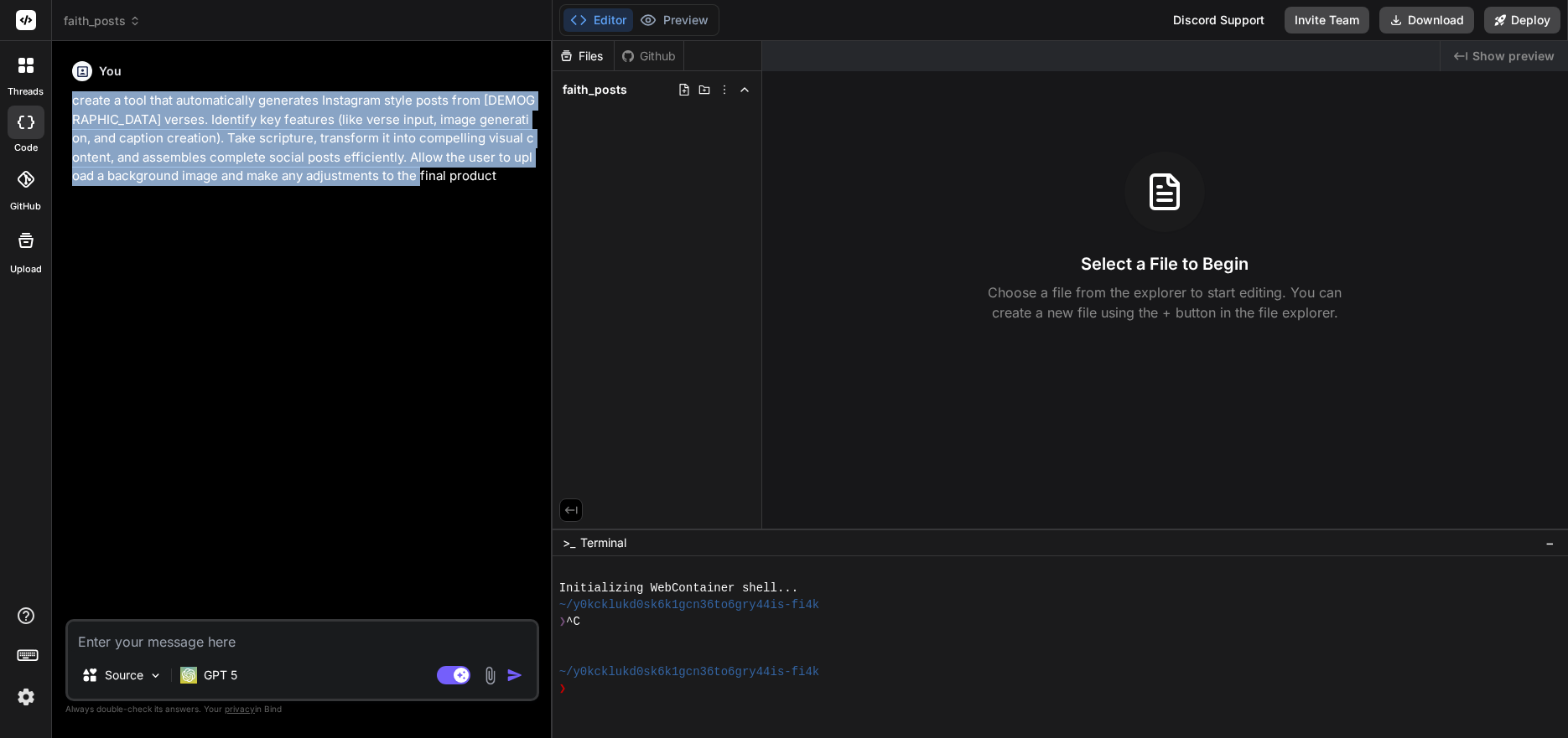
drag, startPoint x: 342, startPoint y: 172, endPoint x: 74, endPoint y: 103, distance: 276.7
click at [72, 102] on p "create a tool that automatically generates Instagram style posts from [DEMOGRAP…" at bounding box center [304, 138] width 464 height 95
copy p "create a tool that automatically generates Instagram style posts from [DEMOGRAP…"
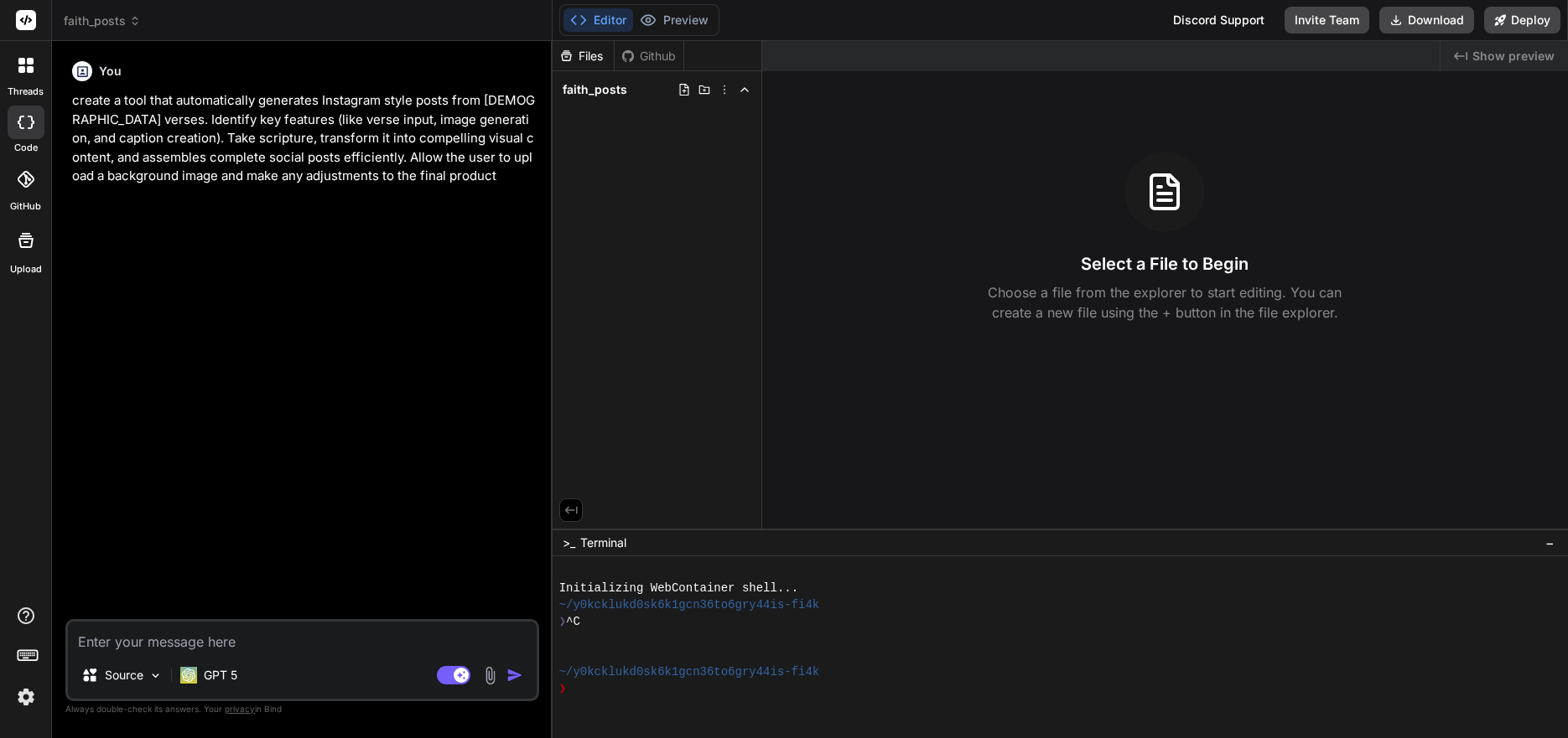
click at [174, 643] on textarea at bounding box center [302, 637] width 468 height 30
paste textarea "create a tool that automatically generates Instagram style posts from [DEMOGRAP…"
type textarea "x"
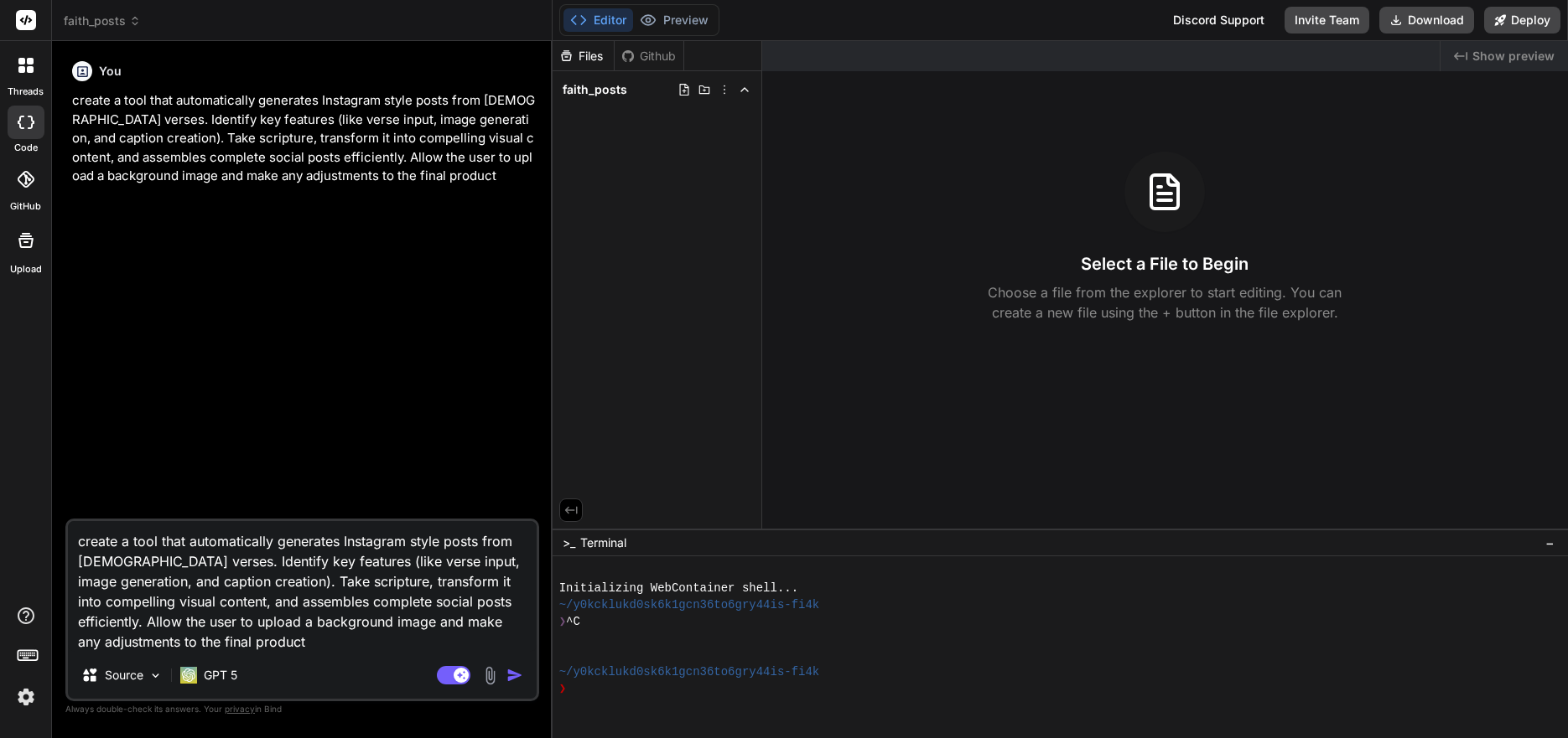
type textarea "create a tool that automatically generates Instagram style posts from [DEMOGRAP…"
click at [516, 681] on img "button" at bounding box center [515, 675] width 17 height 17
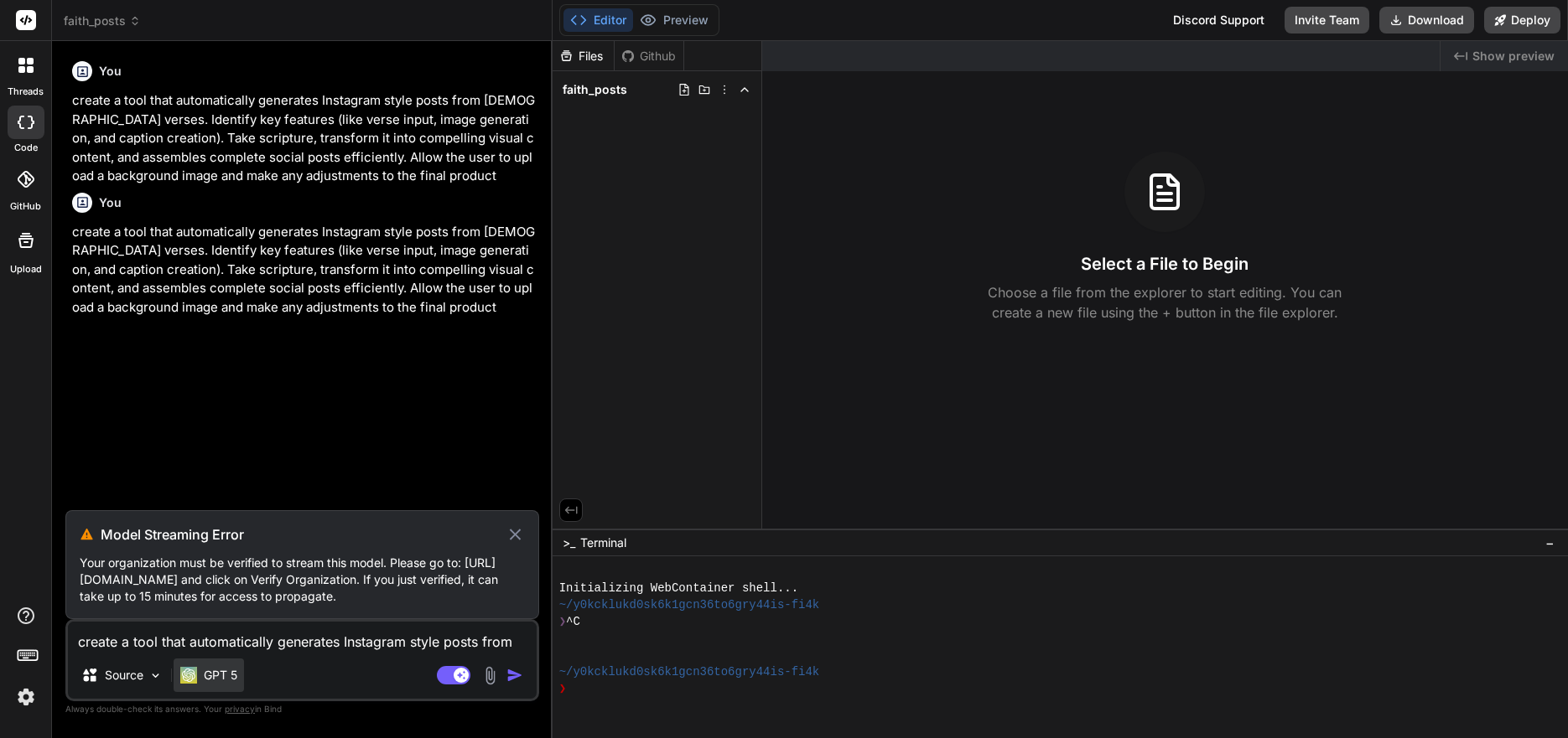
click at [223, 678] on p "GPT 5" at bounding box center [221, 675] width 34 height 17
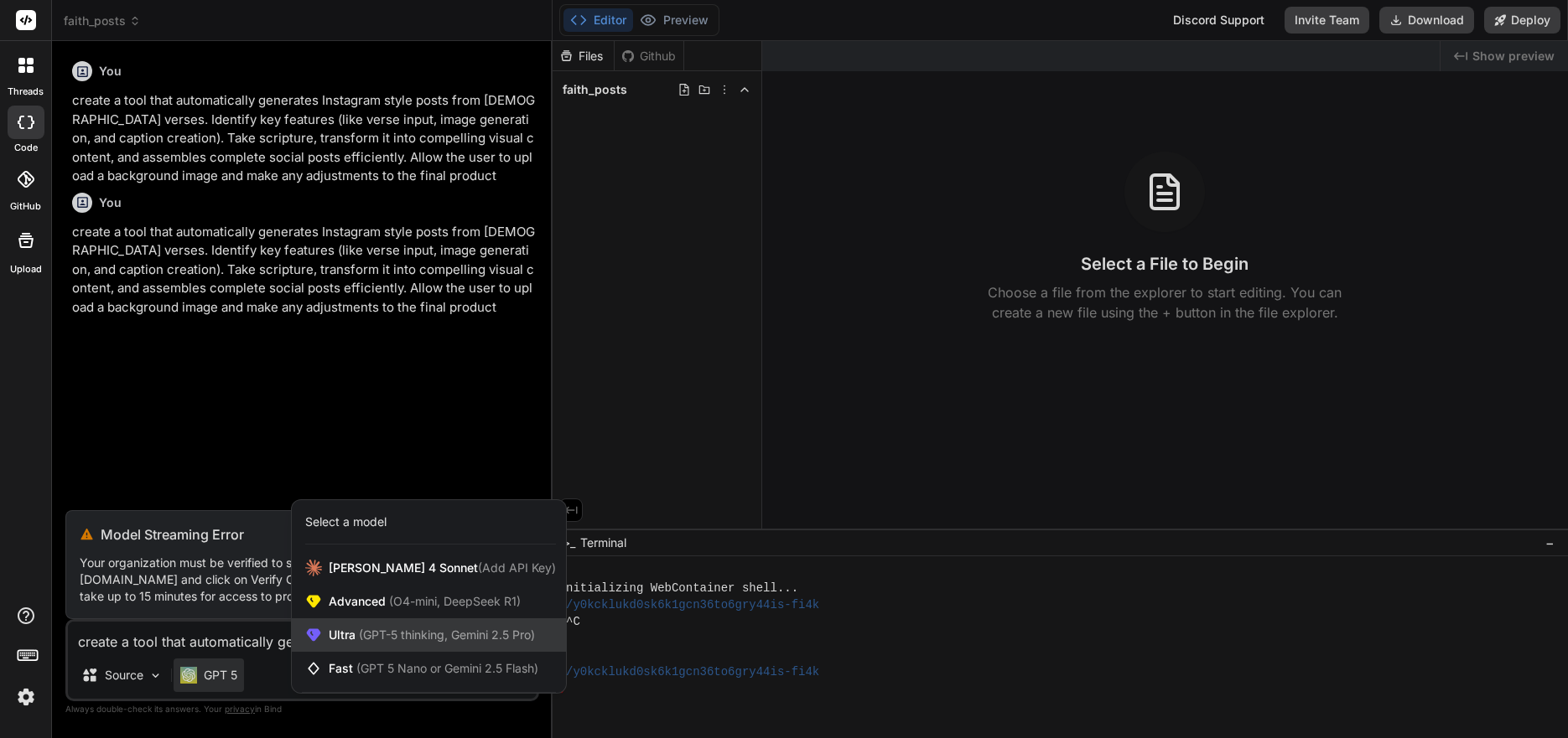
click at [375, 635] on span "(GPT-5 thinking, Gemini 2.5 Pro)" at bounding box center [445, 635] width 180 height 14
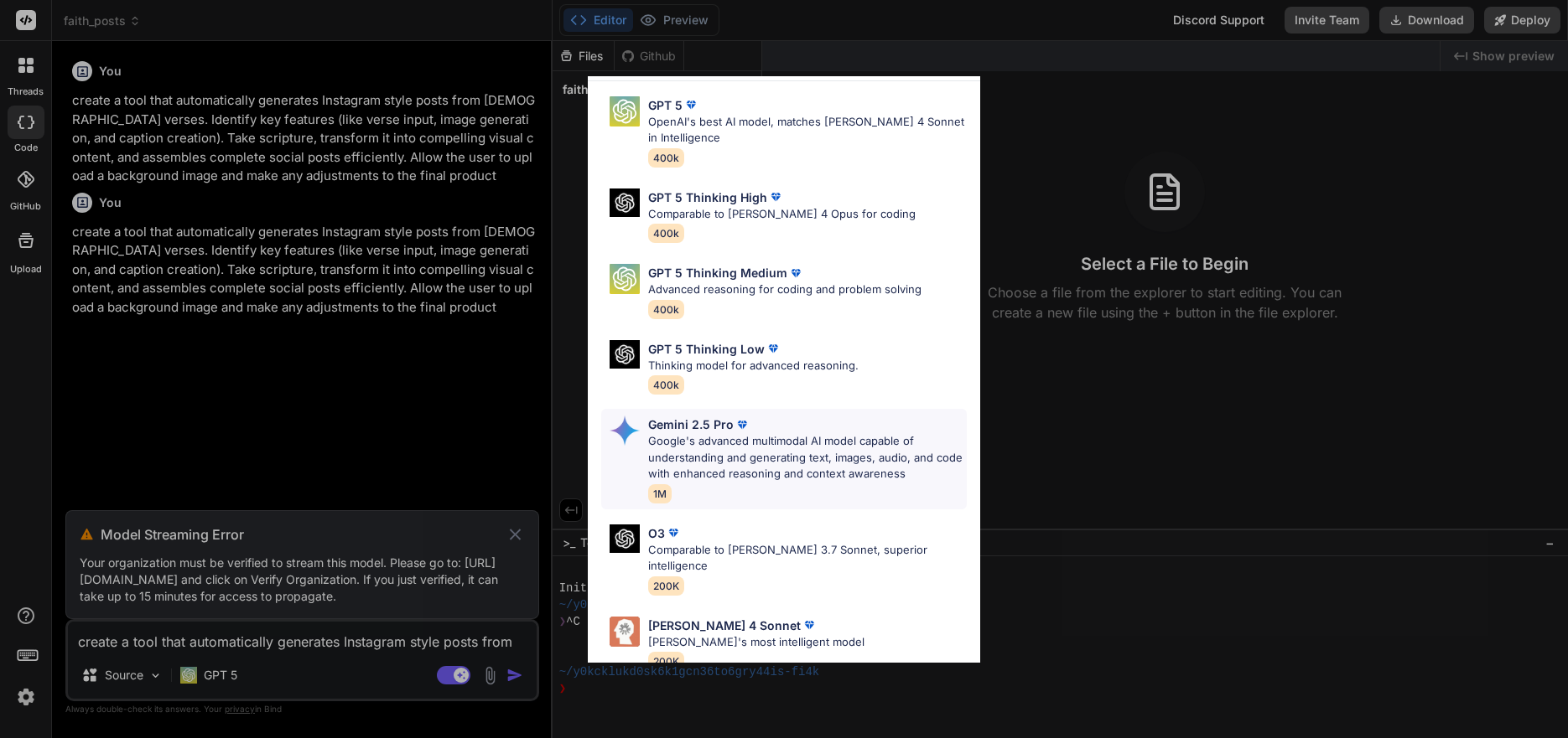
scroll to position [71, 0]
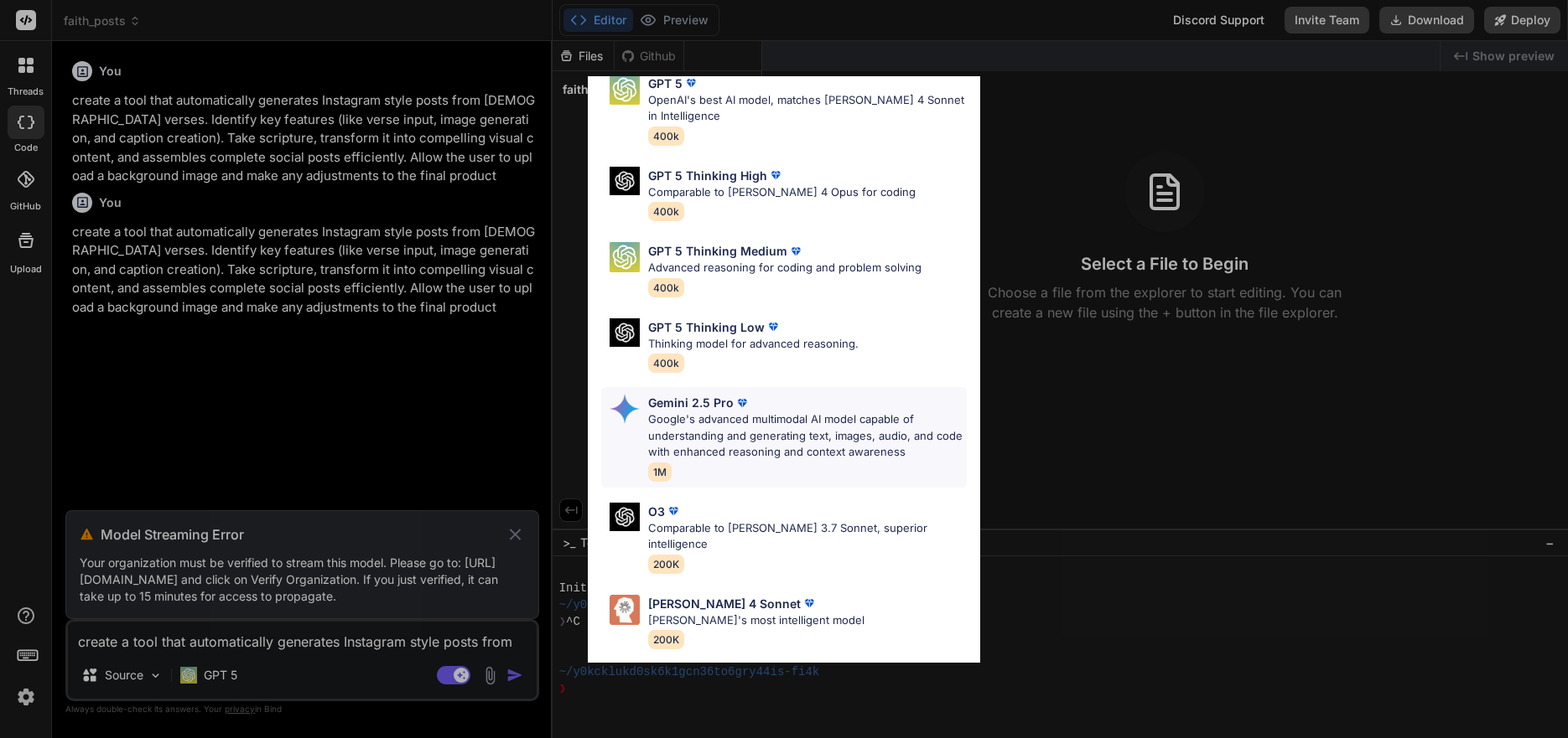
click at [787, 413] on p "Google's advanced multimodal AI model capable of understanding and generating t…" at bounding box center [807, 436] width 318 height 49
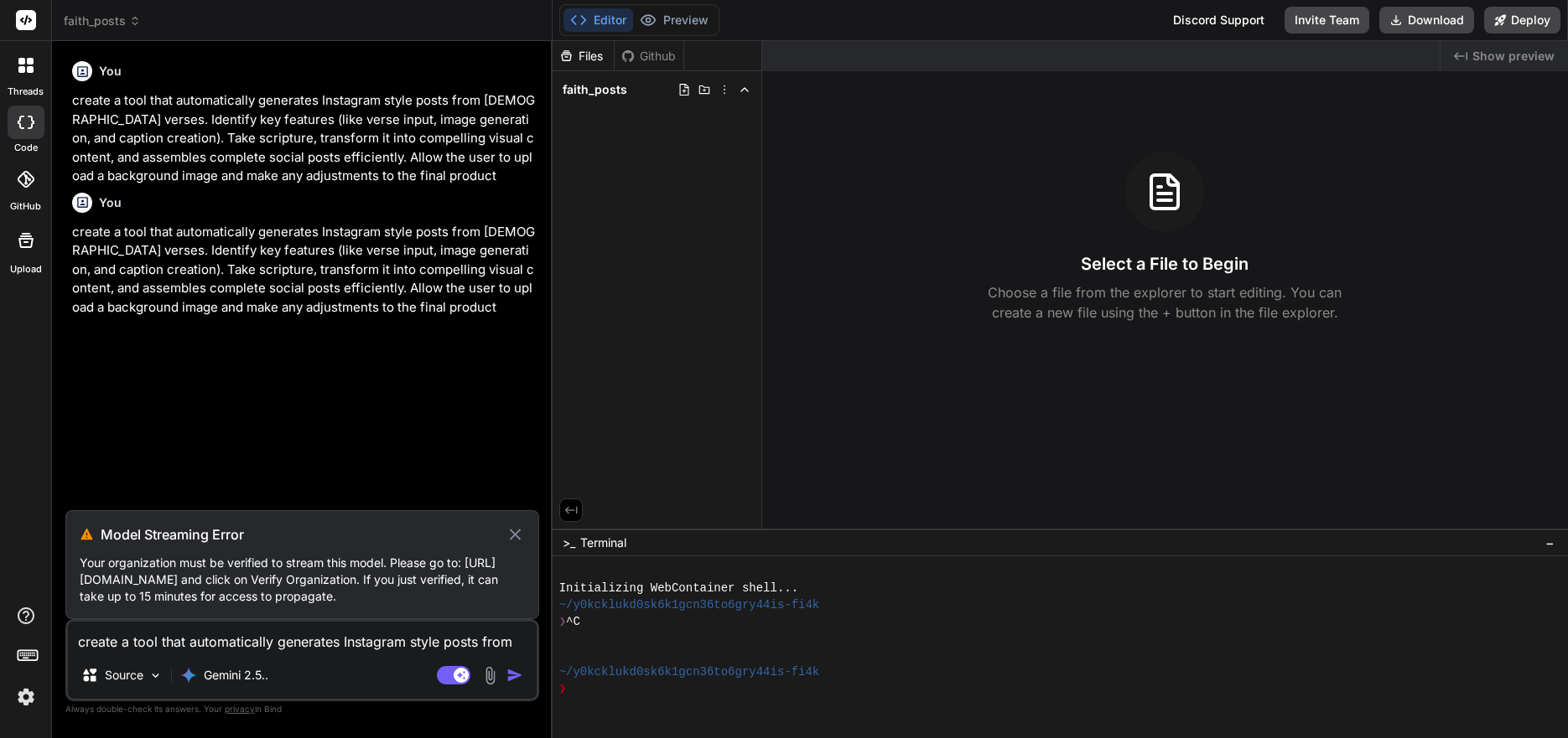
drag, startPoint x: 512, startPoint y: 519, endPoint x: 522, endPoint y: 522, distance: 10.4
click at [512, 524] on icon at bounding box center [516, 534] width 20 height 21
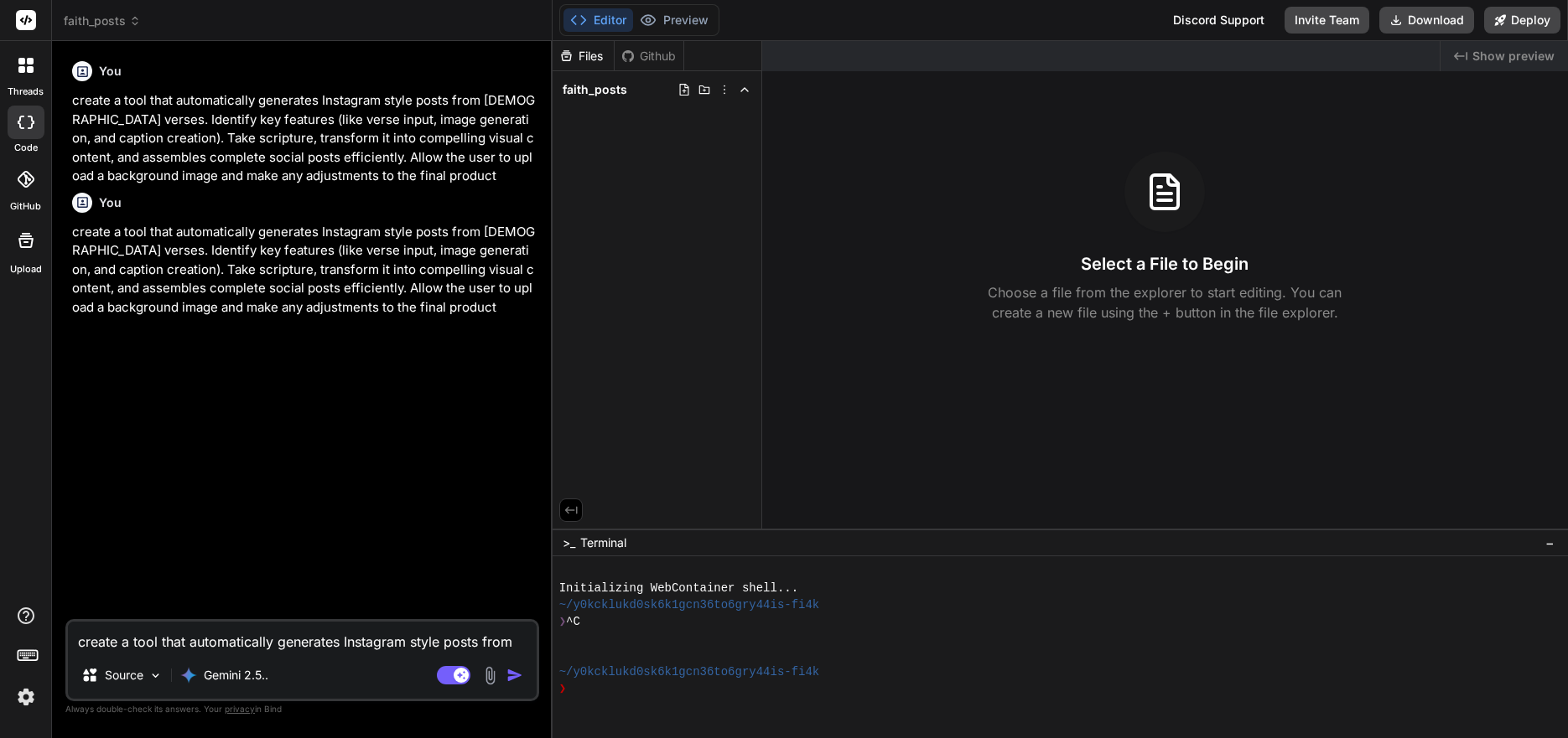
paste textarea
type textarea "x"
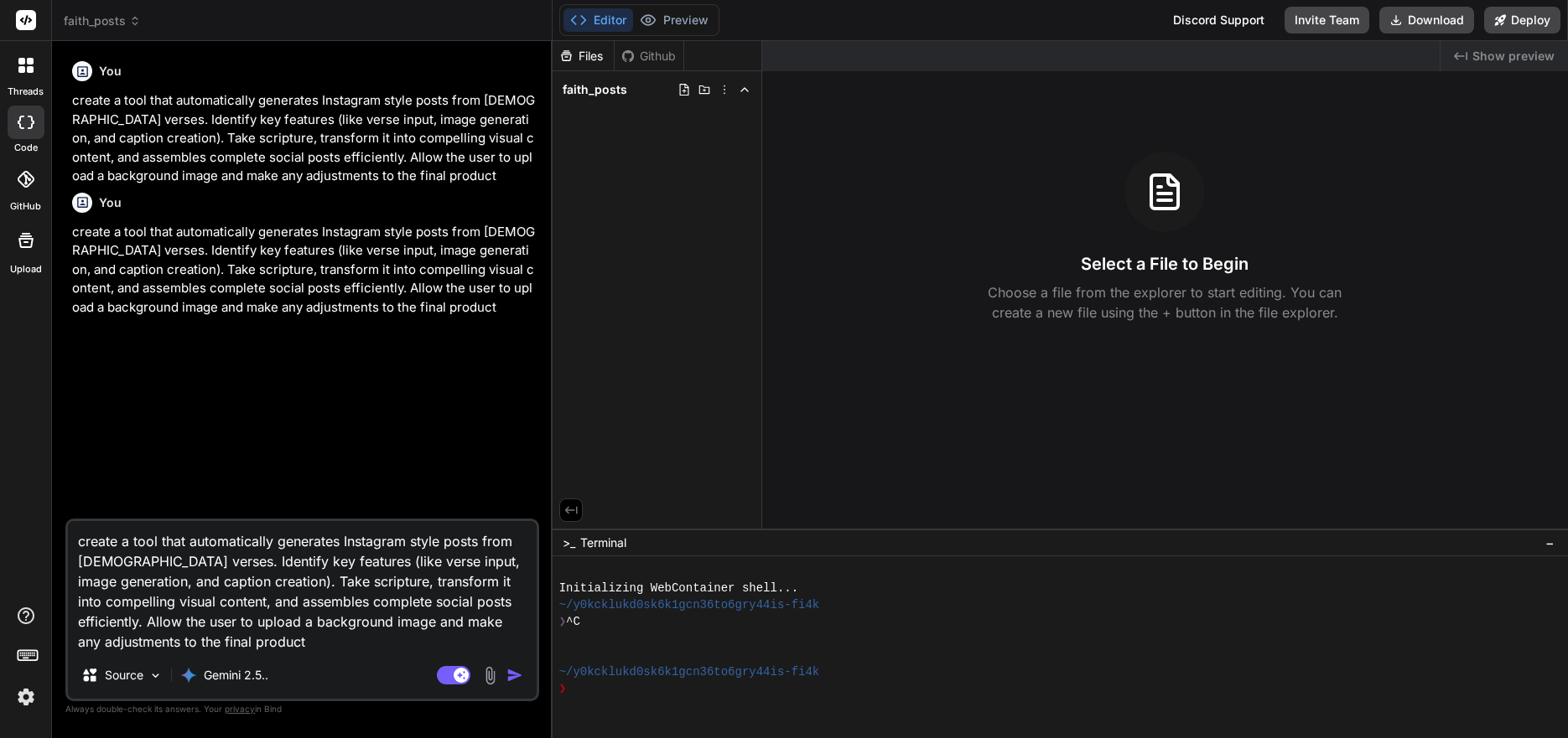
type textarea "create a tool that automatically generates Instagram style posts from [DEMOGRAP…"
drag, startPoint x: 510, startPoint y: 680, endPoint x: 555, endPoint y: 670, distance: 46.1
click at [511, 680] on img "button" at bounding box center [515, 675] width 17 height 17
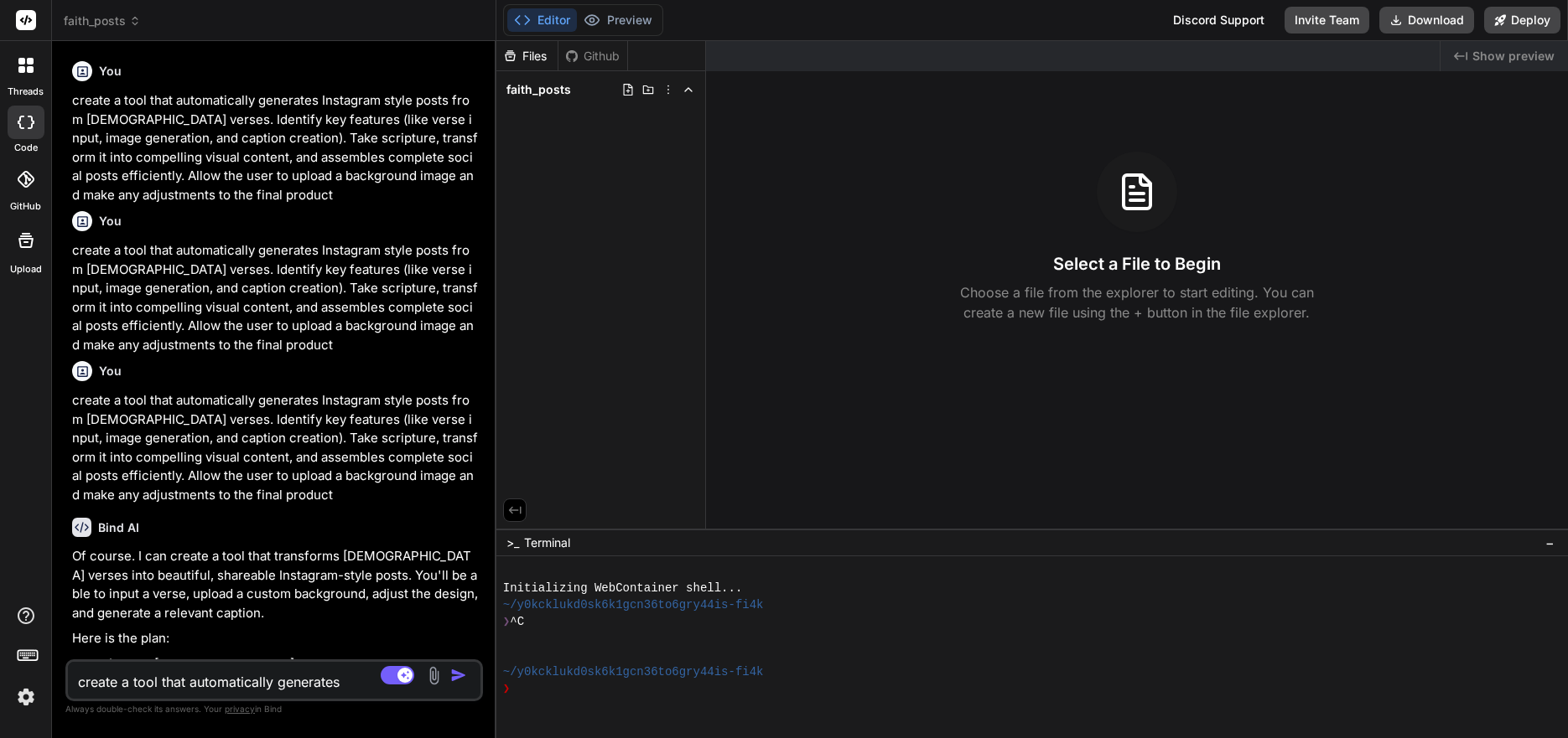
drag, startPoint x: 551, startPoint y: 275, endPoint x: 422, endPoint y: 279, distance: 129.1
click at [405, 281] on div "Bind AI Web Search Created with Pixso. Code Generator You create a tool that au…" at bounding box center [274, 390] width 444 height 698
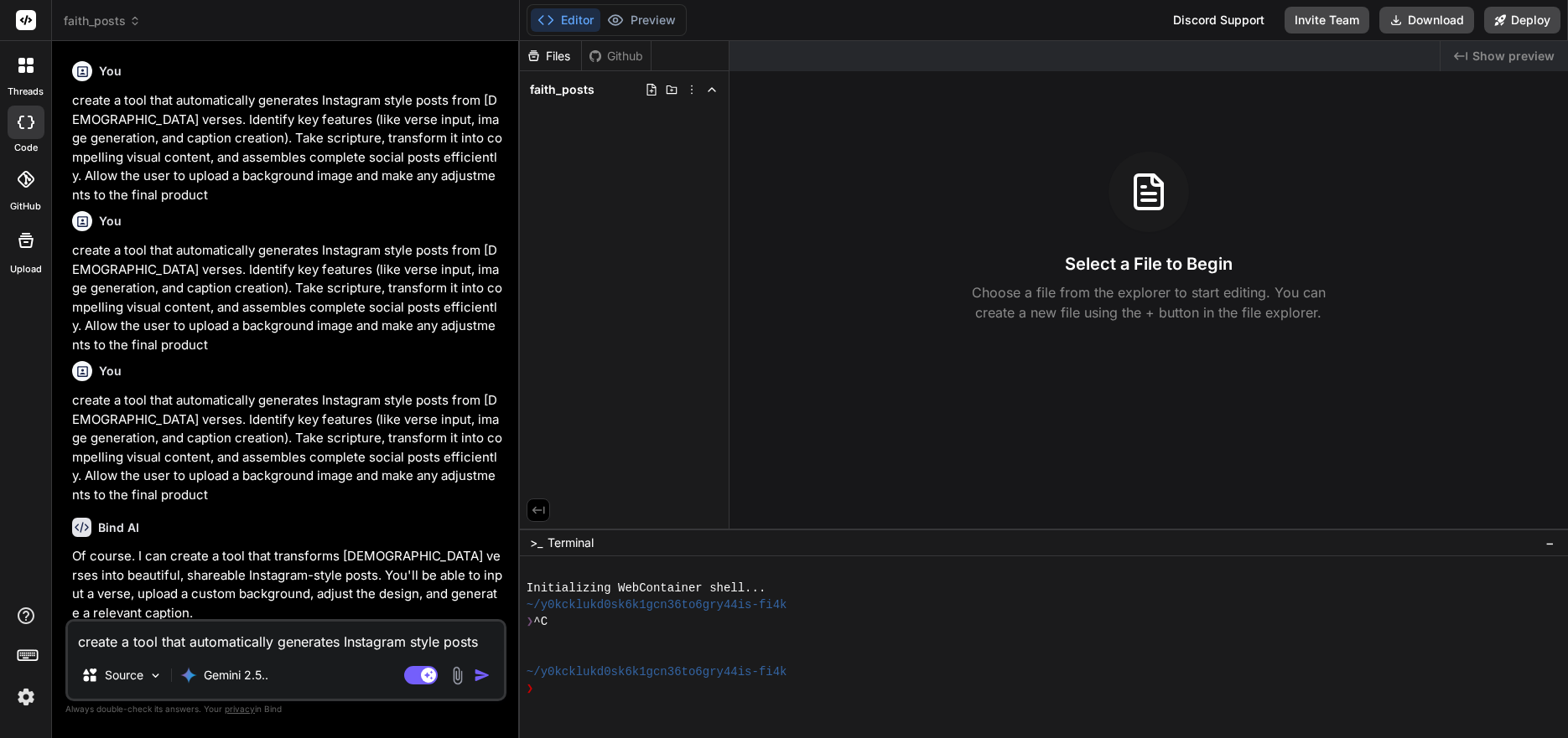
type textarea "x"
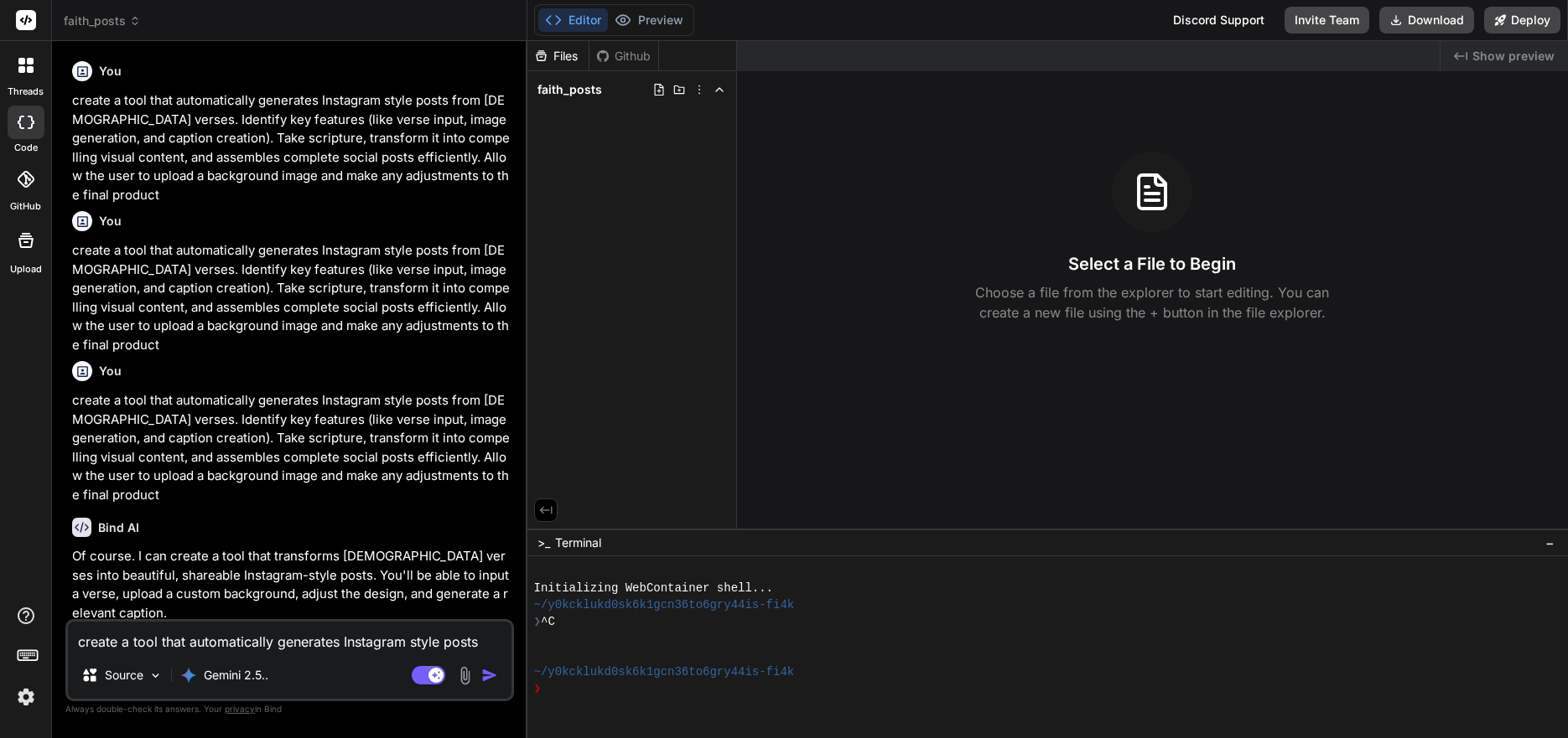
drag, startPoint x: 442, startPoint y: 291, endPoint x: 492, endPoint y: 293, distance: 50.0
click at [492, 293] on div "Bind AI Web Search Created with Pixso. Code Generator You create a tool that au…" at bounding box center [290, 390] width 476 height 698
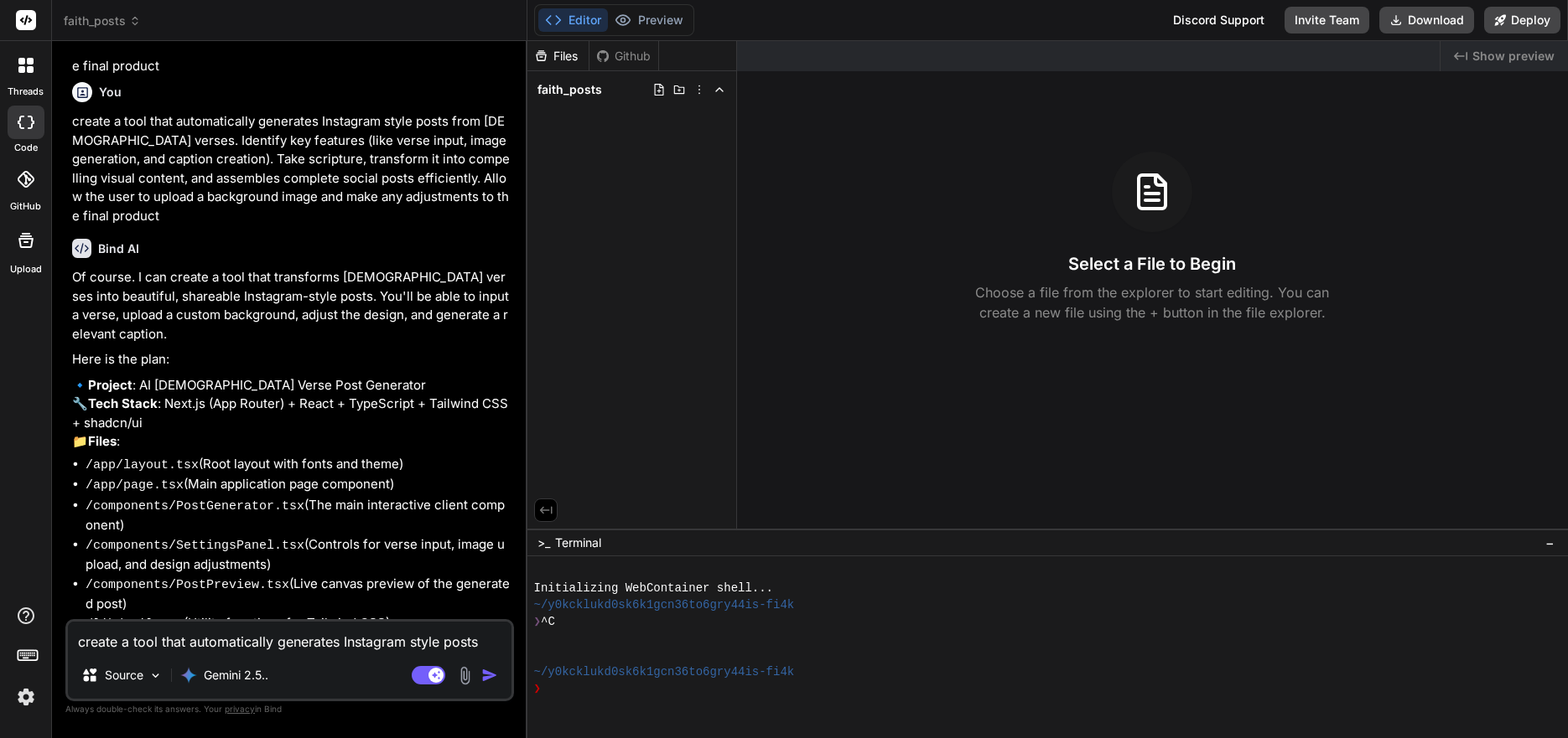
click at [181, 649] on textarea "create a tool that automatically generates Instagram style posts from [DEMOGRAP…" at bounding box center [290, 637] width 443 height 30
type textarea "x"
type textarea "y"
type textarea "x"
type textarea "ye"
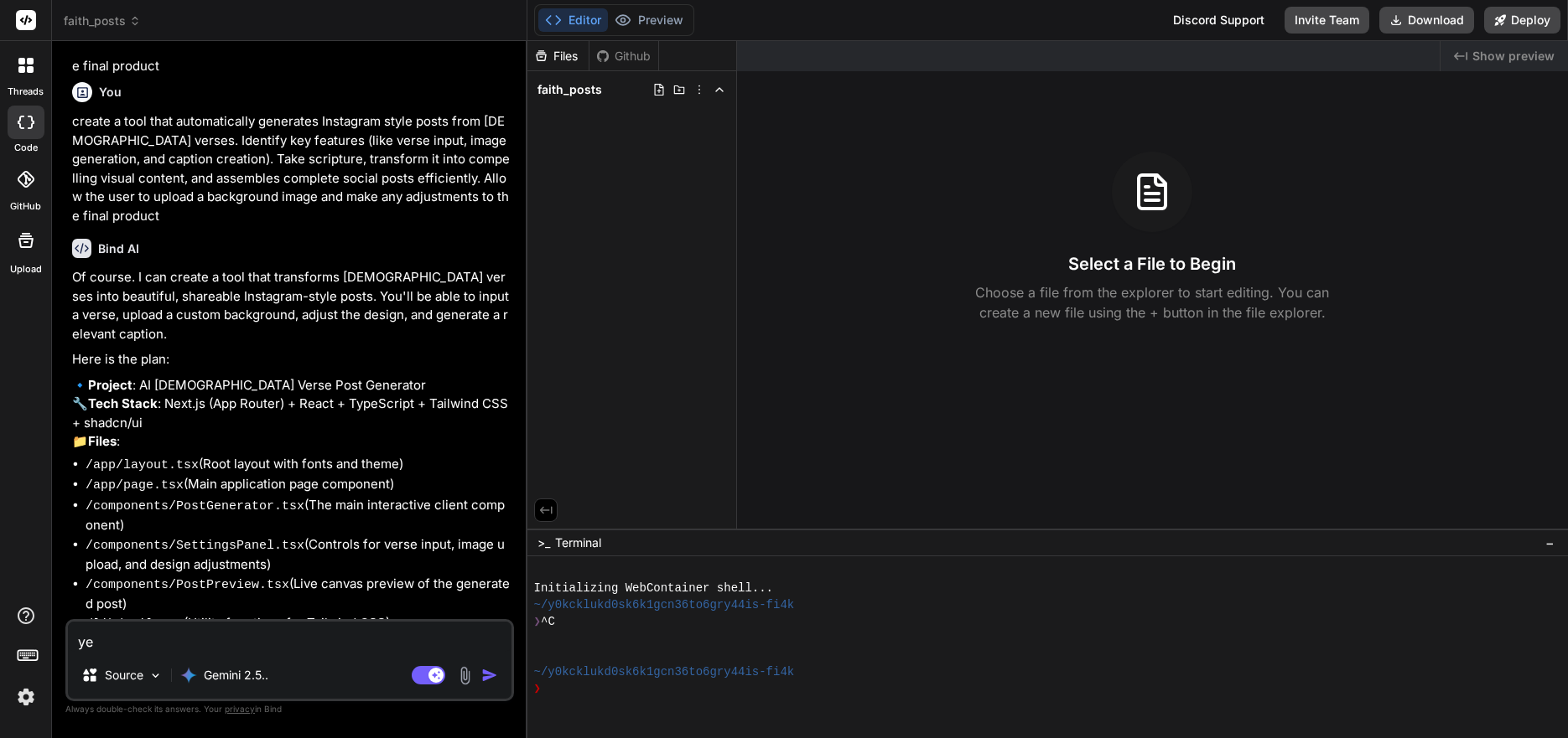
type textarea "x"
type textarea "yes"
click at [489, 678] on img "button" at bounding box center [489, 675] width 17 height 17
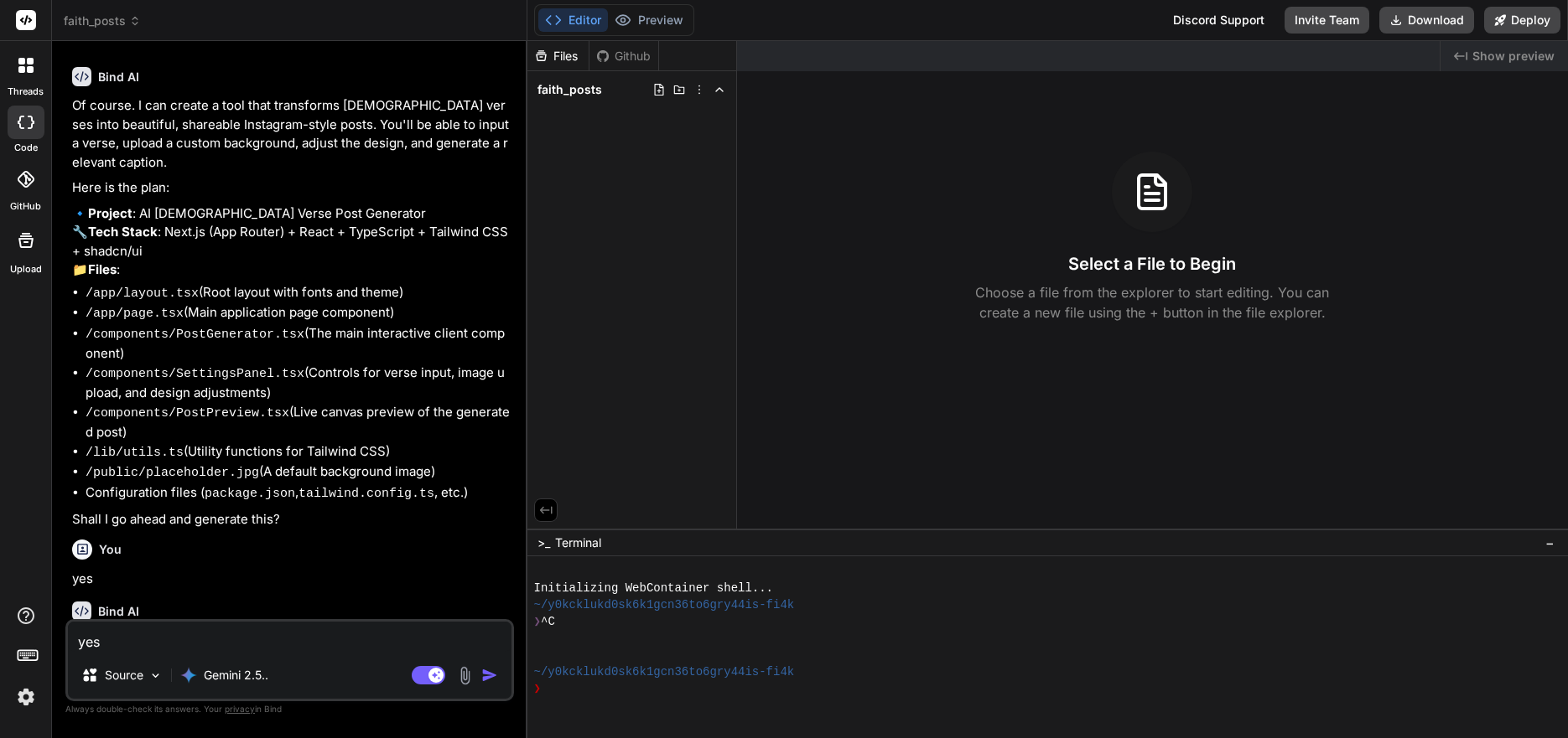
scroll to position [453, 0]
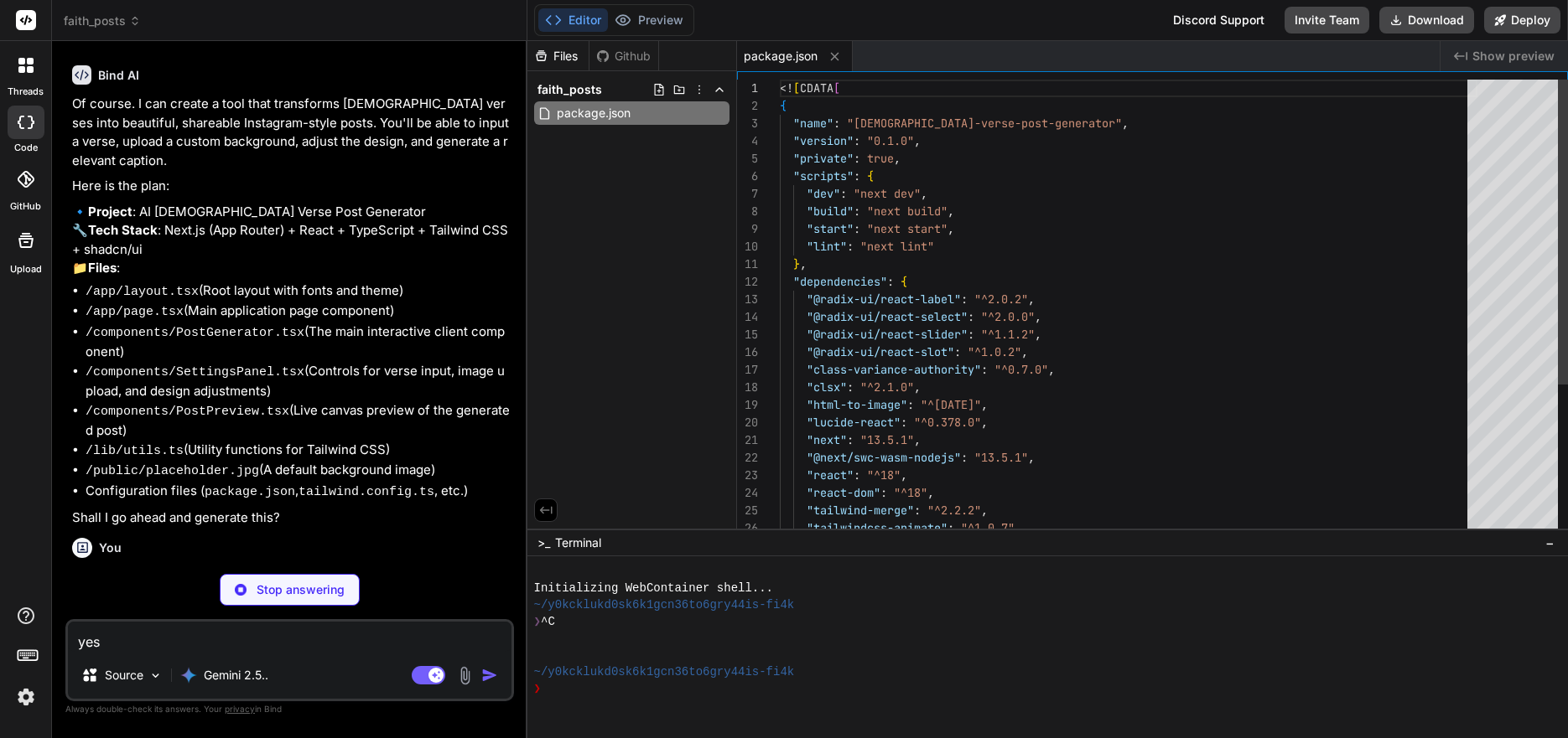
type textarea "x"
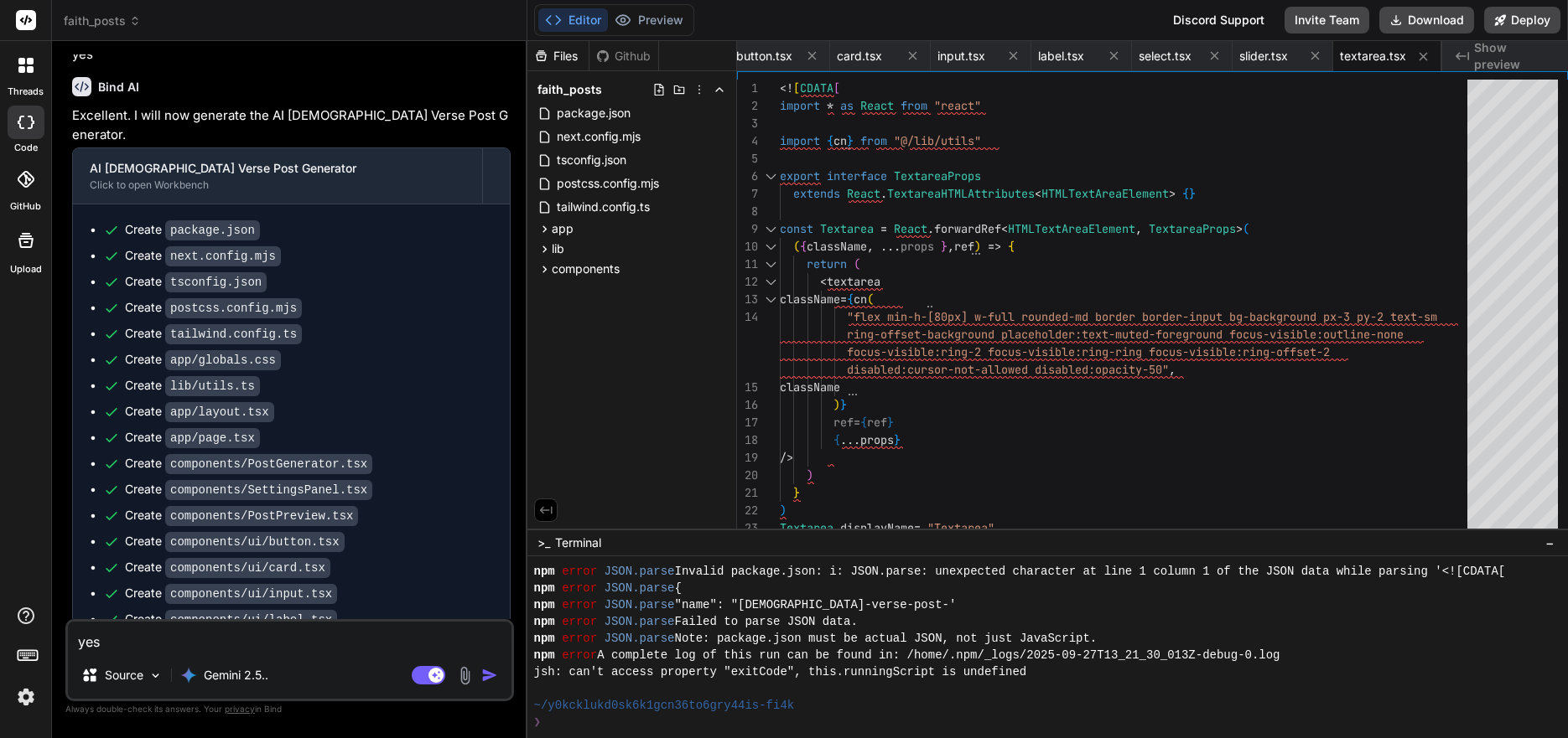
scroll to position [1145, 0]
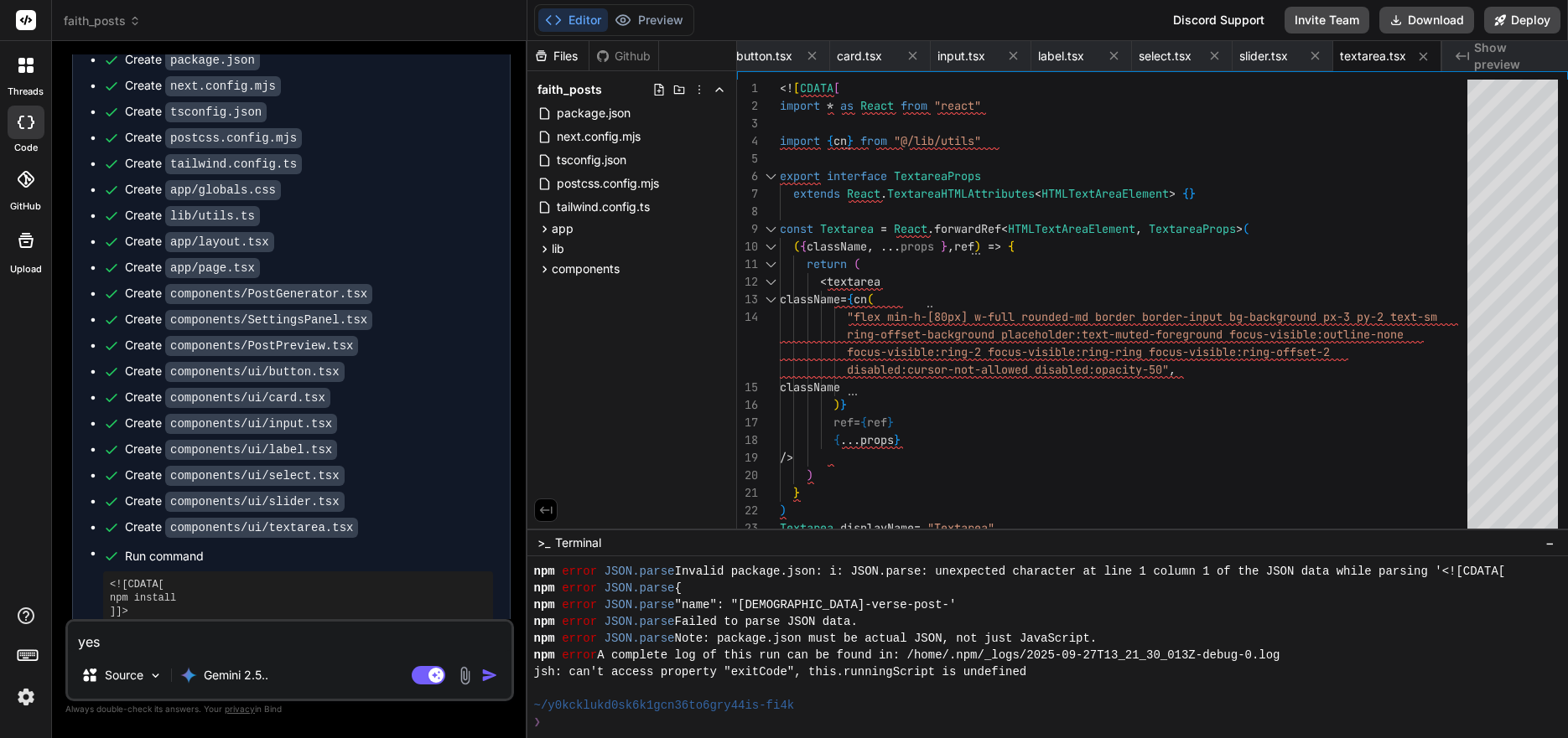
click at [606, 726] on div "❯" at bounding box center [1025, 722] width 982 height 17
click at [609, 723] on div "❯" at bounding box center [1025, 722] width 982 height 17
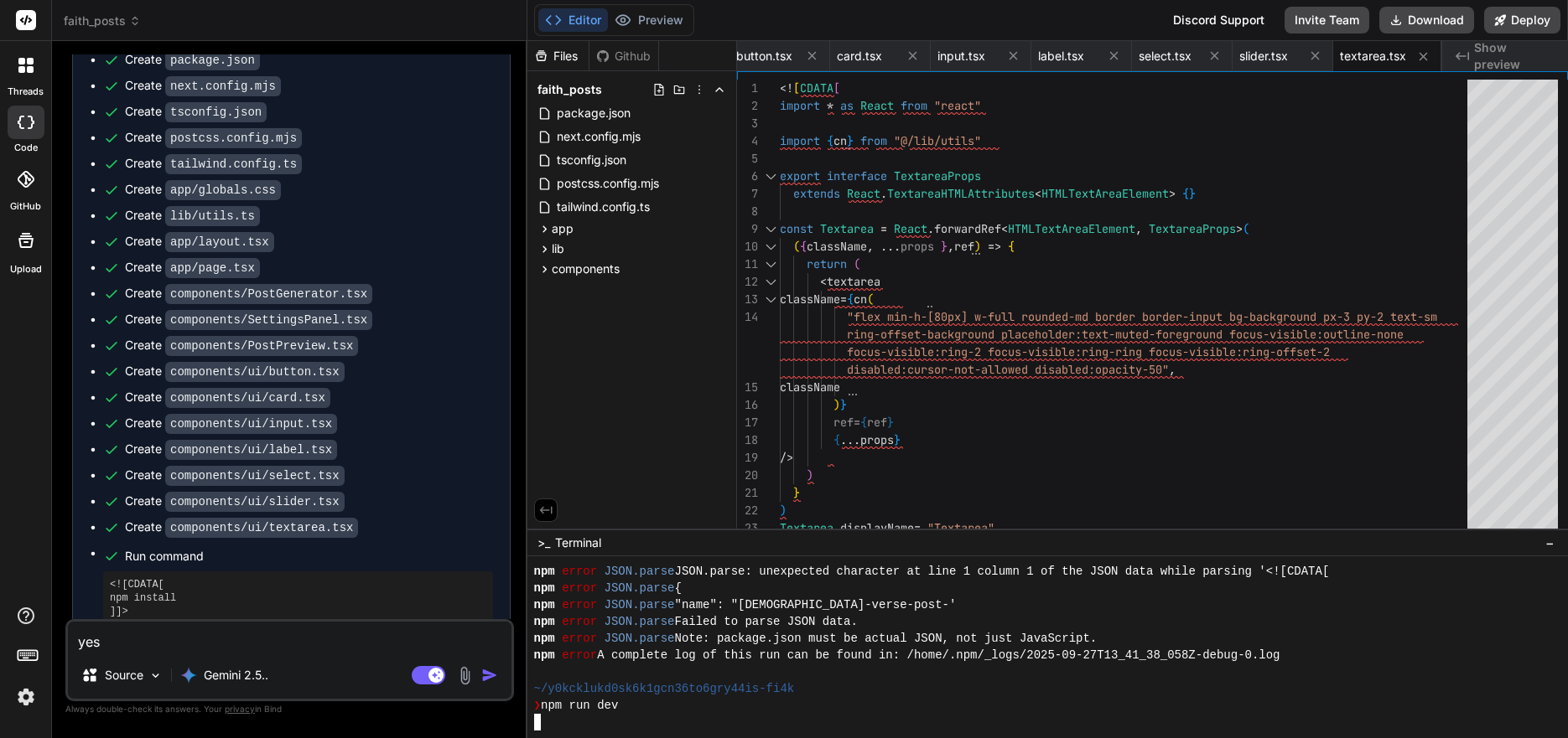
scroll to position [2330, 0]
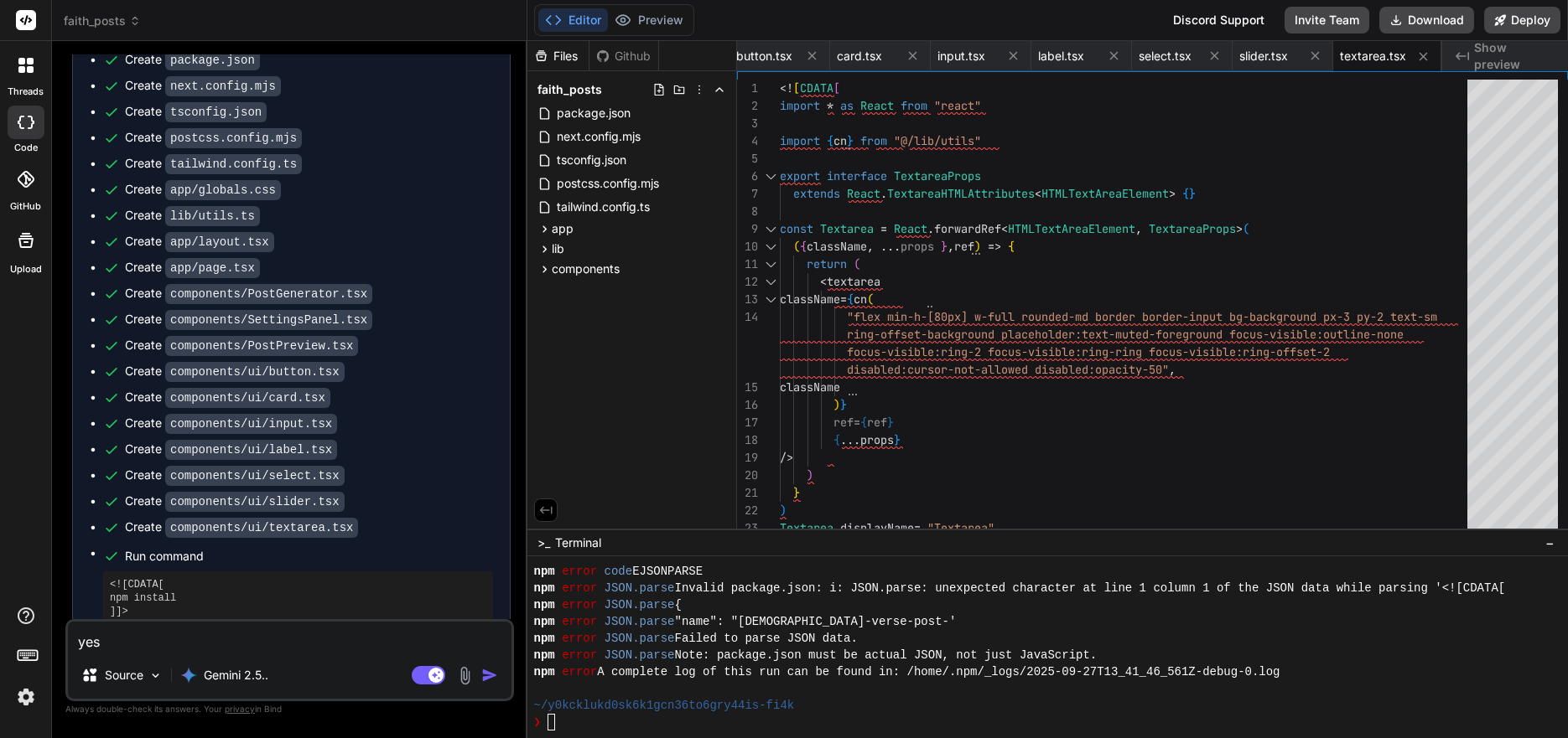
click at [242, 645] on textarea "yes" at bounding box center [290, 637] width 443 height 30
click at [197, 648] on textarea "yes" at bounding box center [290, 637] width 443 height 30
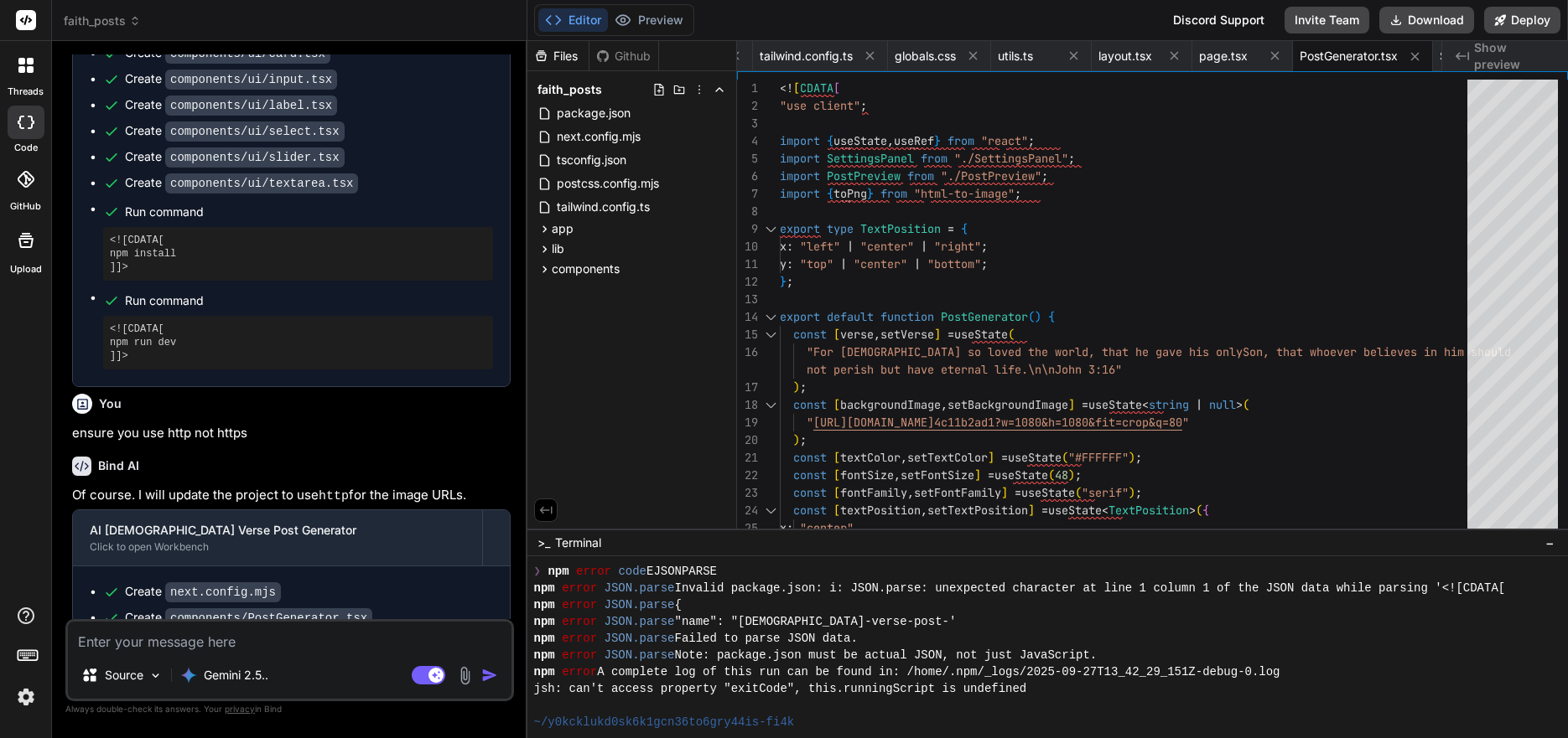
scroll to position [2699, 0]
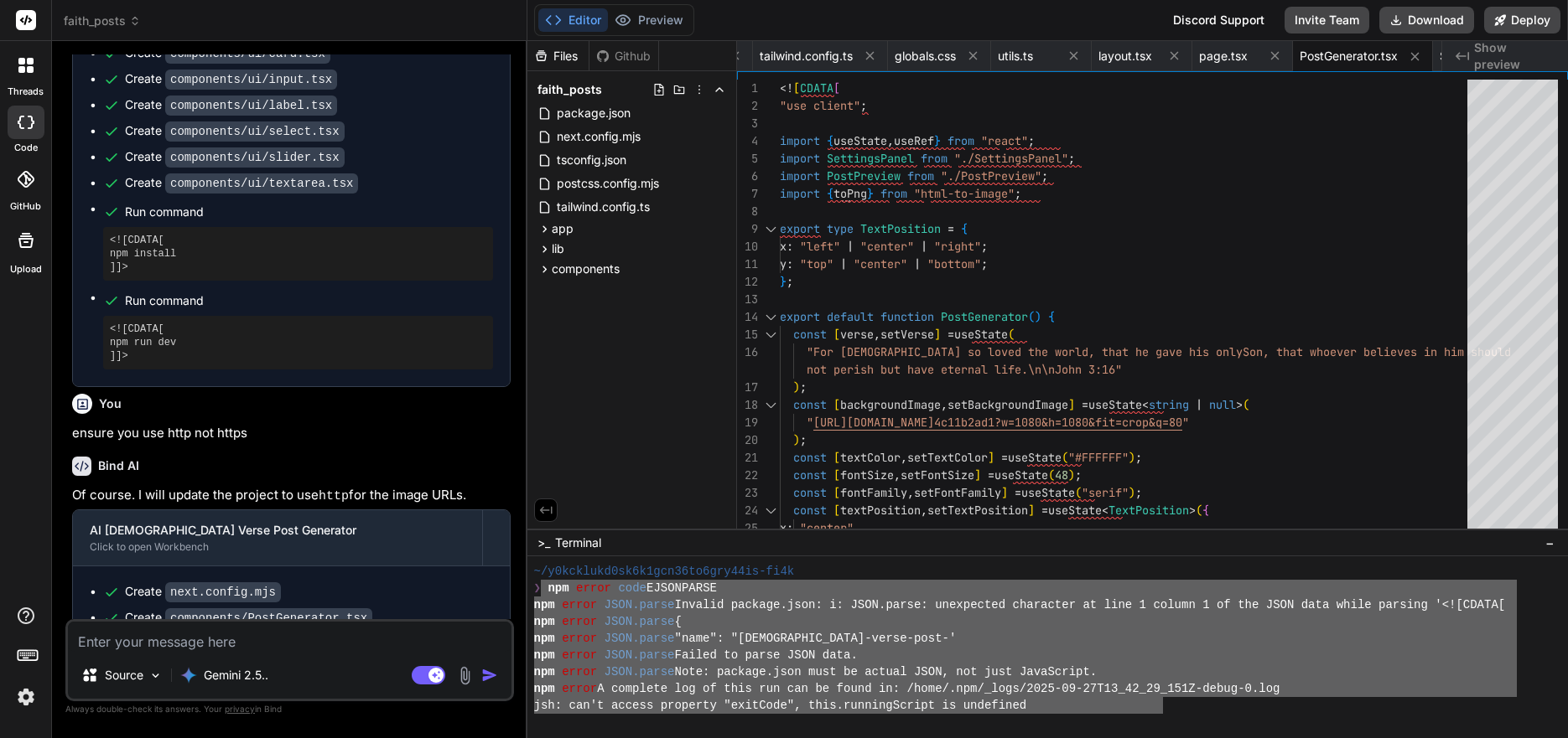
drag, startPoint x: 537, startPoint y: 591, endPoint x: 1161, endPoint y: 701, distance: 633.6
click at [286, 639] on textarea at bounding box center [290, 637] width 443 height 30
paste textarea "npm error code EJSONPARSE npm error JSON.parse Invalid package.json: i: JSON.pa…"
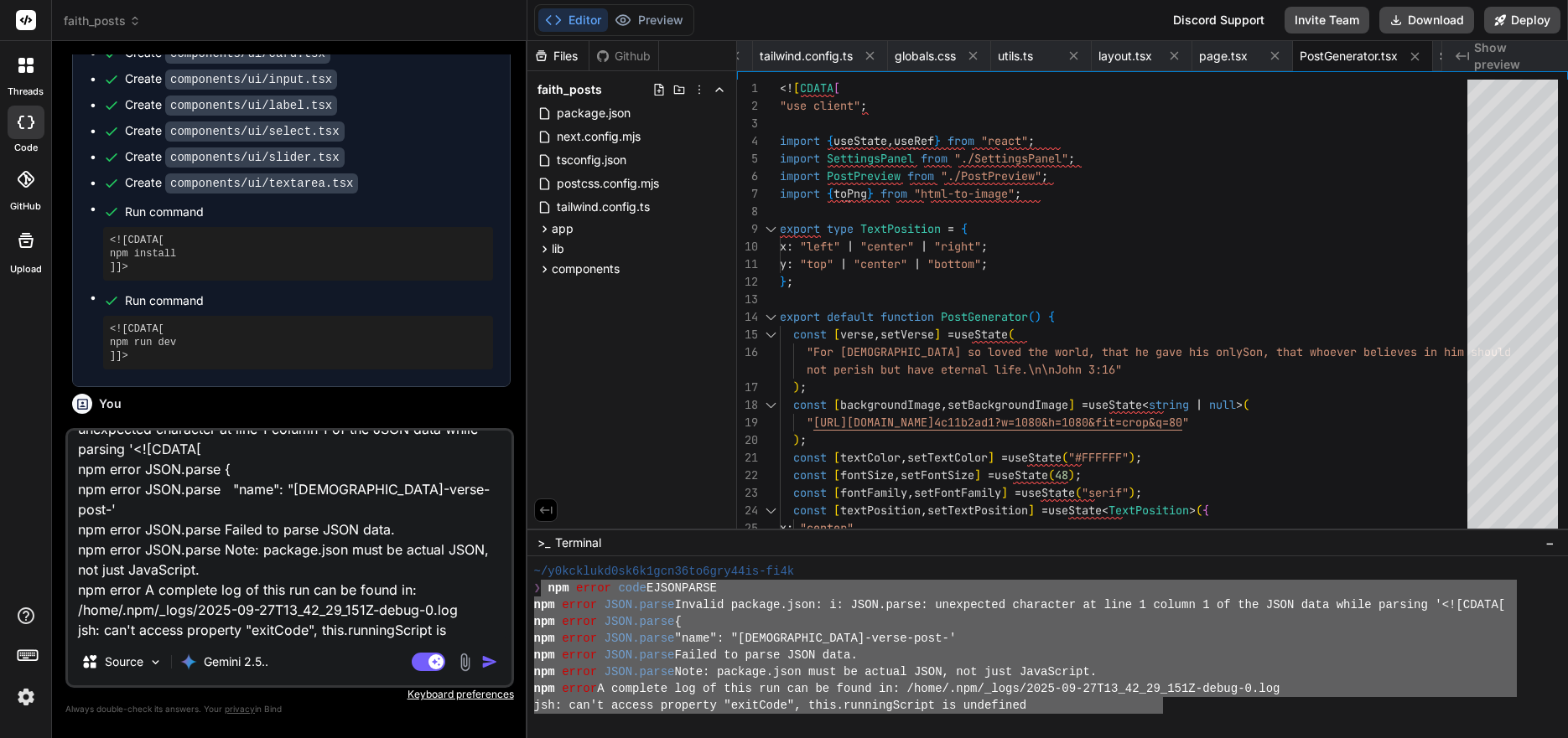
click at [493, 664] on img "button" at bounding box center [489, 662] width 17 height 17
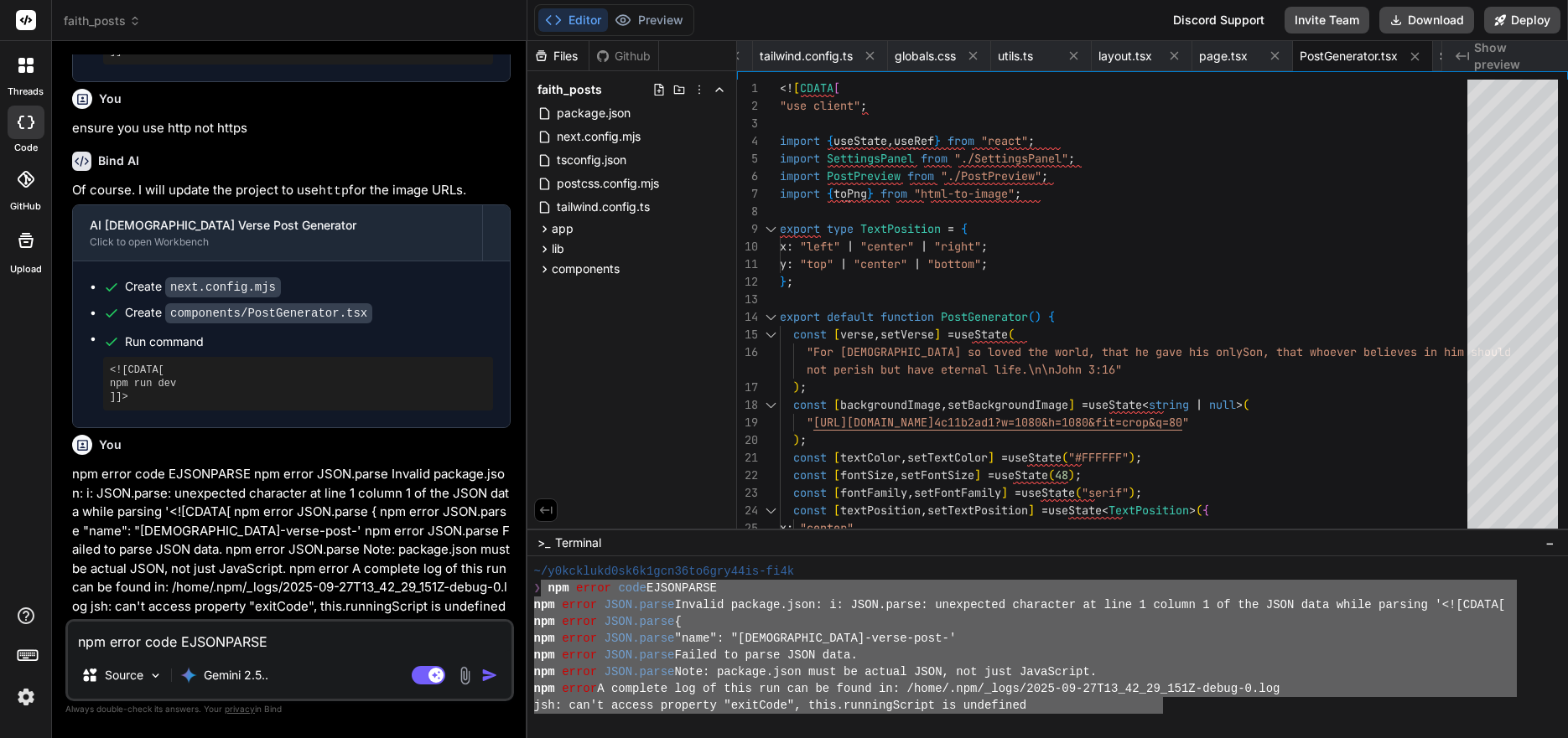
scroll to position [1796, 0]
click at [32, 702] on img at bounding box center [26, 698] width 29 height 29
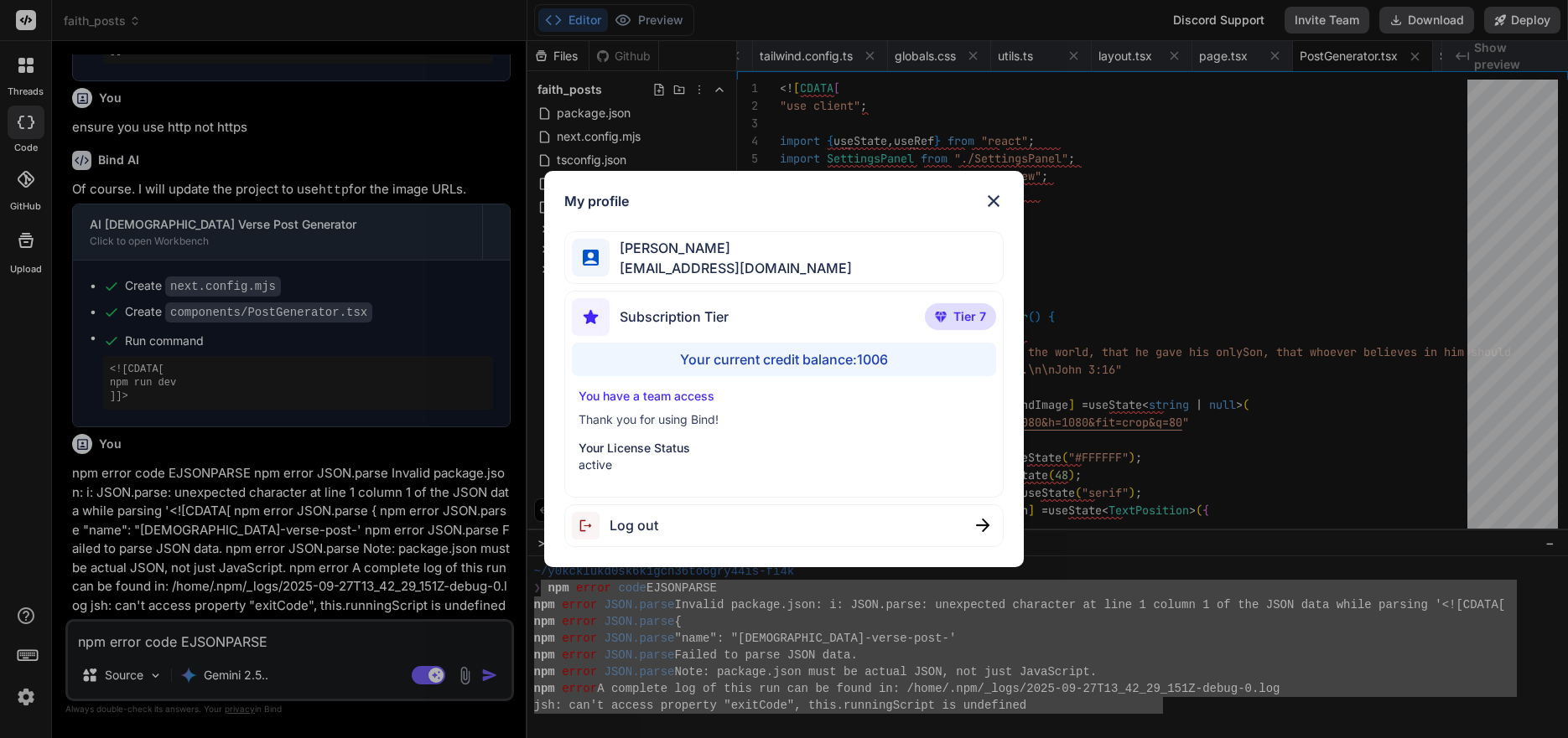
click at [32, 702] on div "My profile [PERSON_NAME] [EMAIL_ADDRESS][DOMAIN_NAME] Subscription Tier Tier 7 …" at bounding box center [784, 369] width 1568 height 738
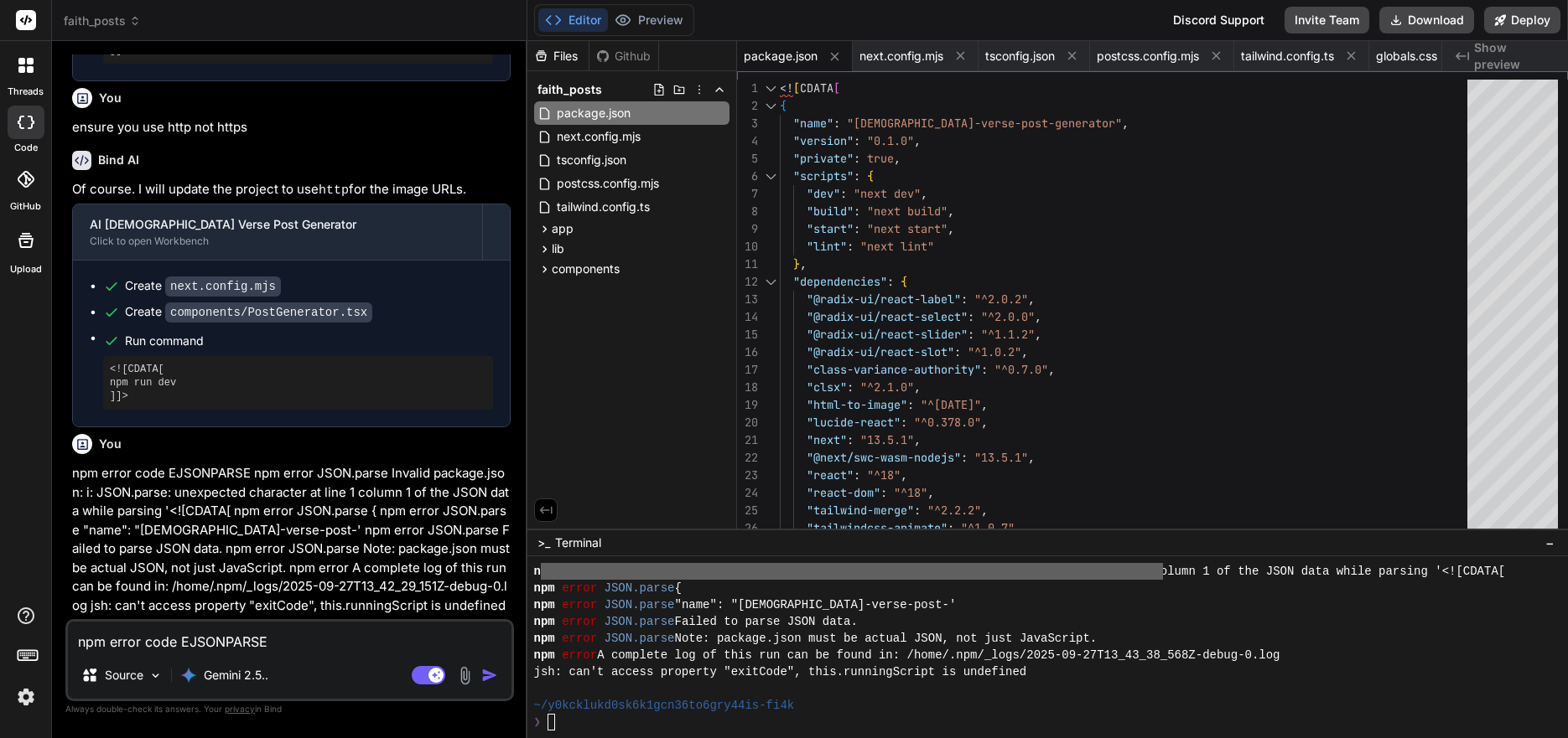
scroll to position [2075, 0]
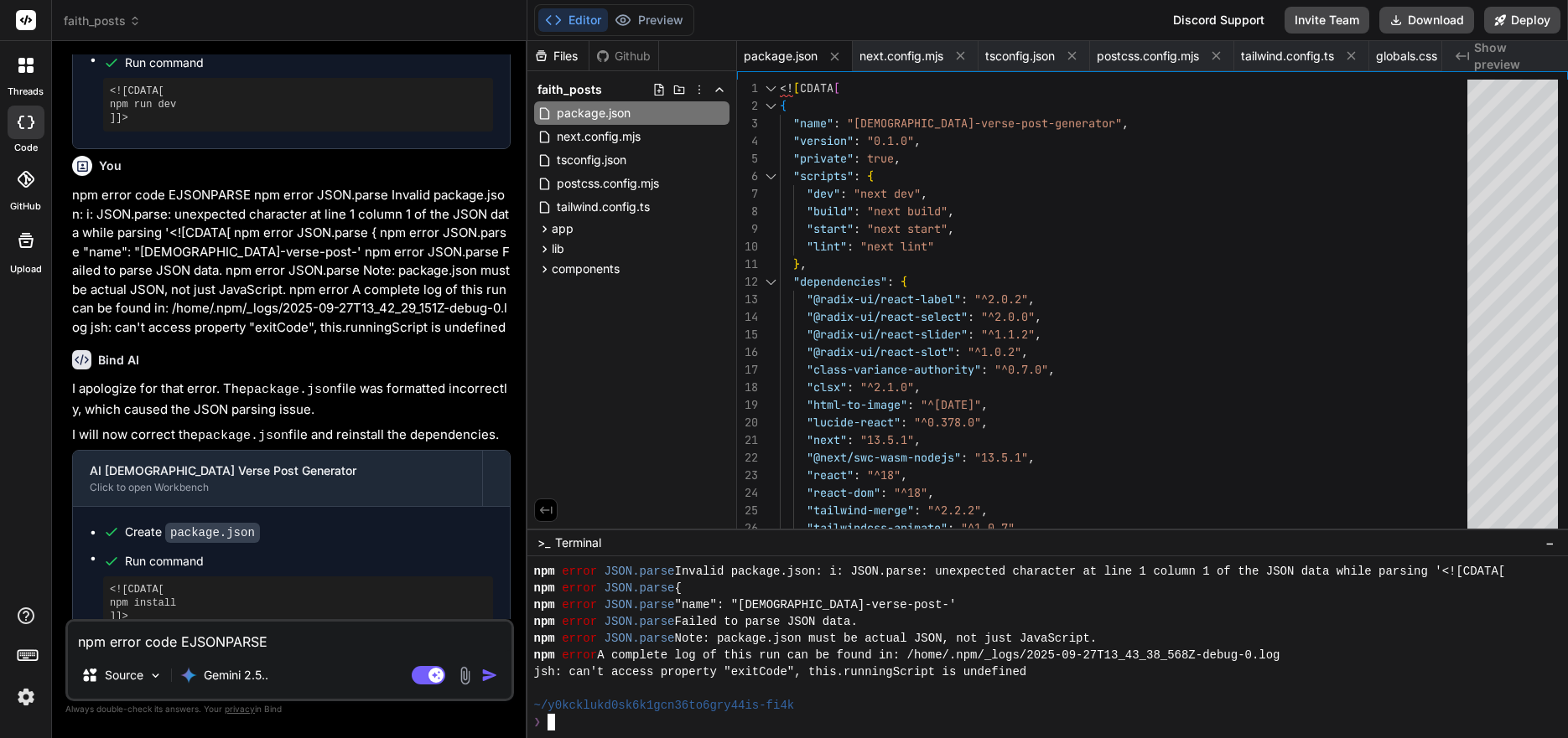
click at [582, 725] on div "❯" at bounding box center [1025, 722] width 982 height 17
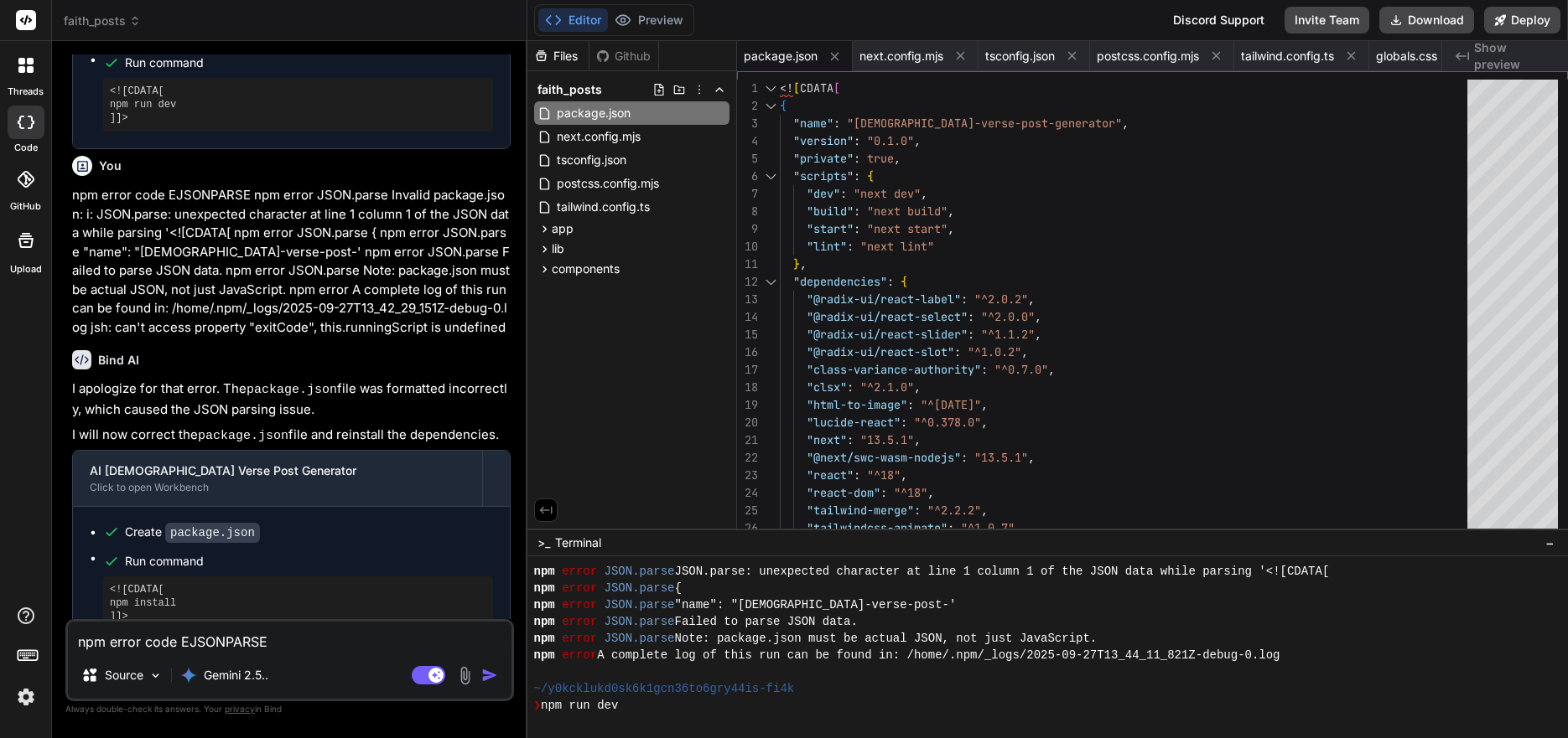
scroll to position [3889, 0]
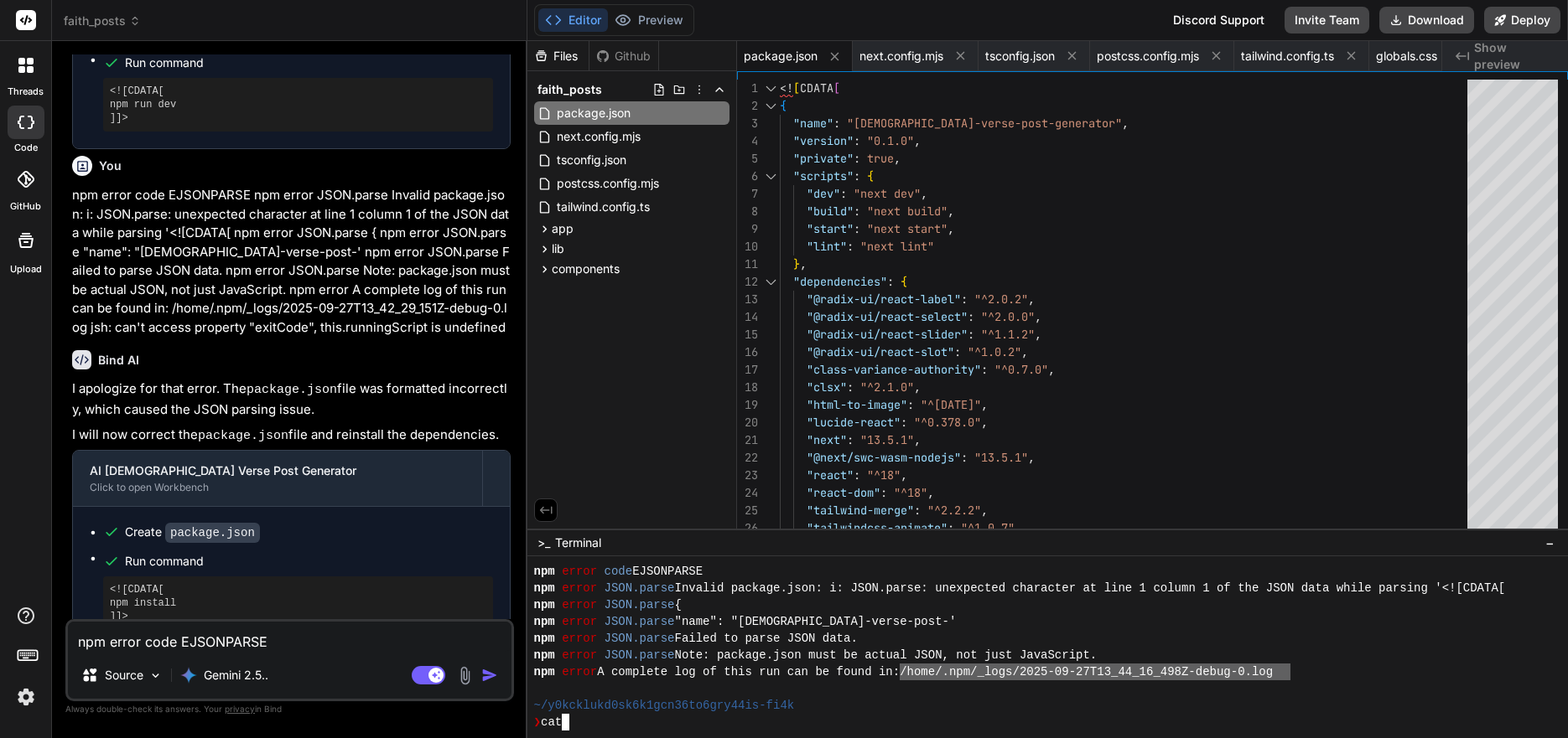
drag, startPoint x: 916, startPoint y: 670, endPoint x: 1289, endPoint y: 670, distance: 373.0
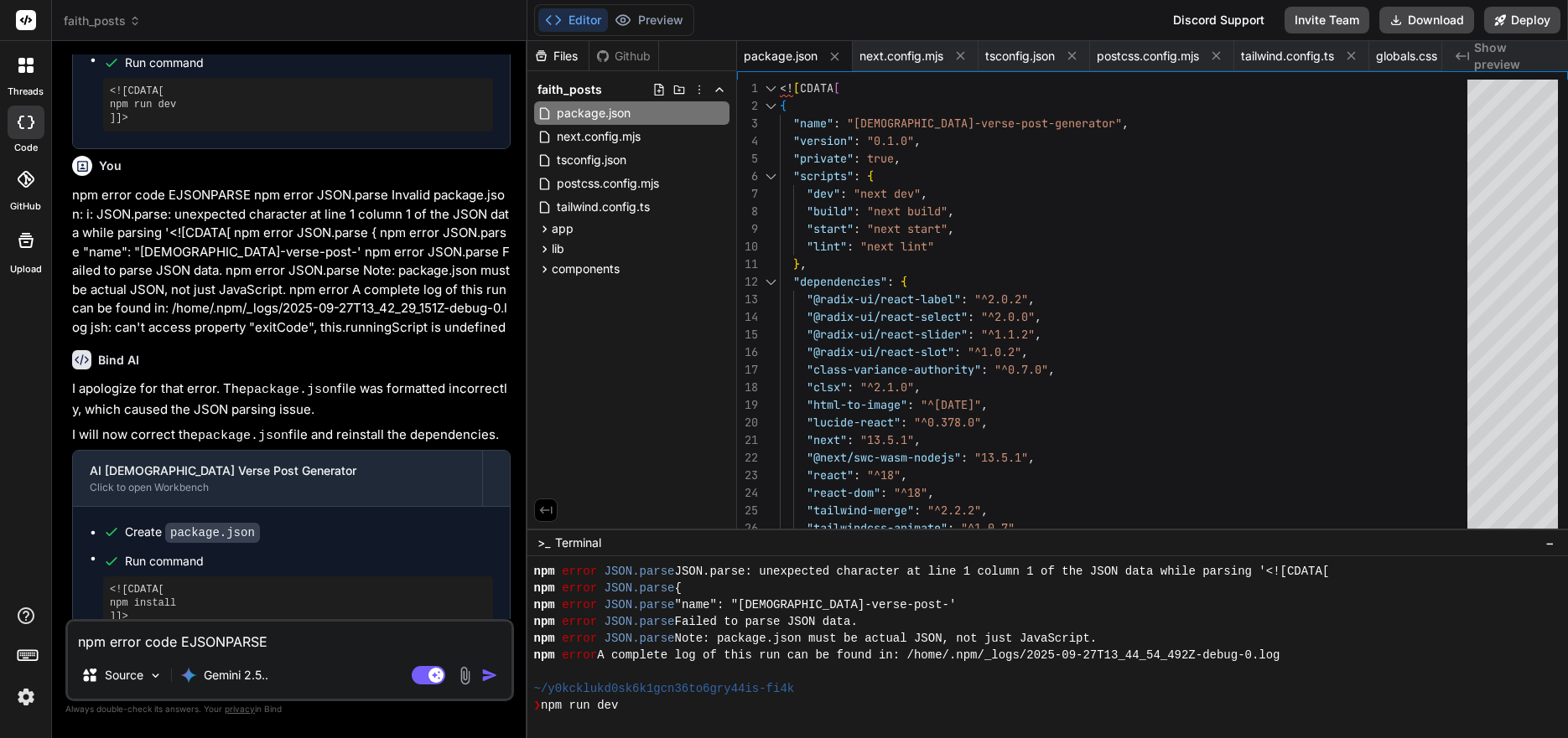
scroll to position [4861, 0]
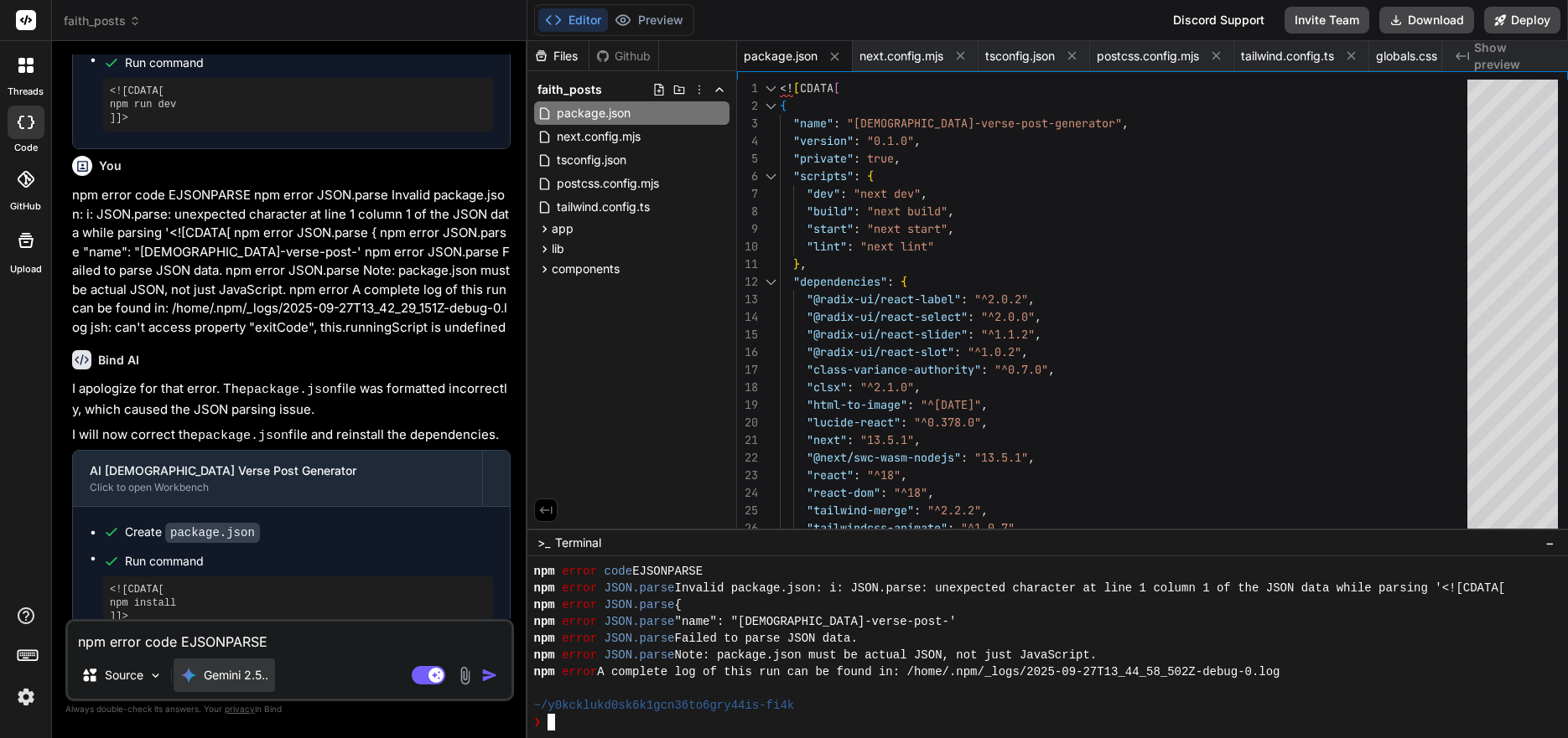
click at [250, 679] on p "Gemini 2.5.." at bounding box center [236, 675] width 64 height 17
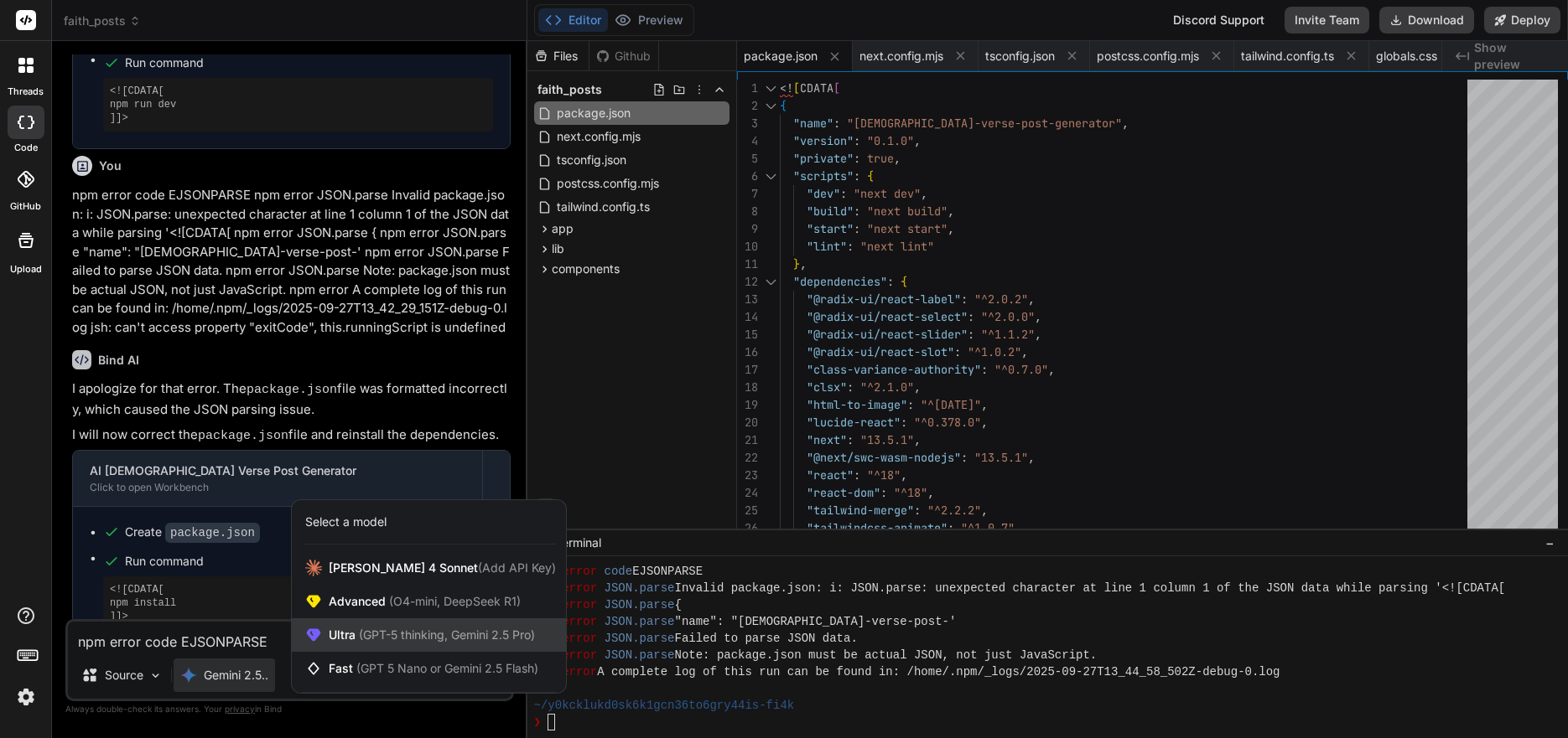
click at [382, 632] on span "(GPT-5 thinking, Gemini 2.5 Pro)" at bounding box center [445, 635] width 180 height 14
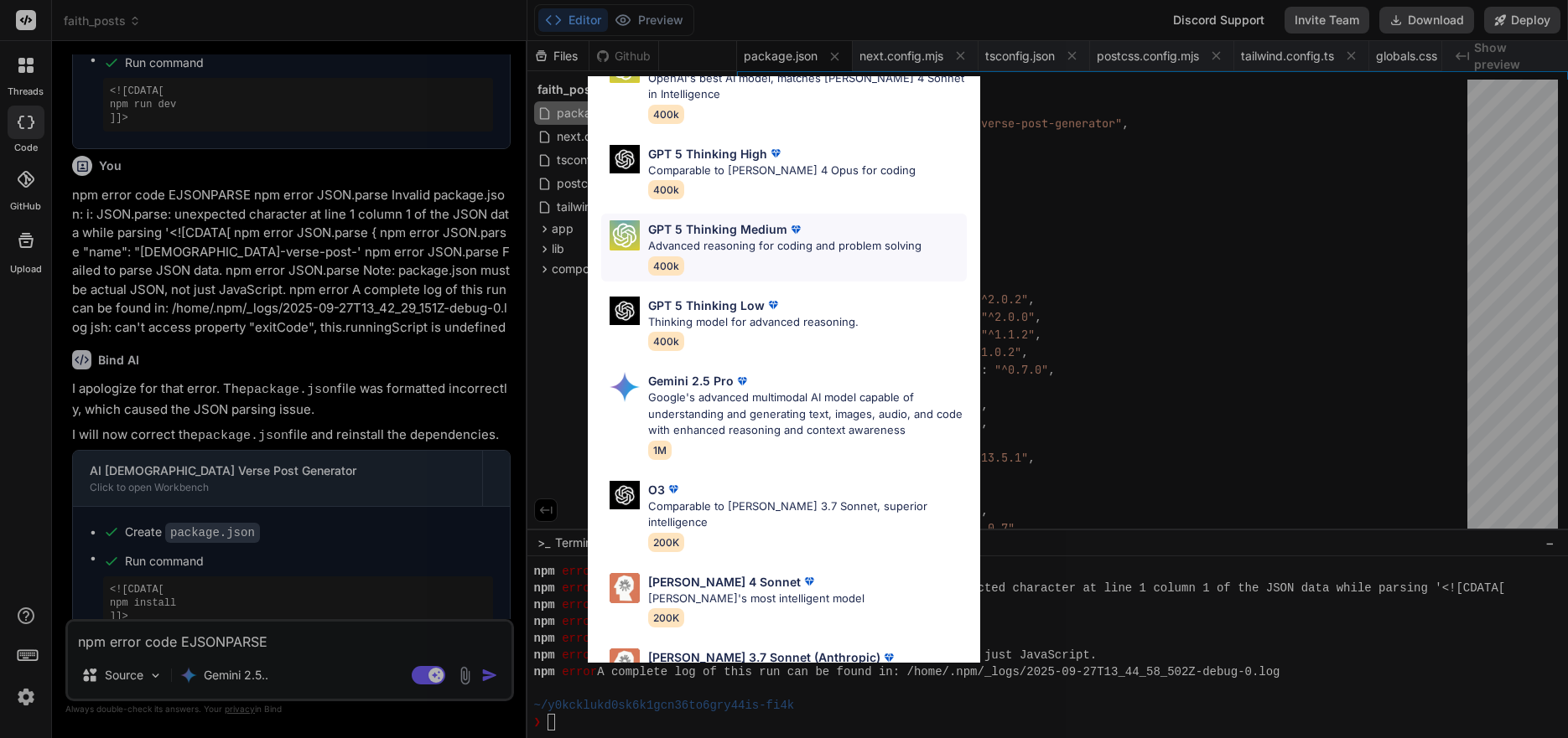
scroll to position [136, 0]
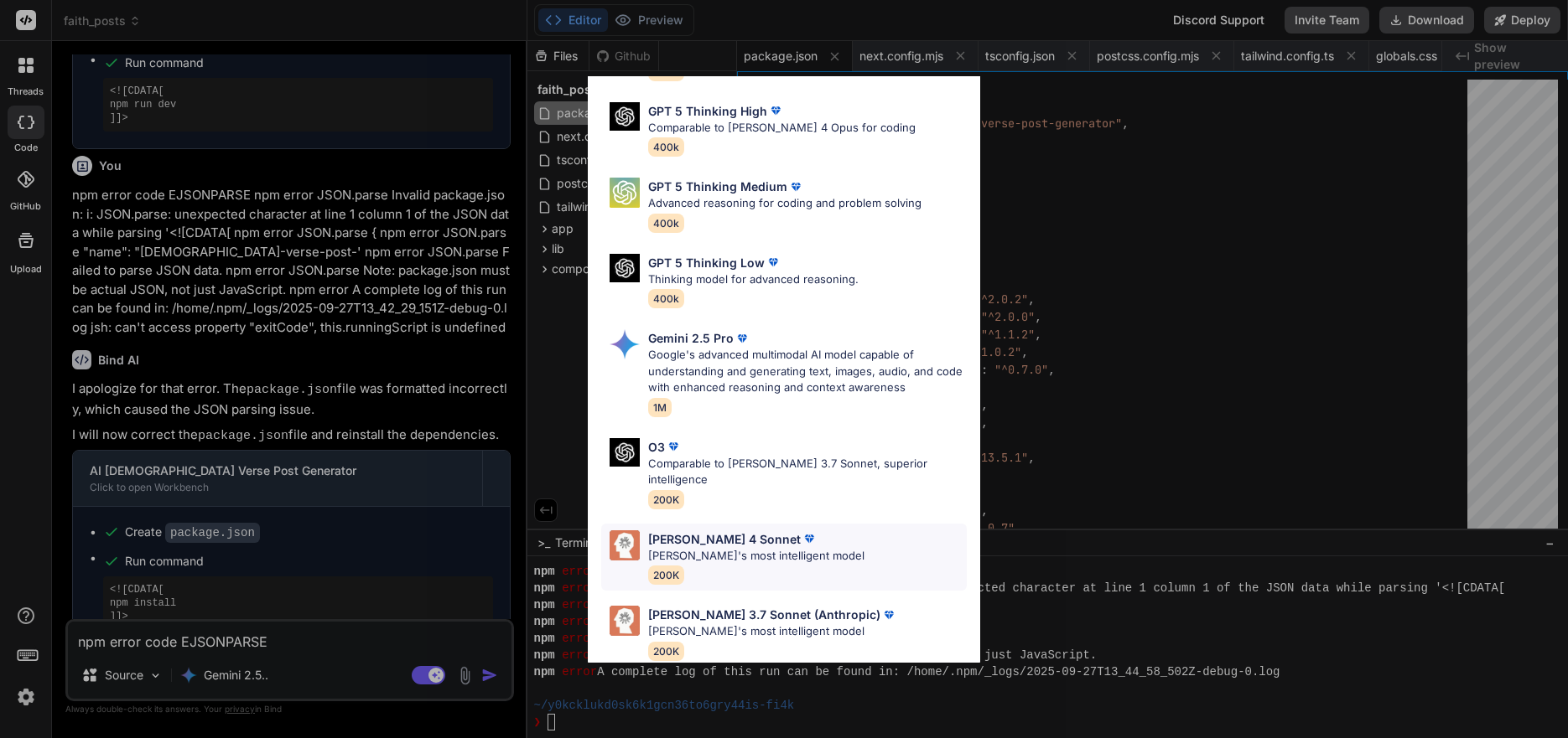
click at [786, 531] on div "[PERSON_NAME] 4 Sonnet" at bounding box center [756, 540] width 216 height 18
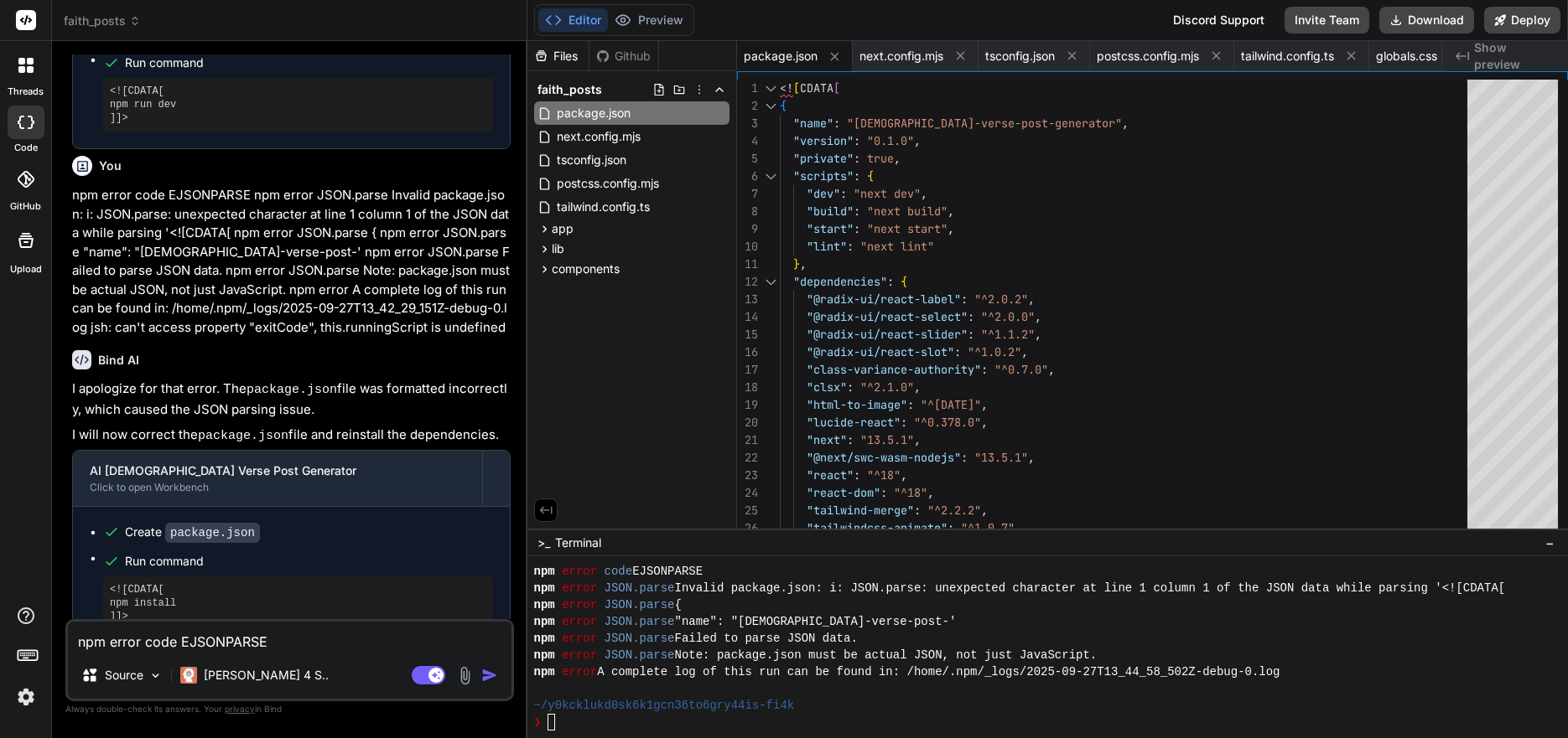
click at [297, 635] on textarea "npm error code EJSONPARSE npm error JSON.parse Invalid package.json: i: JSON.pa…" at bounding box center [290, 637] width 443 height 30
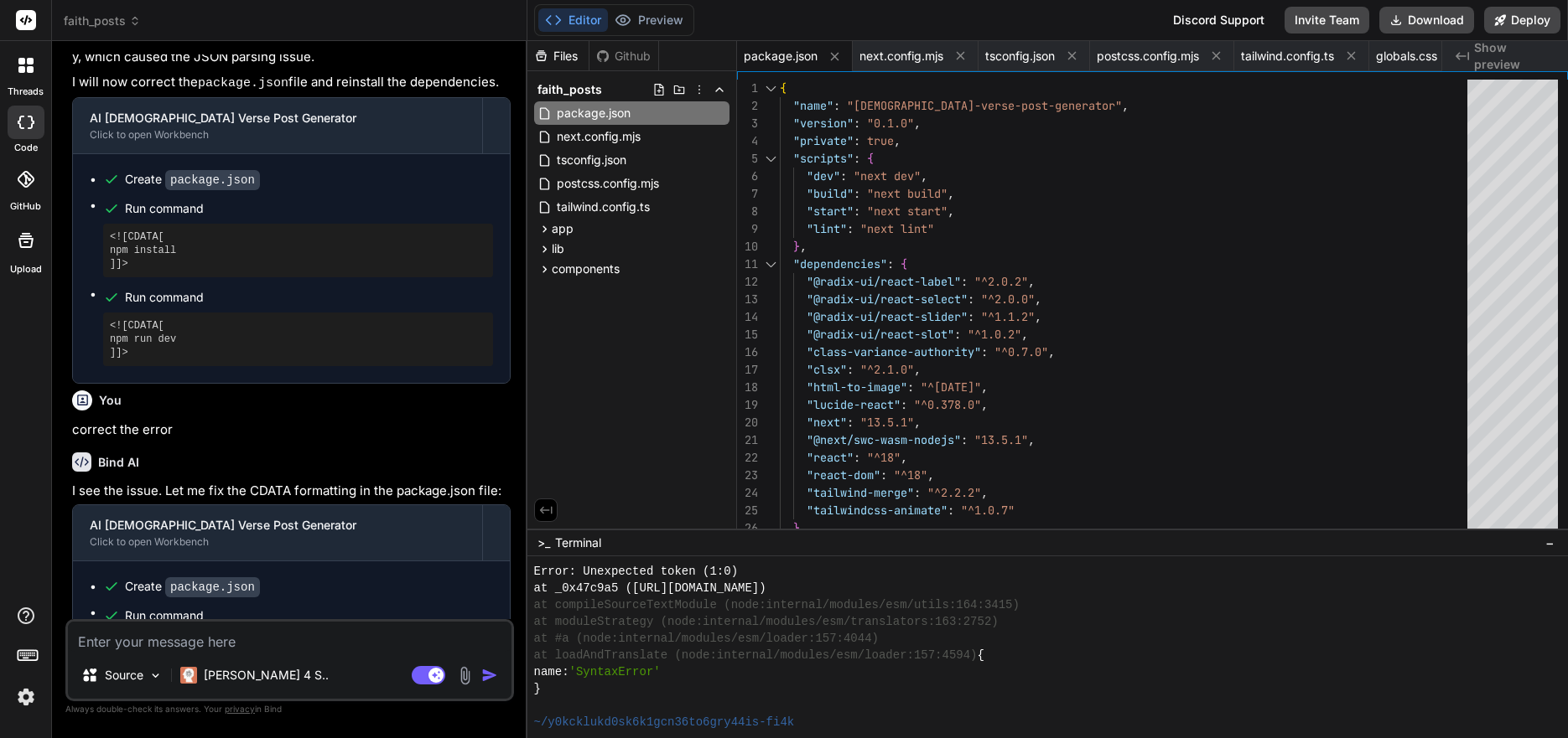
scroll to position [5679, 0]
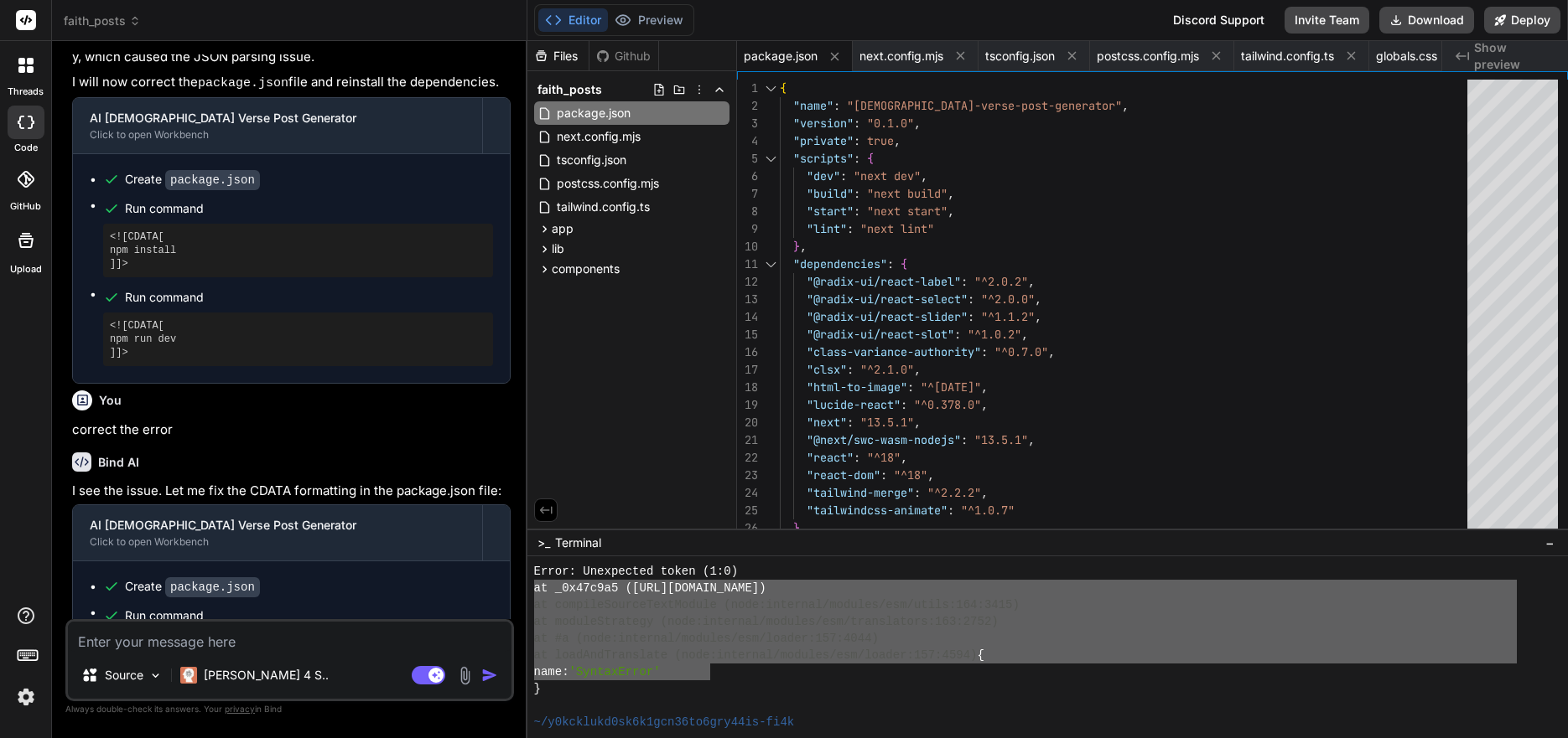
drag, startPoint x: 709, startPoint y: 679, endPoint x: 531, endPoint y: 600, distance: 194.7
click at [531, 600] on div "\\\\\\\\\\\\\\\\\\\\\\\\\\\\\\\\ mmmmmmmmmmmmmmmmmmmmmmmmmmmmmmmm Error: Unexpe…" at bounding box center [1048, 648] width 1041 height 182
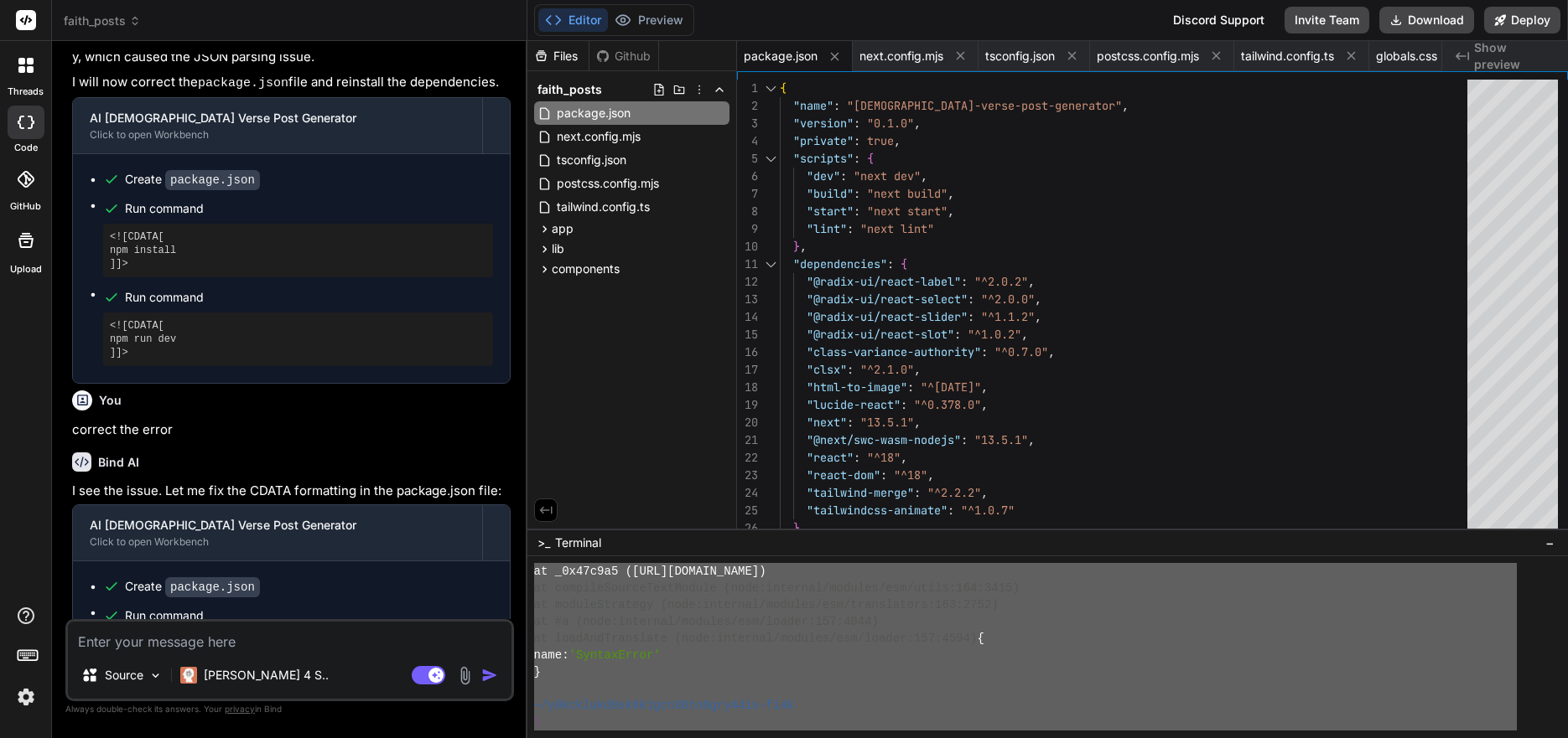
scroll to position [5699, 0]
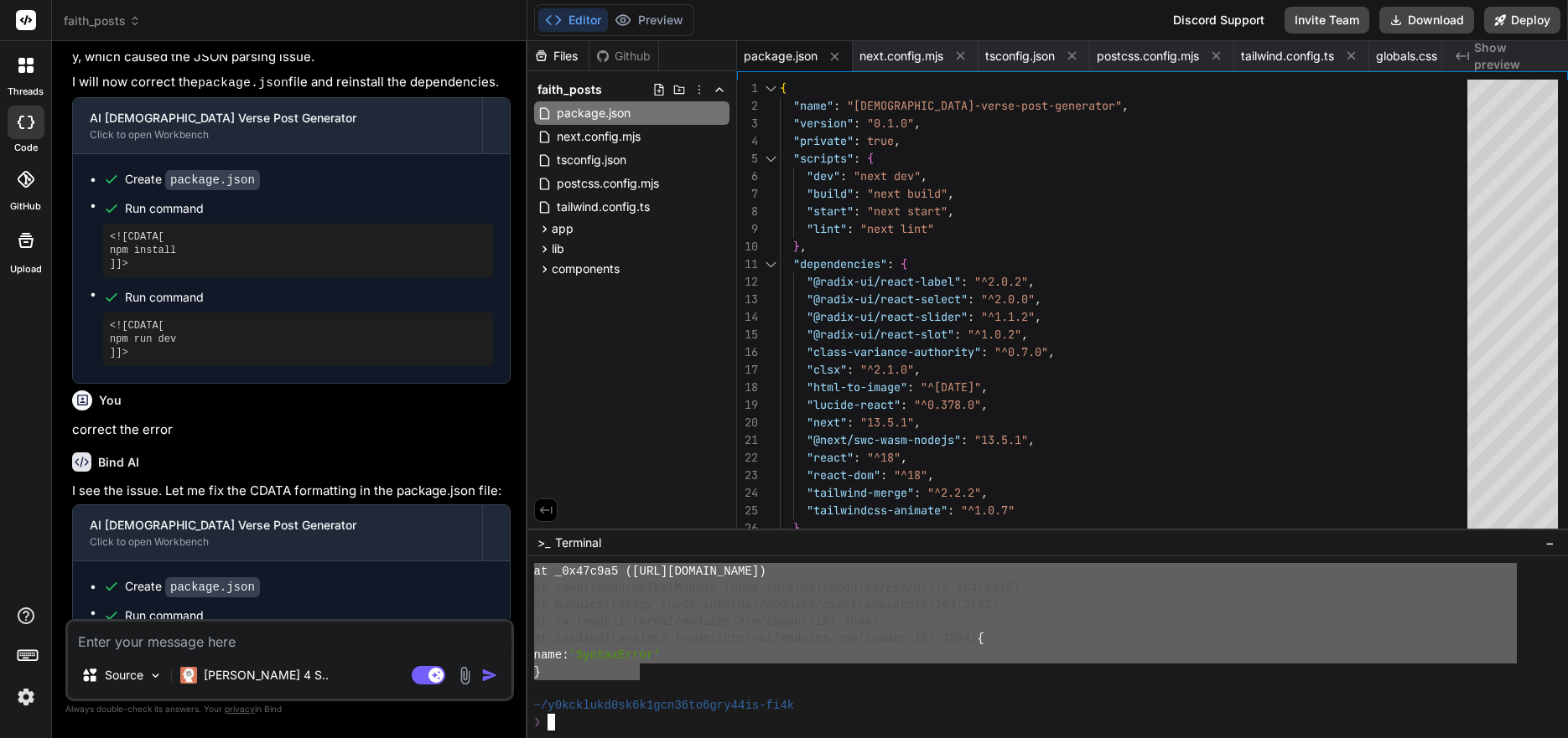
drag, startPoint x: 534, startPoint y: 592, endPoint x: 643, endPoint y: 679, distance: 139.5
click at [643, 679] on div "\\\\\\\\\\\\\\\\\\\\\\\\\\\\\\\\ mmmmmmmmmmmmmmmmmmmmmmmmmmmmmmmm at _0x47c9a5 …" at bounding box center [1048, 648] width 1041 height 182
click at [295, 648] on textarea at bounding box center [290, 637] width 443 height 30
paste textarea "❯ npm run dev > [DEMOGRAPHIC_DATA] dev > next dev Error: Unexpected token (1:0)…"
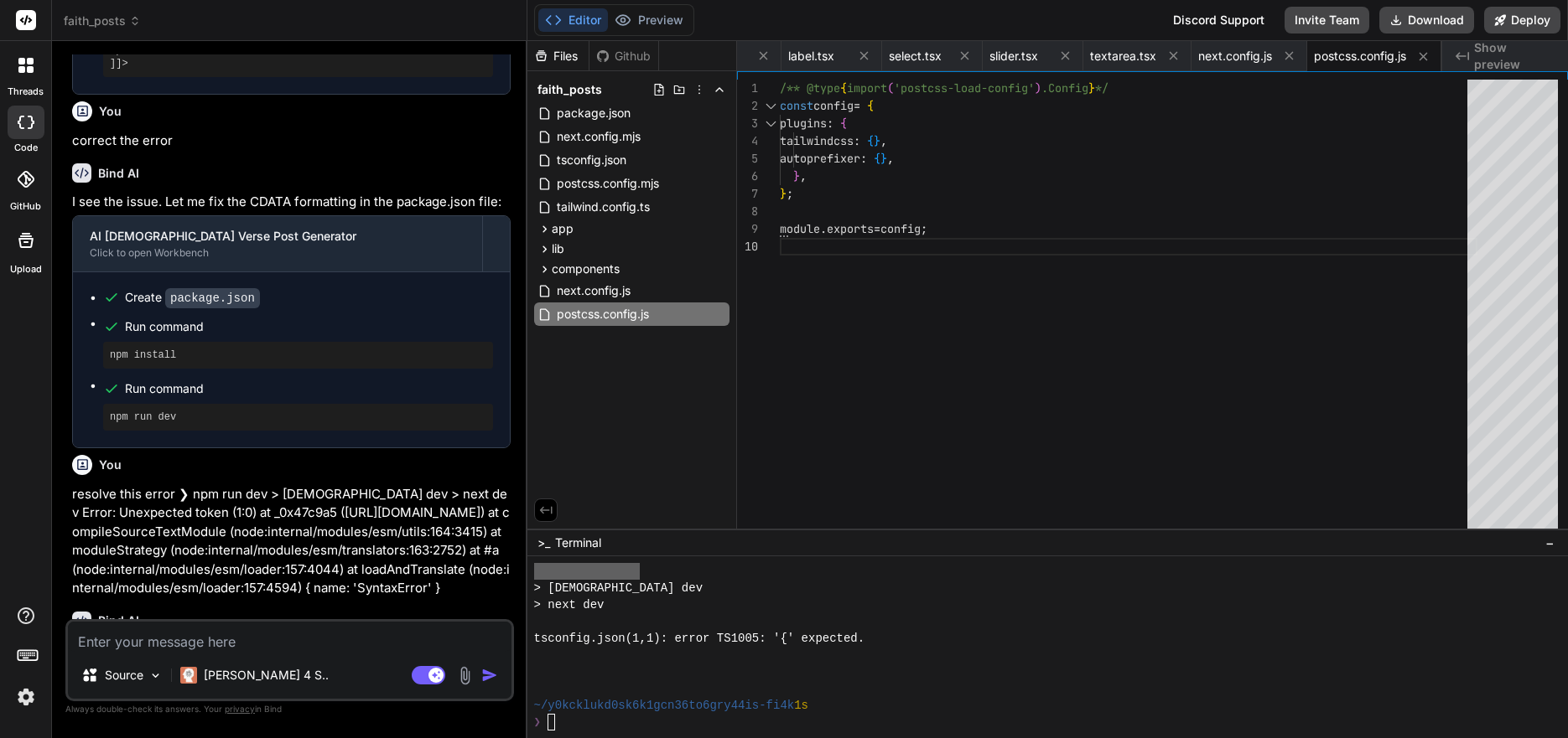
scroll to position [2895, 0]
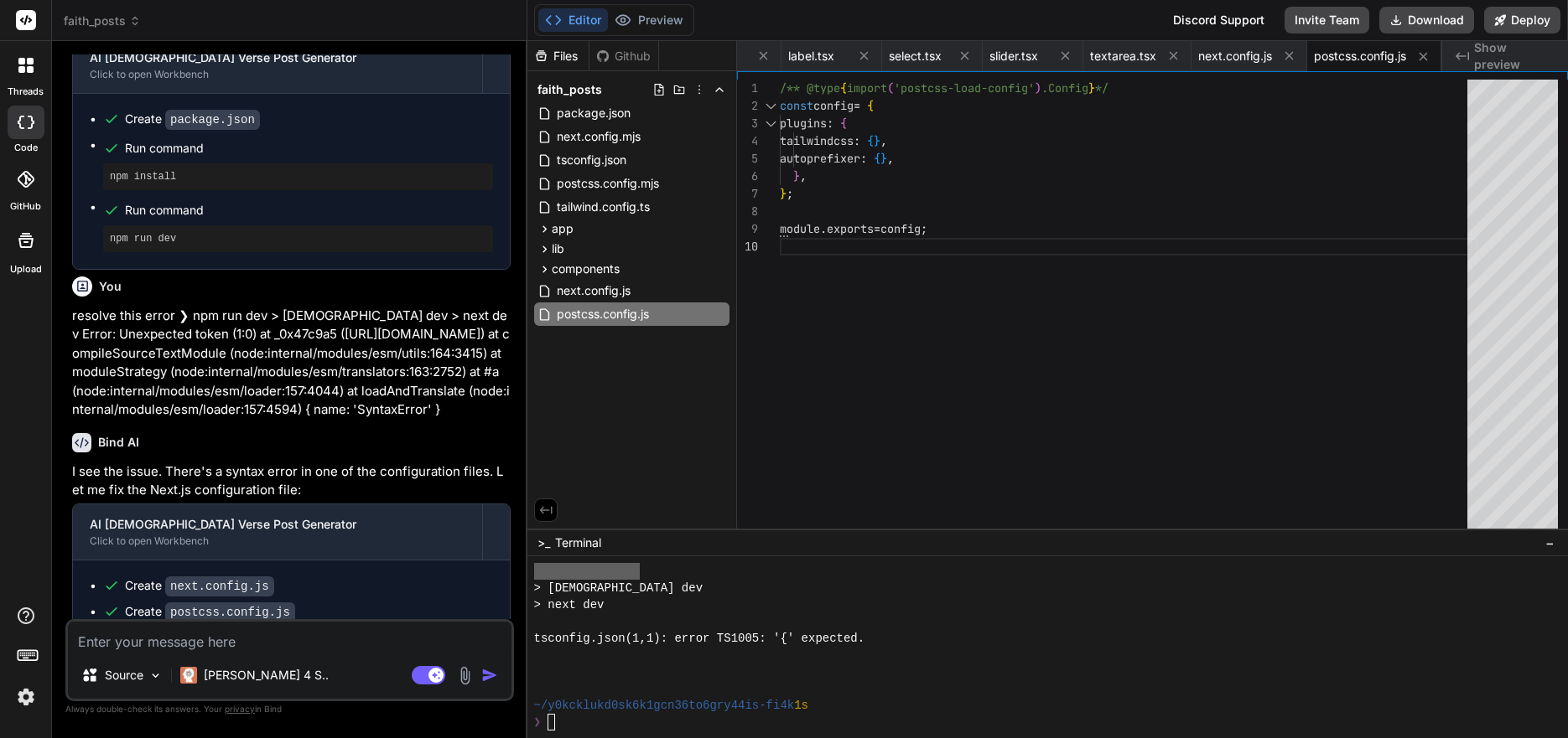
click at [595, 719] on div "❯" at bounding box center [1025, 722] width 982 height 17
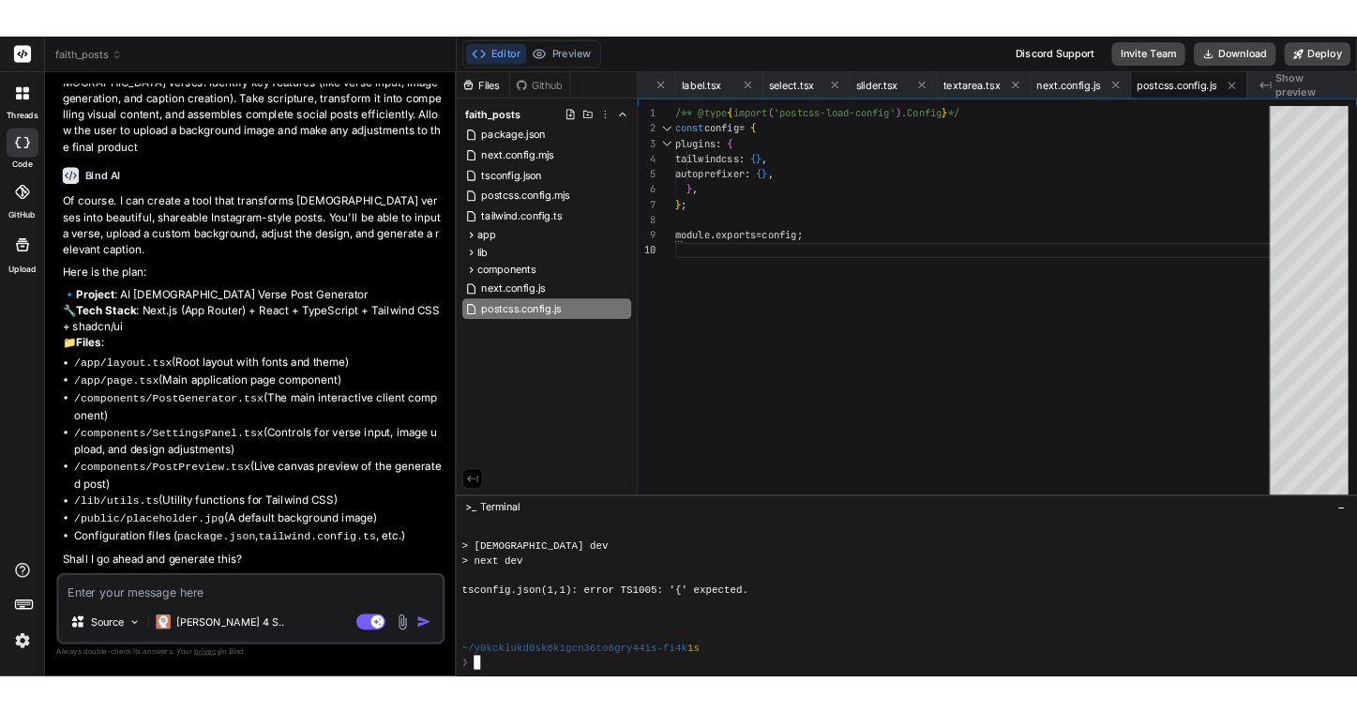
scroll to position [0, 0]
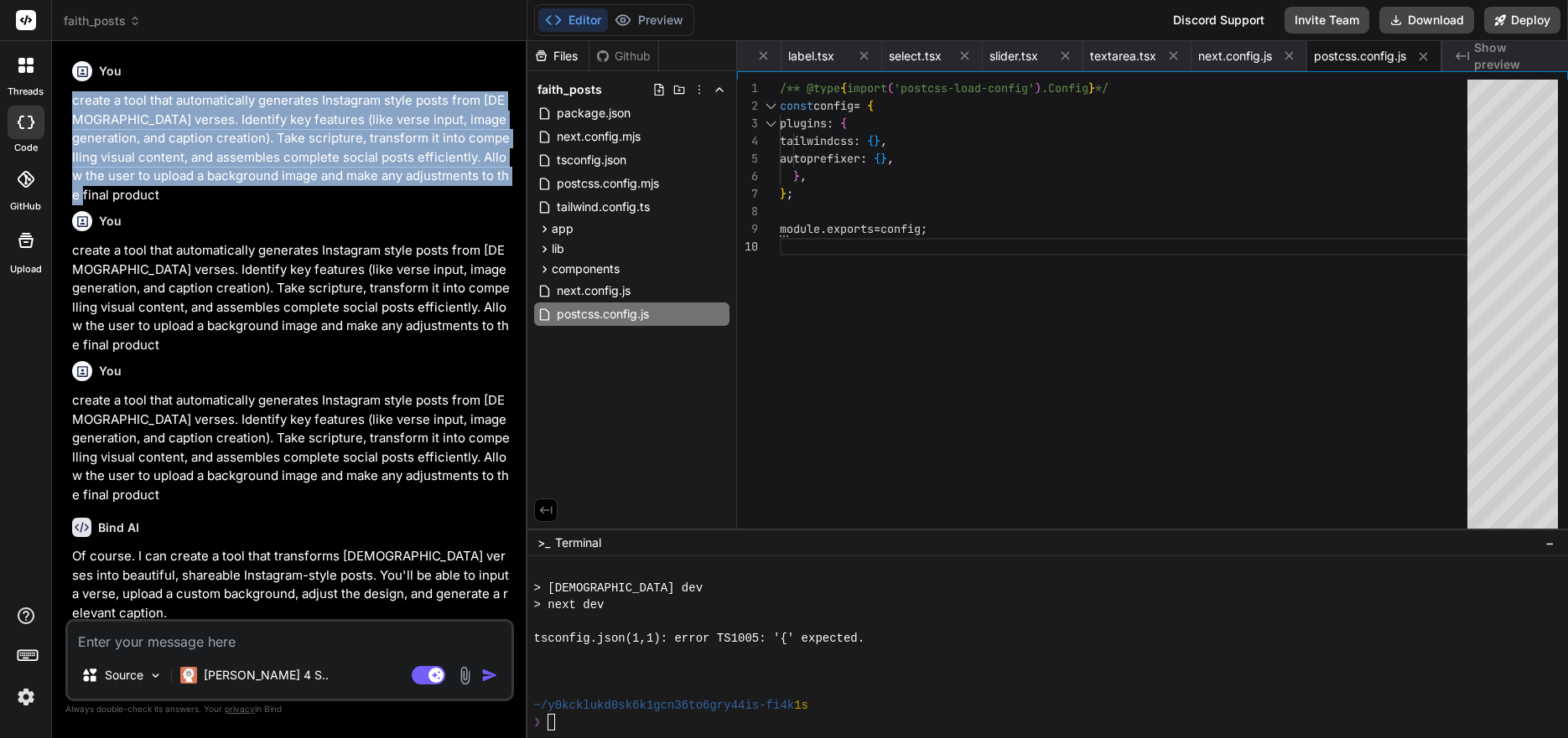
drag, startPoint x: 443, startPoint y: 175, endPoint x: 72, endPoint y: 102, distance: 378.1
click at [72, 102] on div "You create a tool that automatically generates Instagram style posts from [DEMO…" at bounding box center [291, 337] width 445 height 565
copy p "create a tool that automatically generates Instagram style posts from [DEMOGRAP…"
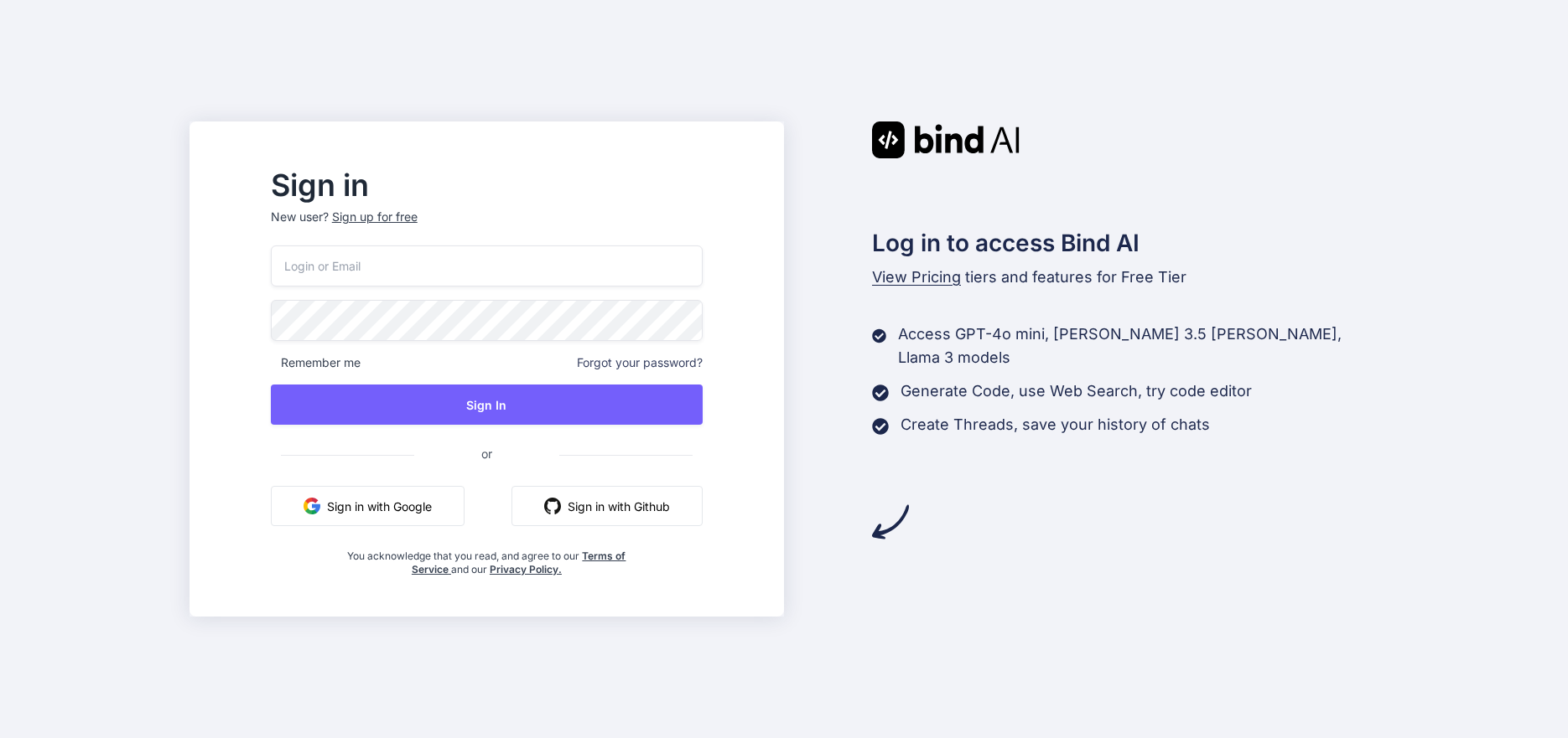
click at [465, 499] on button "Sign in with Google" at bounding box center [367, 506] width 194 height 40
